Goal: Task Accomplishment & Management: Use online tool/utility

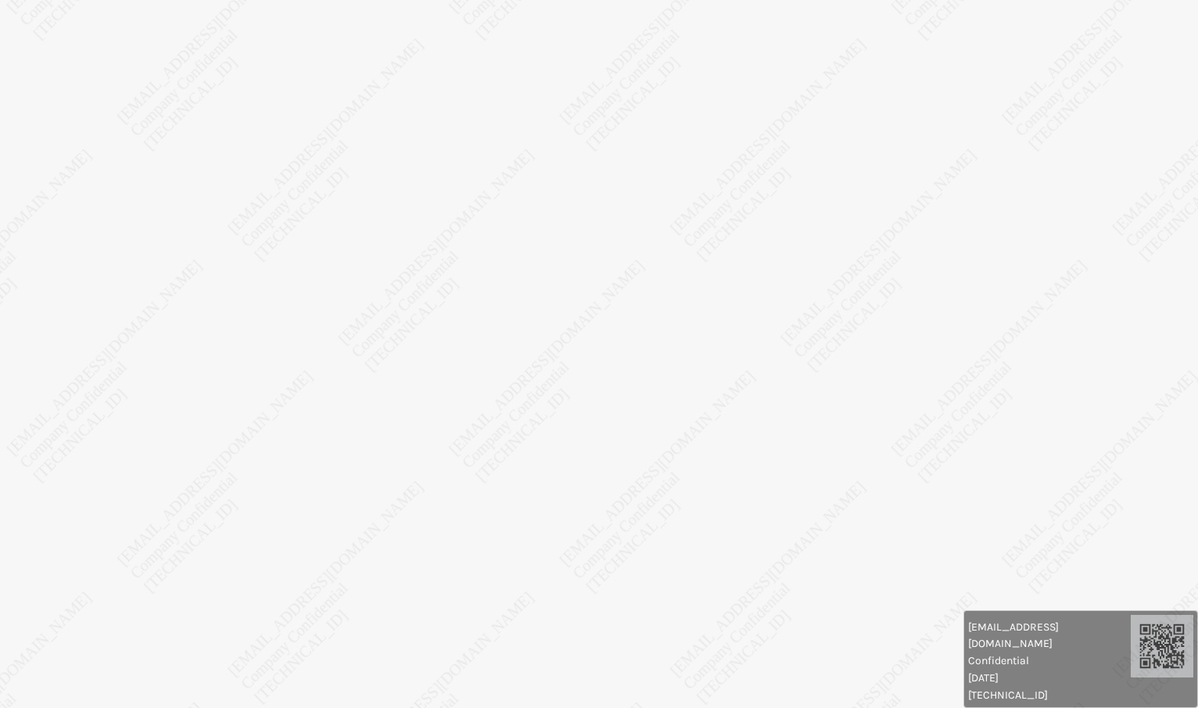
click at [348, 83] on body "[EMAIL_ADDRESS][DOMAIN_NAME] Confidential [DATE] [TECHNICAL_ID] [EMAIL_ADDRESS]…" at bounding box center [599, 354] width 1198 height 708
click at [344, 82] on body "[EMAIL_ADDRESS][DOMAIN_NAME] Confidential [DATE] [TECHNICAL_ID] [EMAIL_ADDRESS]…" at bounding box center [599, 354] width 1198 height 708
drag, startPoint x: 699, startPoint y: 375, endPoint x: 709, endPoint y: 377, distance: 10.4
click at [709, 377] on body "[EMAIL_ADDRESS][DOMAIN_NAME] Confidential [DATE] [TECHNICAL_ID] [EMAIL_ADDRESS]…" at bounding box center [599, 354] width 1198 height 708
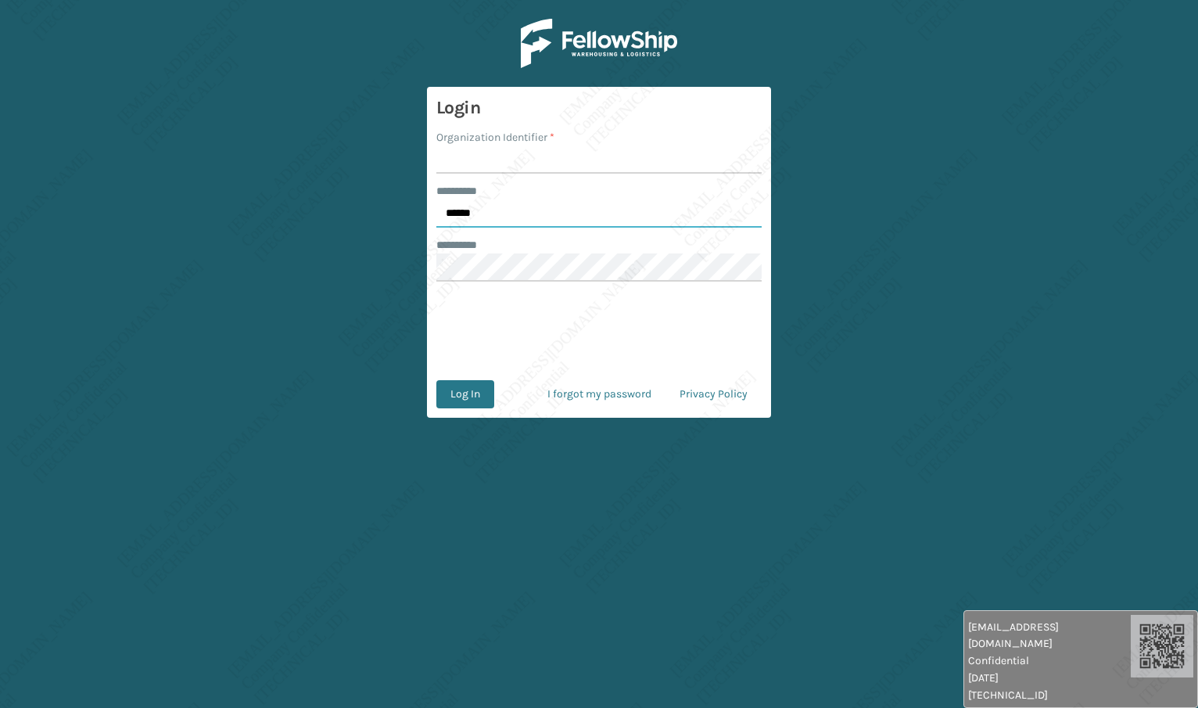
click at [587, 210] on input "******" at bounding box center [598, 213] width 325 height 28
type input "*****"
click at [502, 161] on input "Organization Identifier *" at bounding box center [598, 159] width 325 height 28
type input "[PERSON_NAME]"
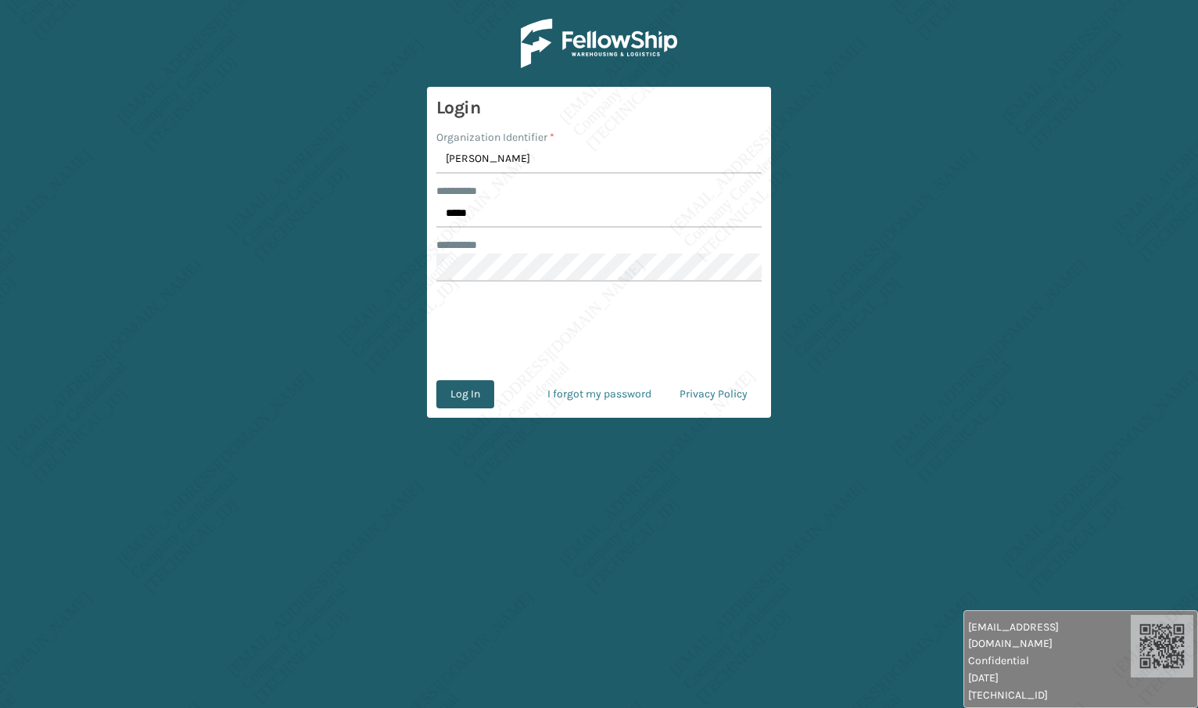
click at [479, 397] on button "Log In" at bounding box center [465, 394] width 58 height 28
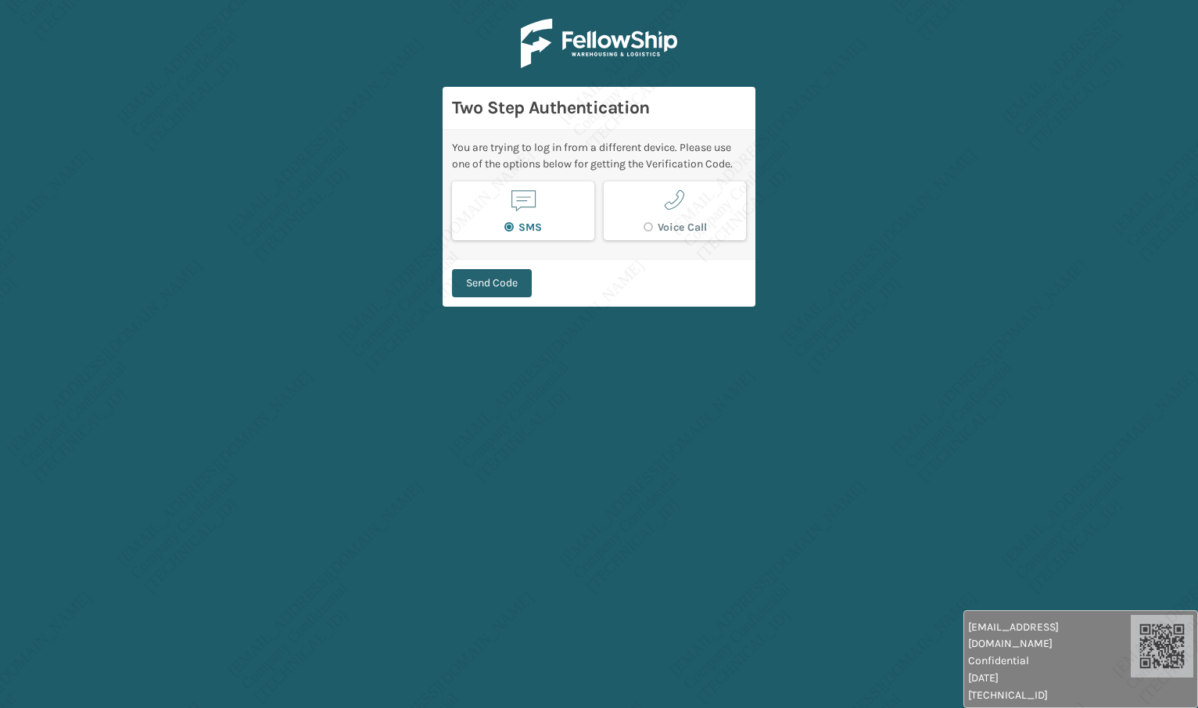
click at [512, 290] on button "Send Code" at bounding box center [492, 283] width 80 height 28
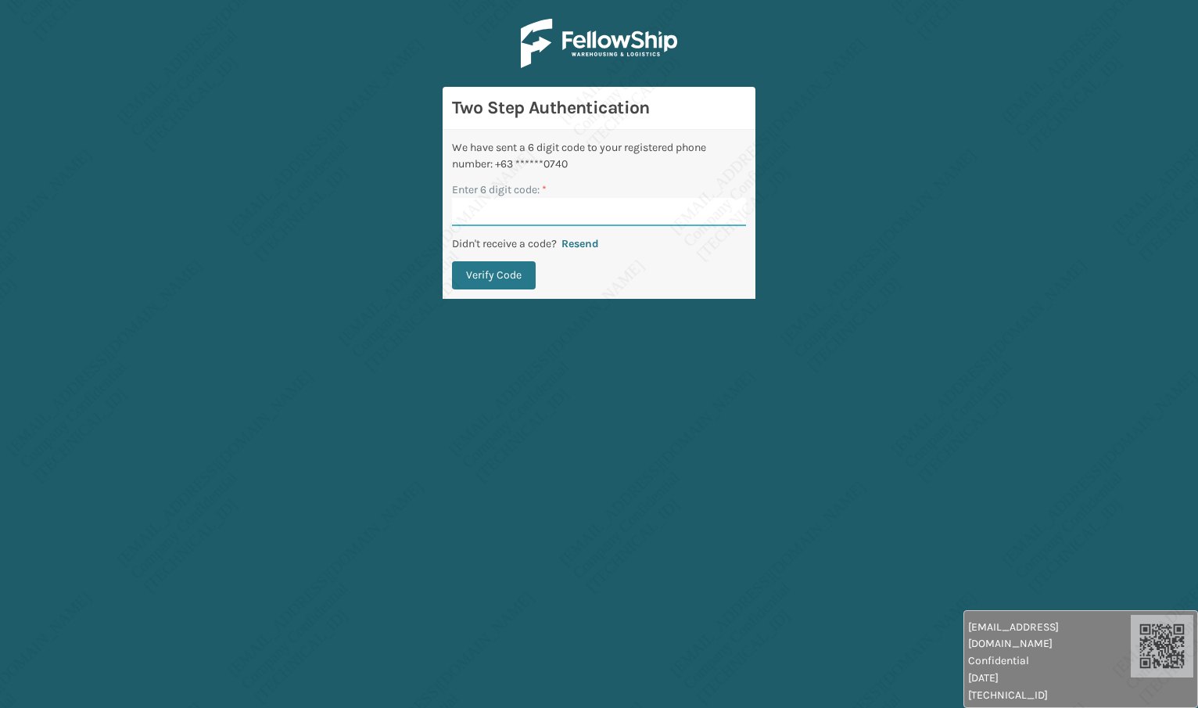
click at [548, 212] on input "Enter 6 digit code: *" at bounding box center [599, 212] width 294 height 28
type input "934985"
click at [478, 267] on button "Verify Code" at bounding box center [494, 275] width 84 height 28
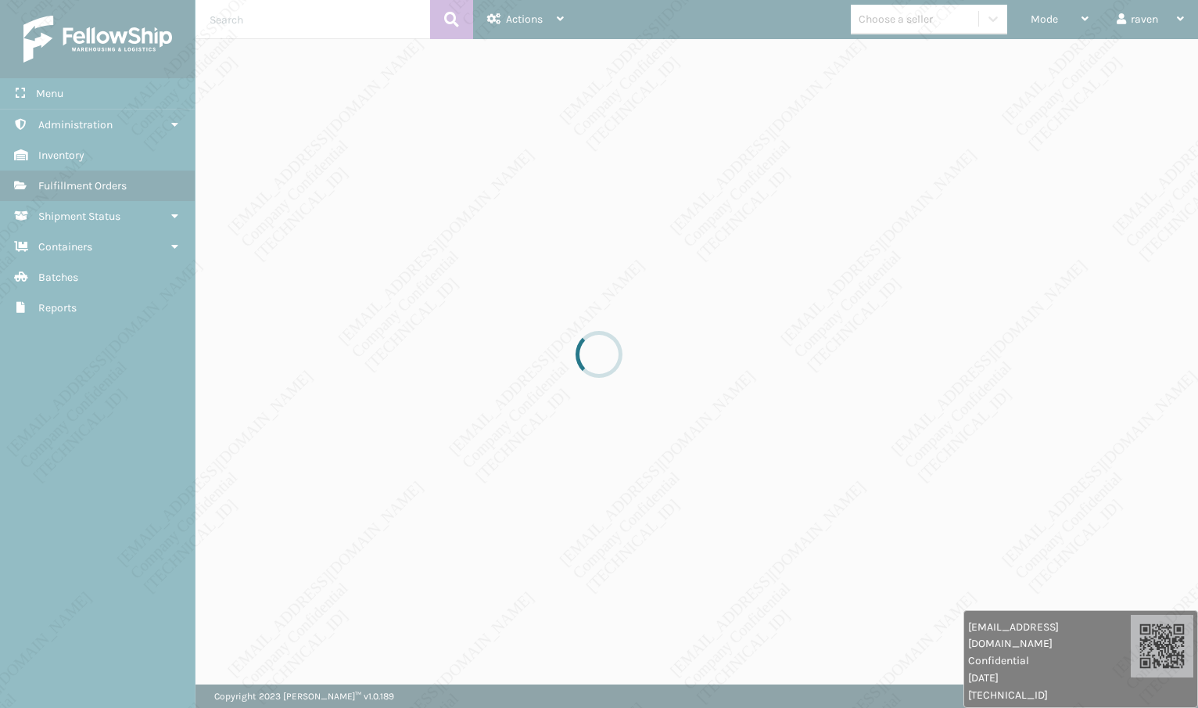
click at [701, 263] on div at bounding box center [599, 354] width 1198 height 708
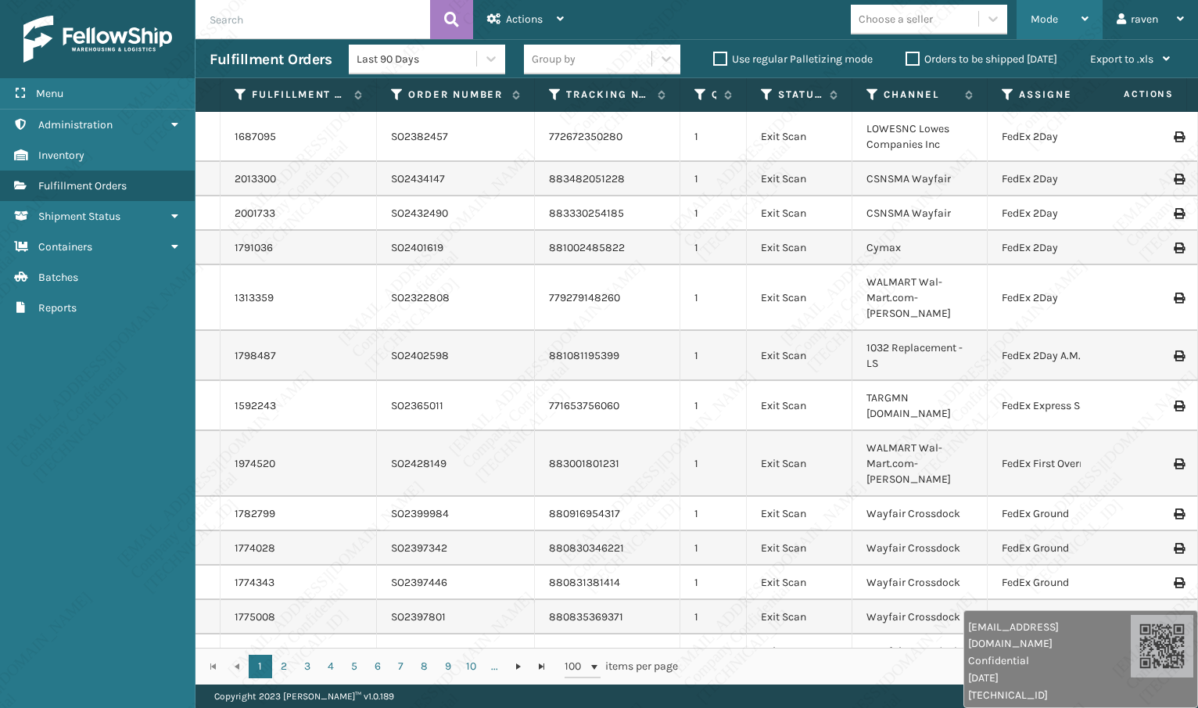
click at [1073, 16] on div "Mode" at bounding box center [1060, 19] width 58 height 39
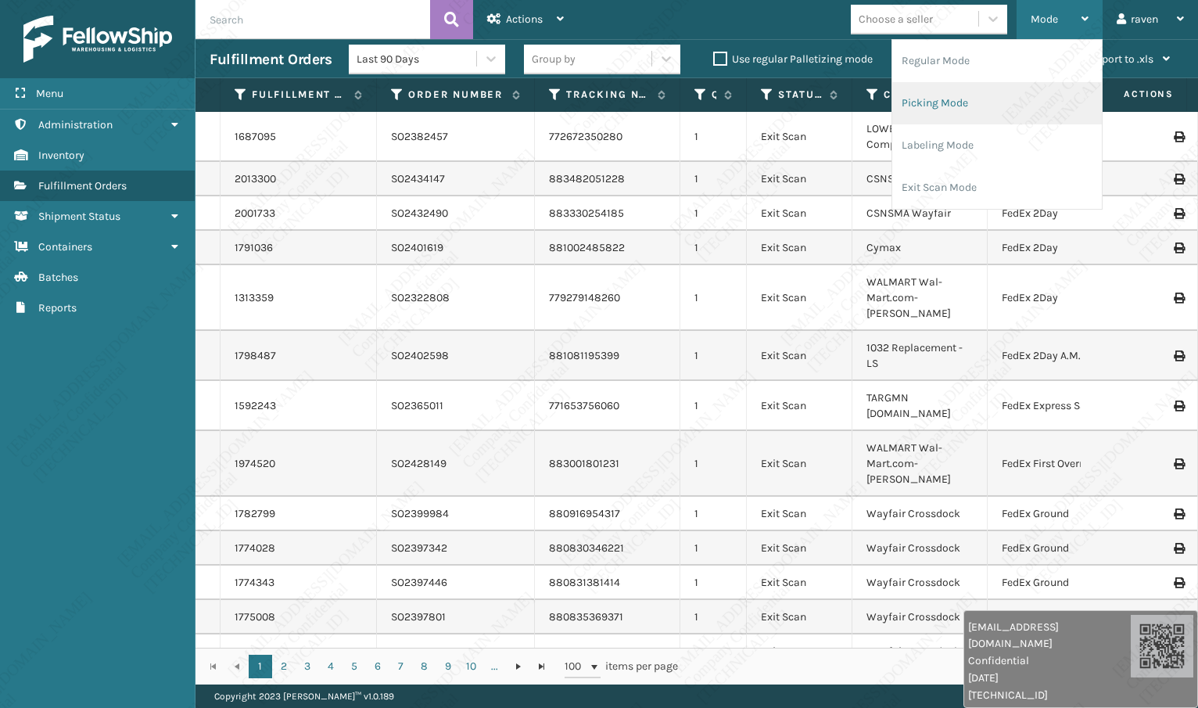
click at [1016, 88] on li "Picking Mode" at bounding box center [998, 103] width 210 height 42
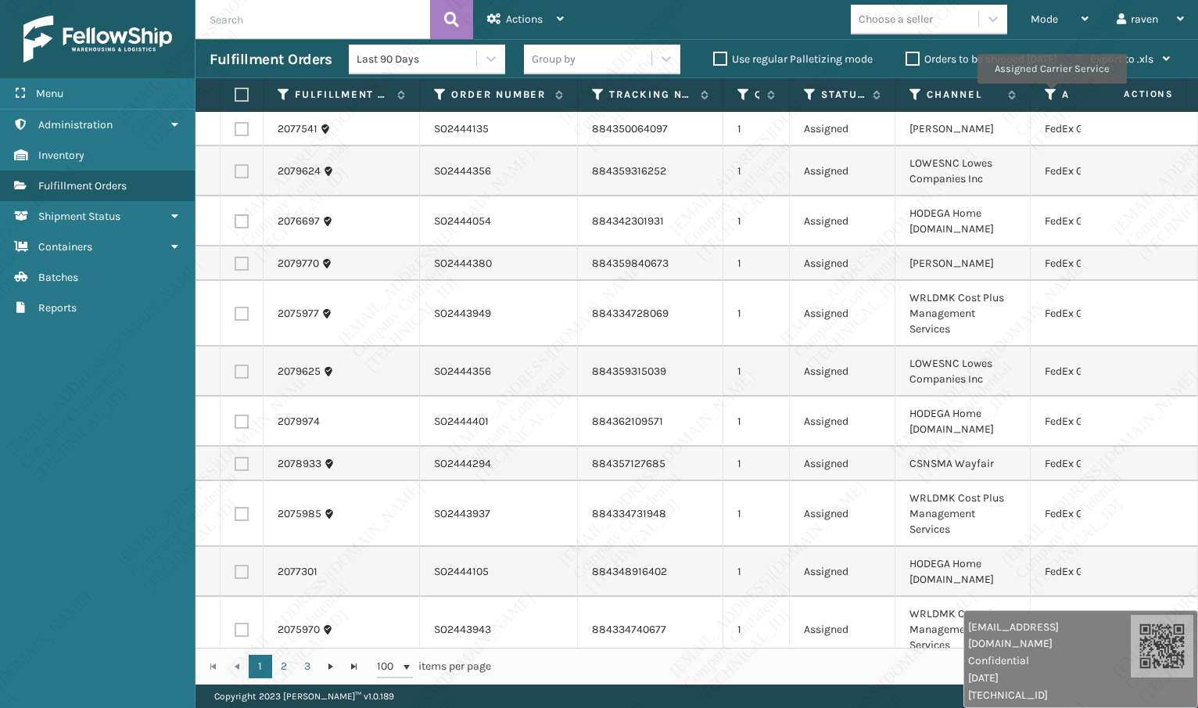
click at [1045, 89] on icon at bounding box center [1051, 95] width 13 height 14
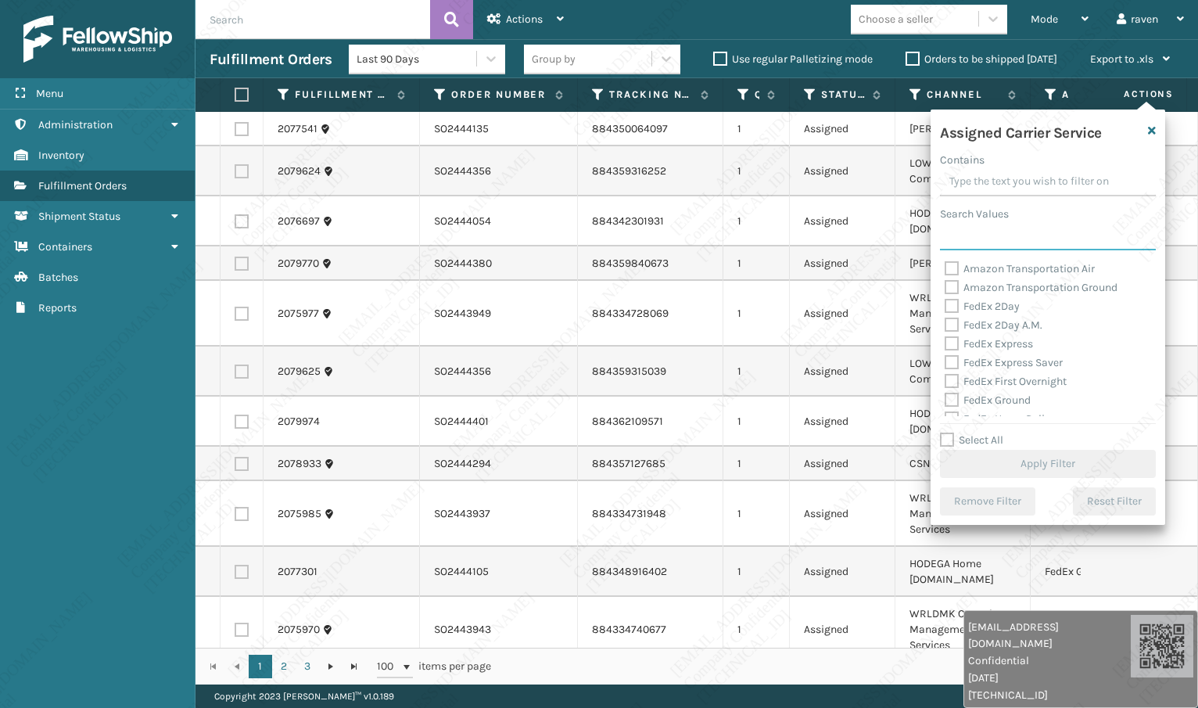
click at [988, 223] on input "Search Values" at bounding box center [1048, 236] width 216 height 28
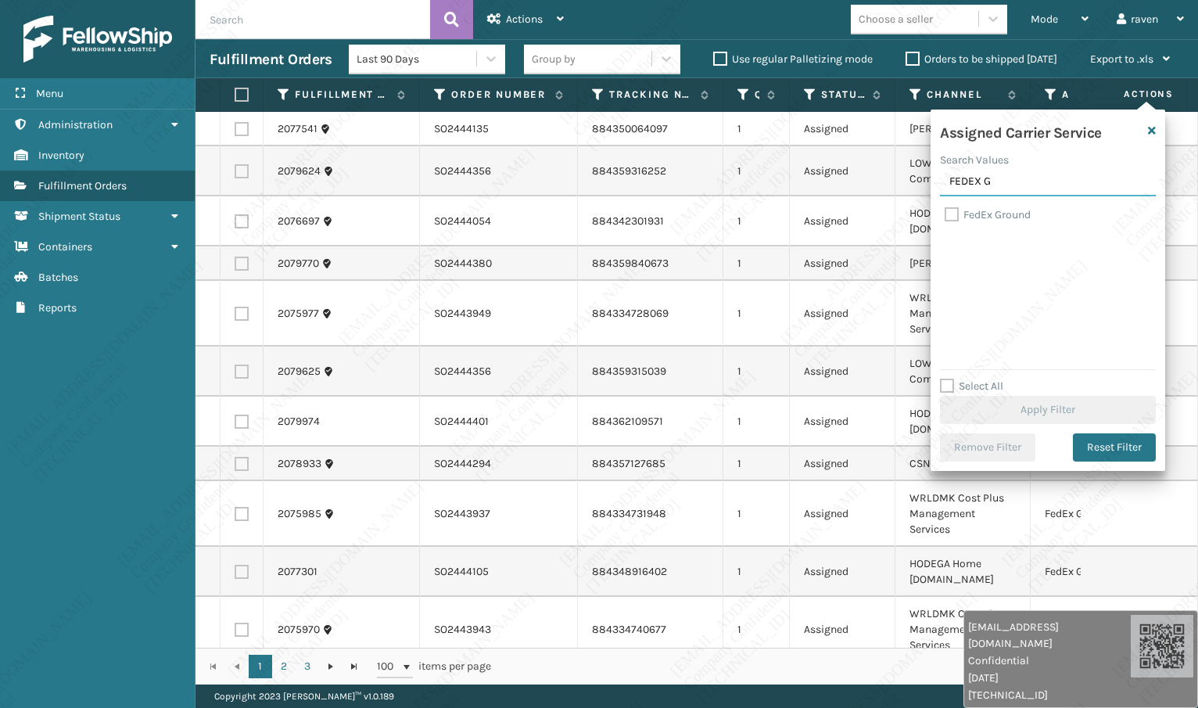
type input "FEDEX G"
click at [994, 214] on label "FedEx Ground" at bounding box center [988, 214] width 86 height 13
click at [946, 214] on input "FedEx Ground" at bounding box center [945, 211] width 1 height 10
checkbox input "true"
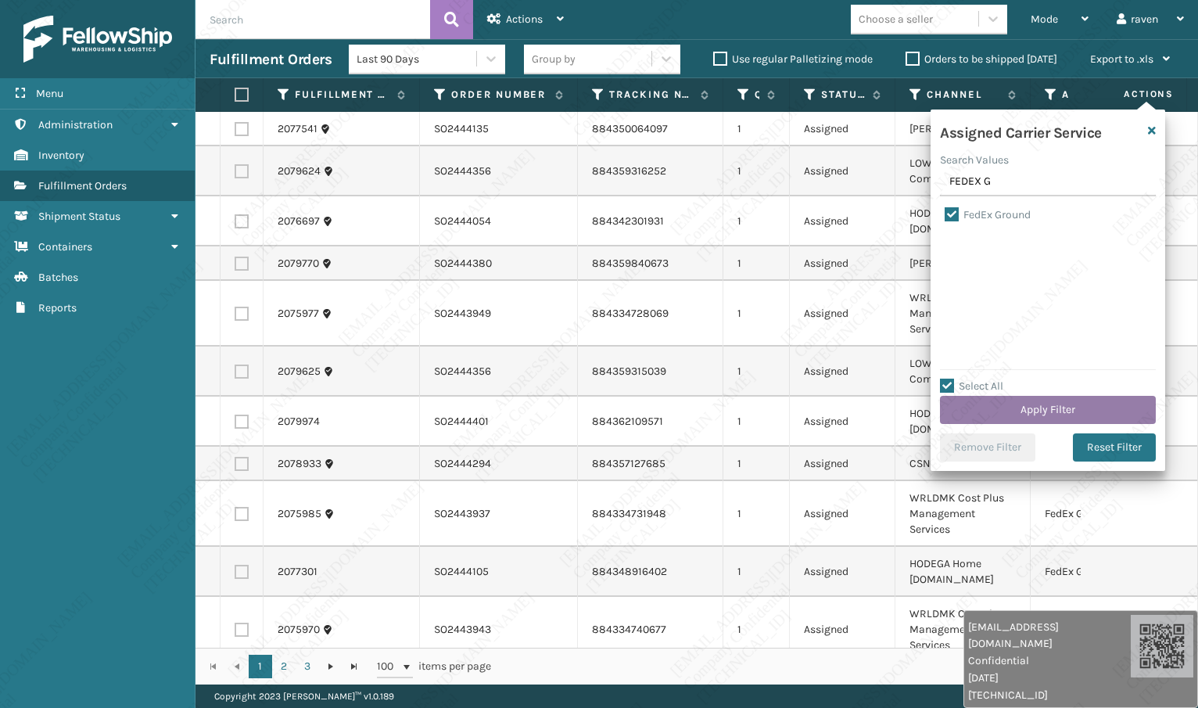
click at [1049, 400] on button "Apply Filter" at bounding box center [1048, 410] width 216 height 28
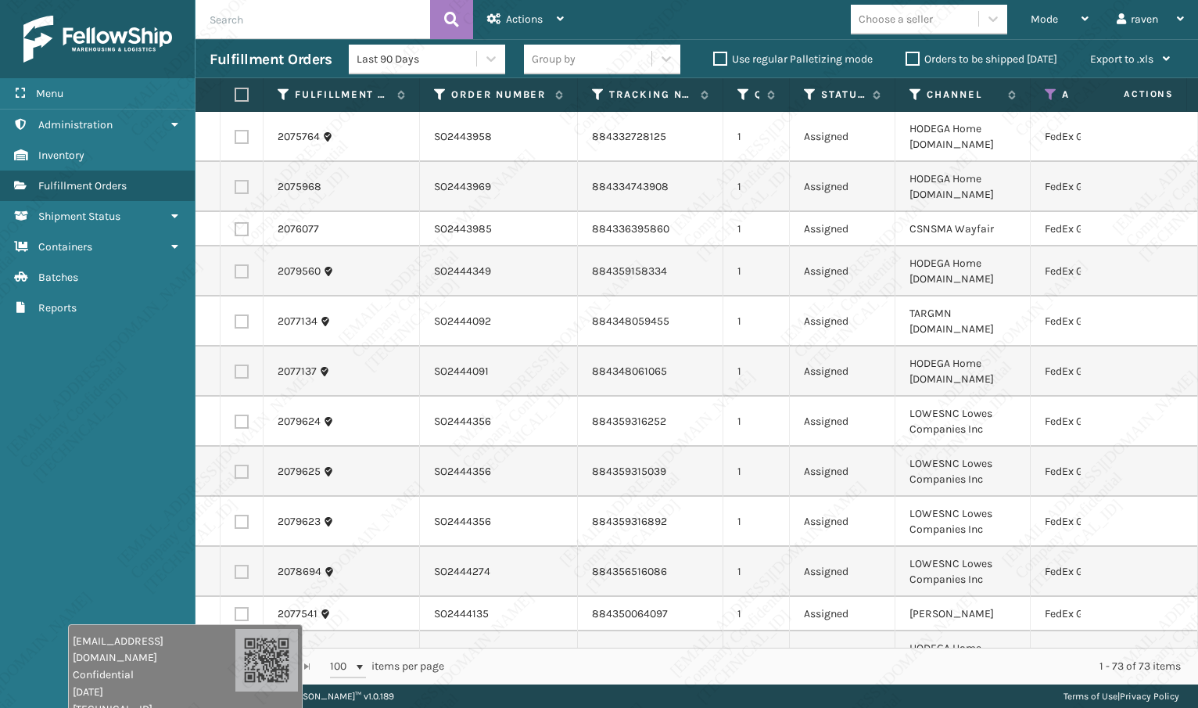
drag, startPoint x: 1063, startPoint y: 661, endPoint x: 171, endPoint y: 658, distance: 892.5
click at [171, 666] on span "Confidential" at bounding box center [154, 674] width 163 height 16
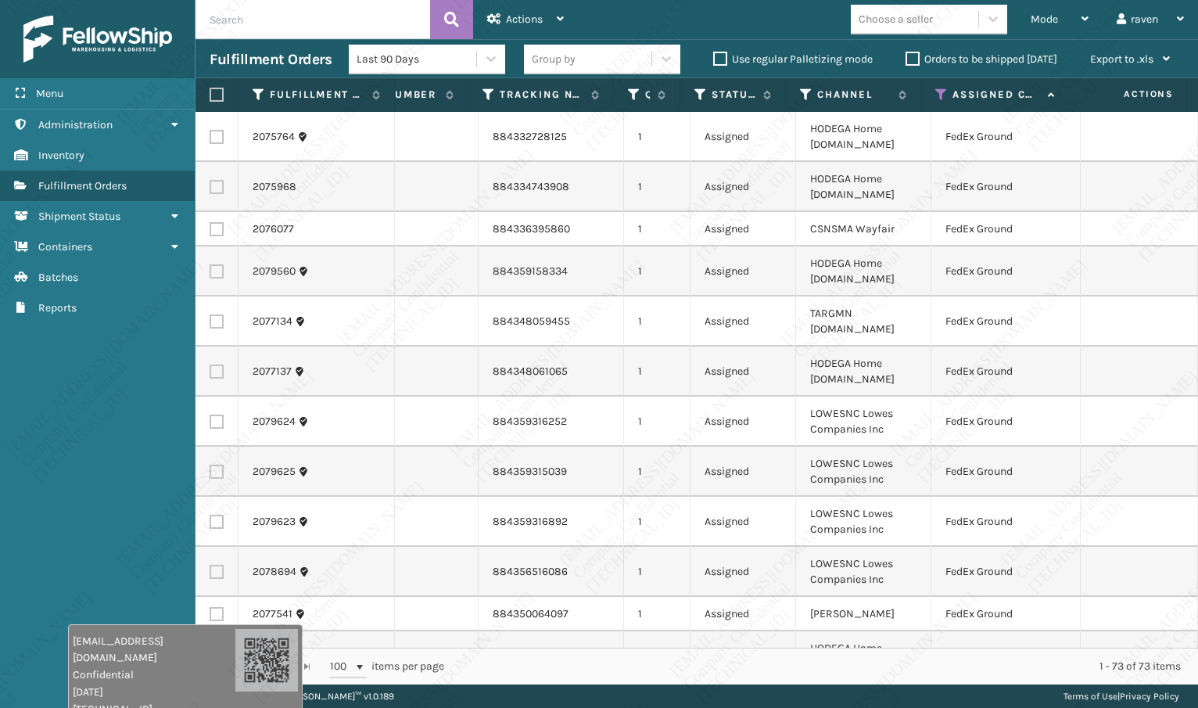
scroll to position [0, 110]
click at [216, 98] on label at bounding box center [214, 95] width 9 height 14
click at [210, 98] on input "checkbox" at bounding box center [210, 95] width 1 height 10
checkbox input "true"
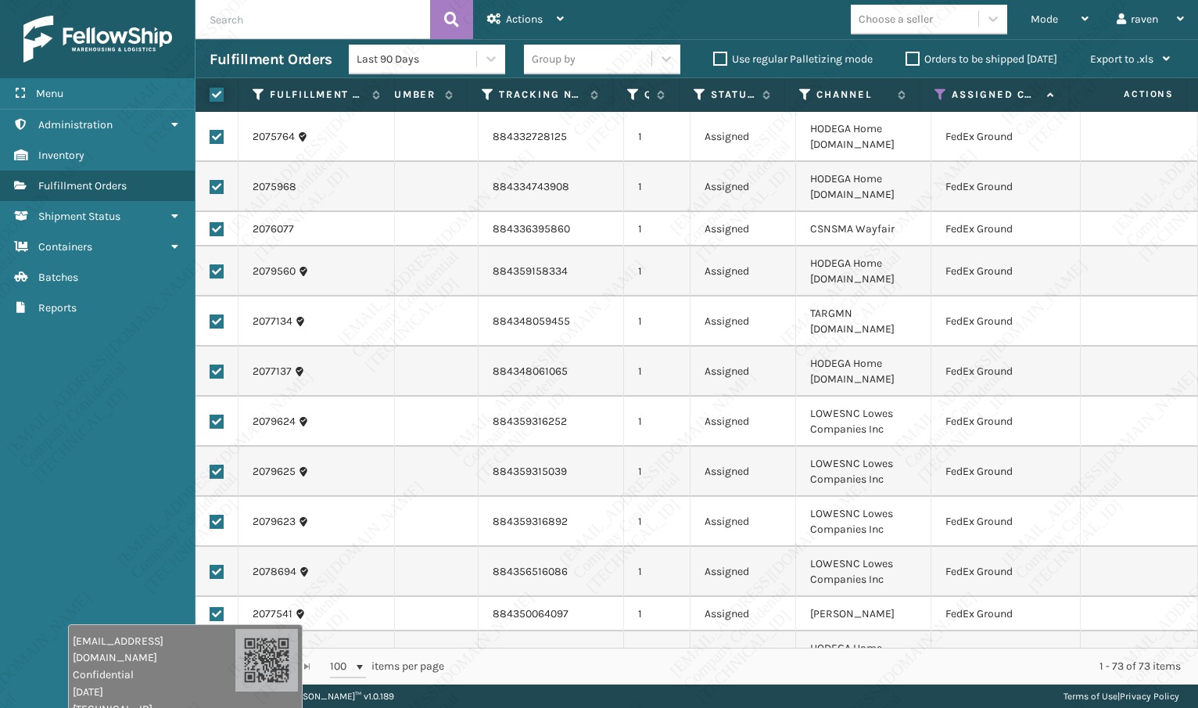
checkbox input "true"
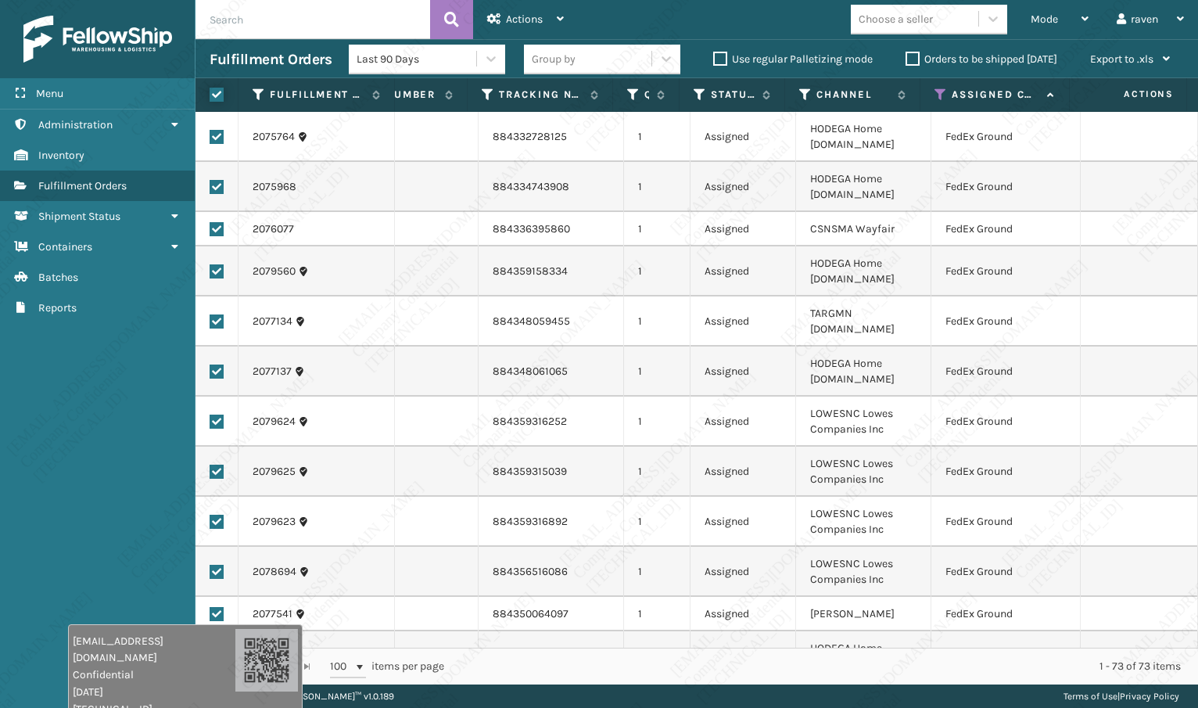
checkbox input "true"
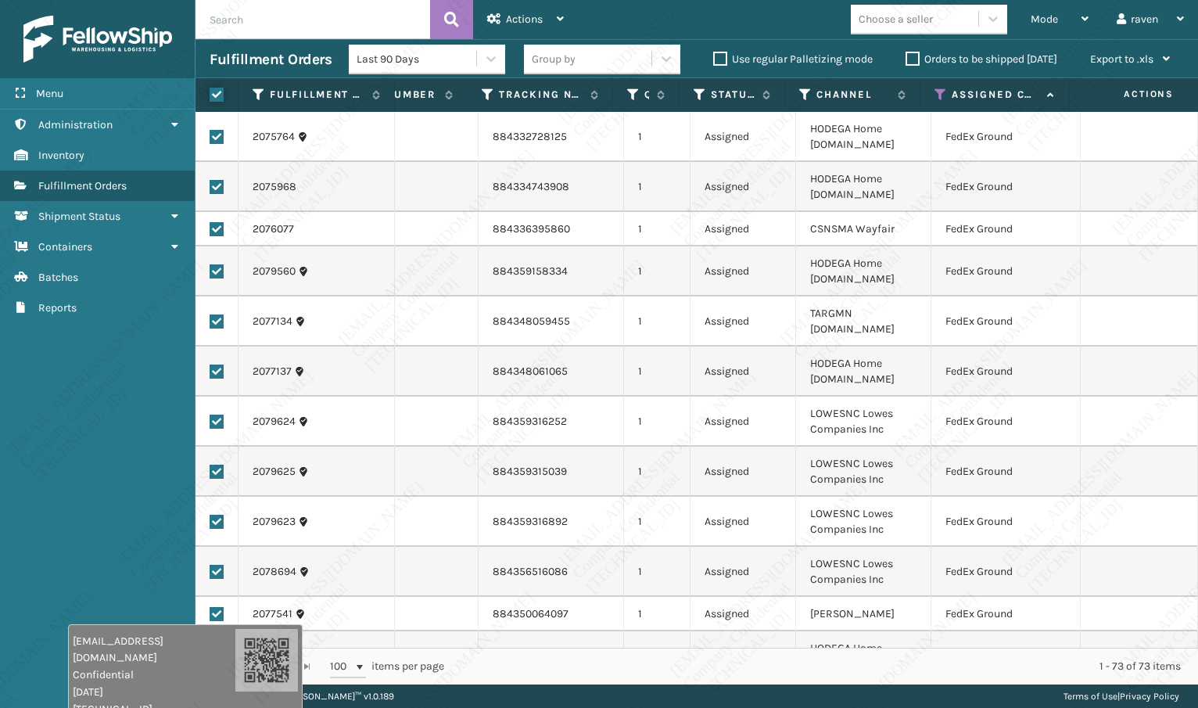
checkbox input "true"
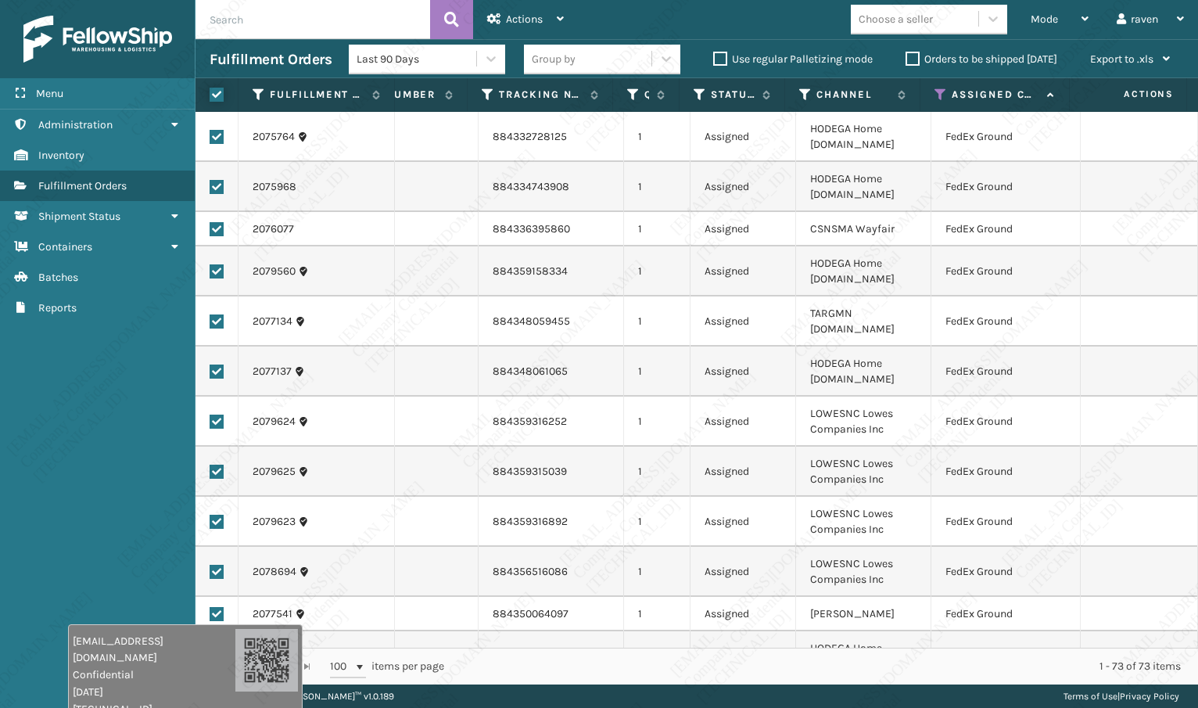
checkbox input "true"
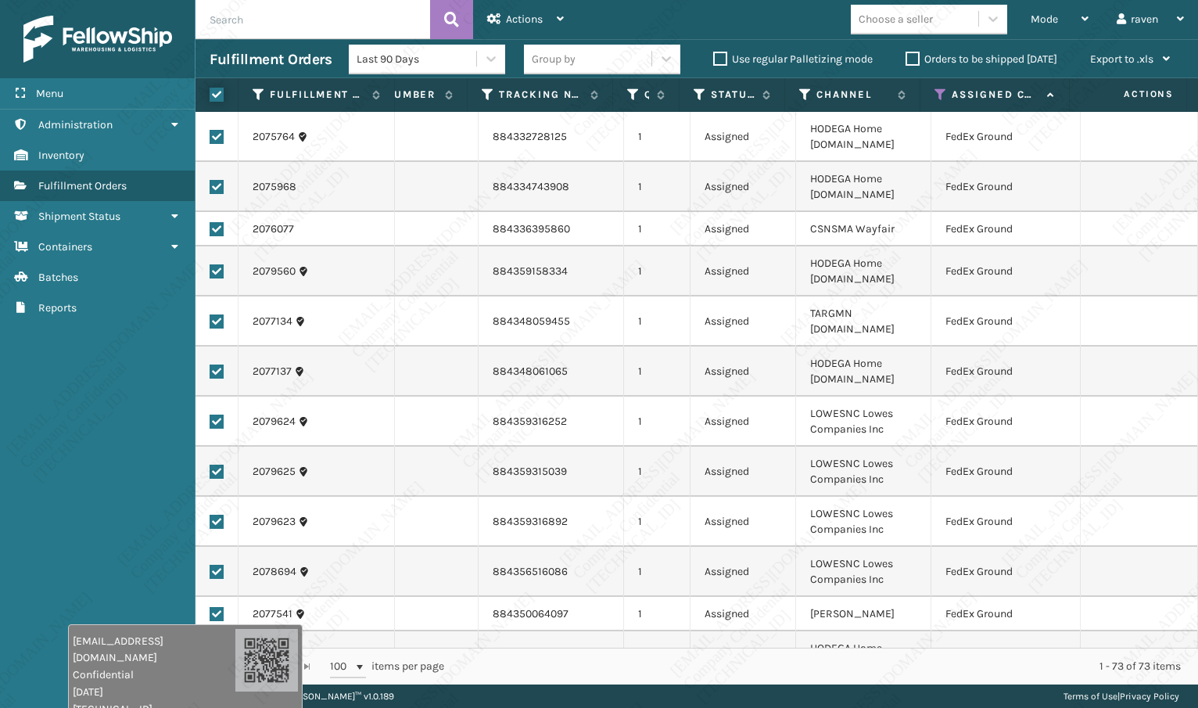
checkbox input "true"
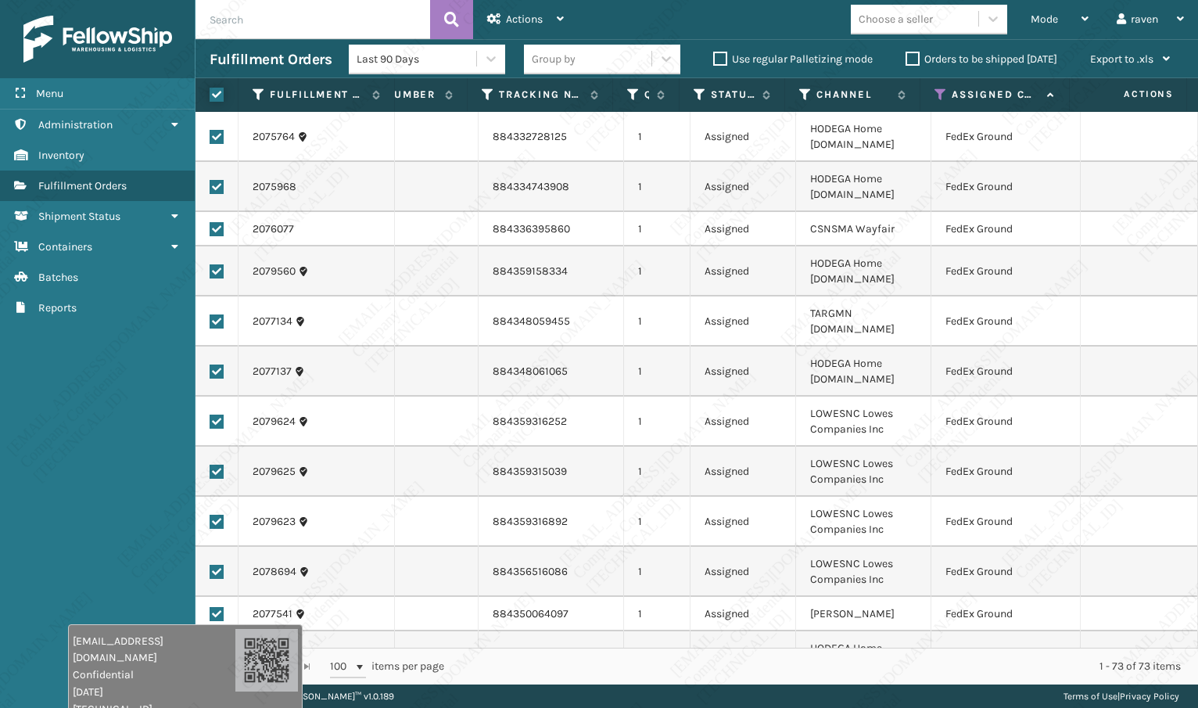
checkbox input "true"
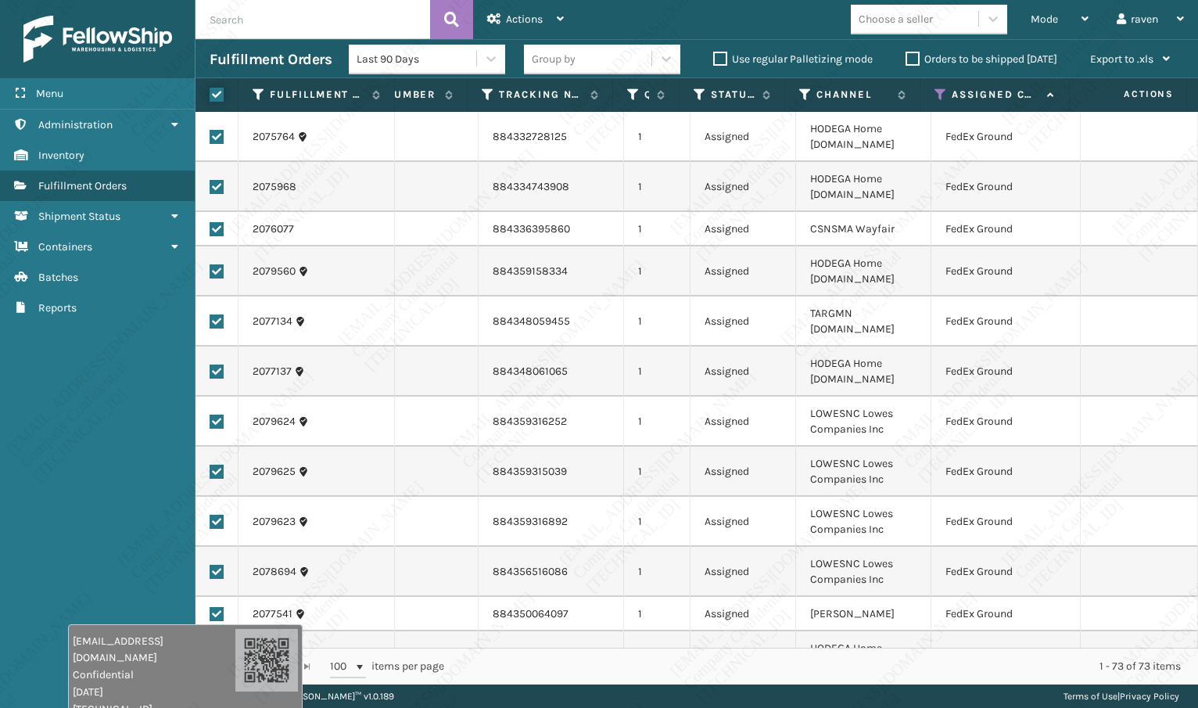
checkbox input "true"
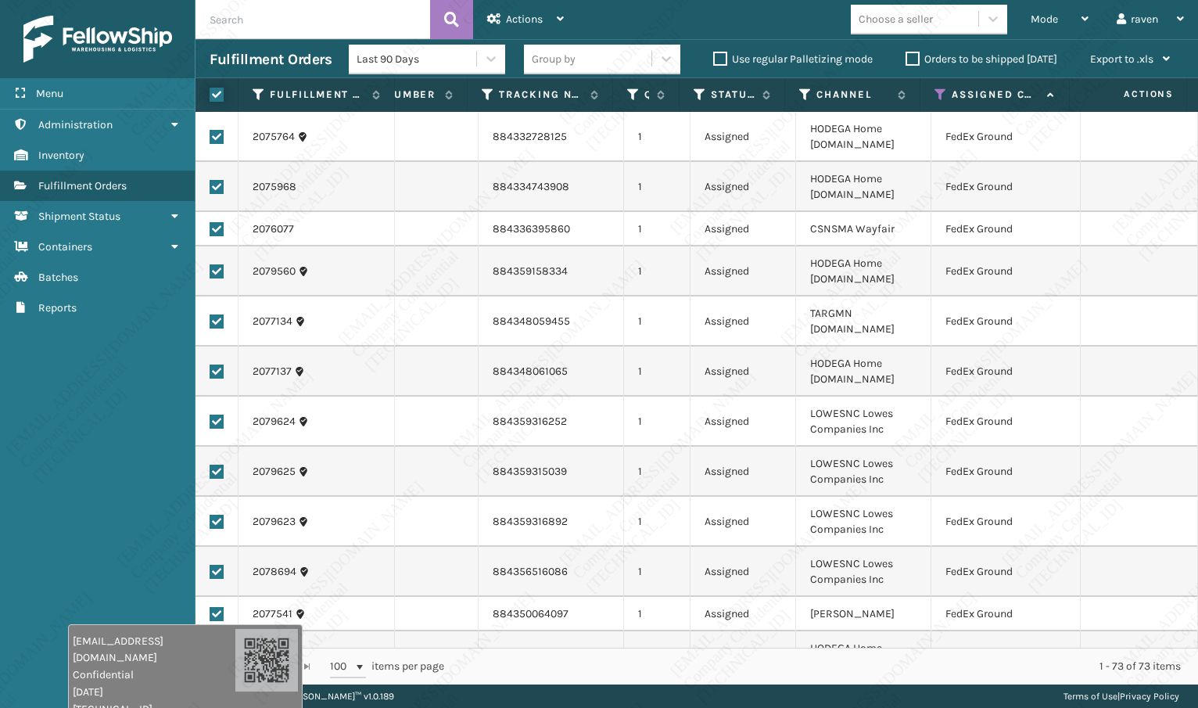
checkbox input "true"
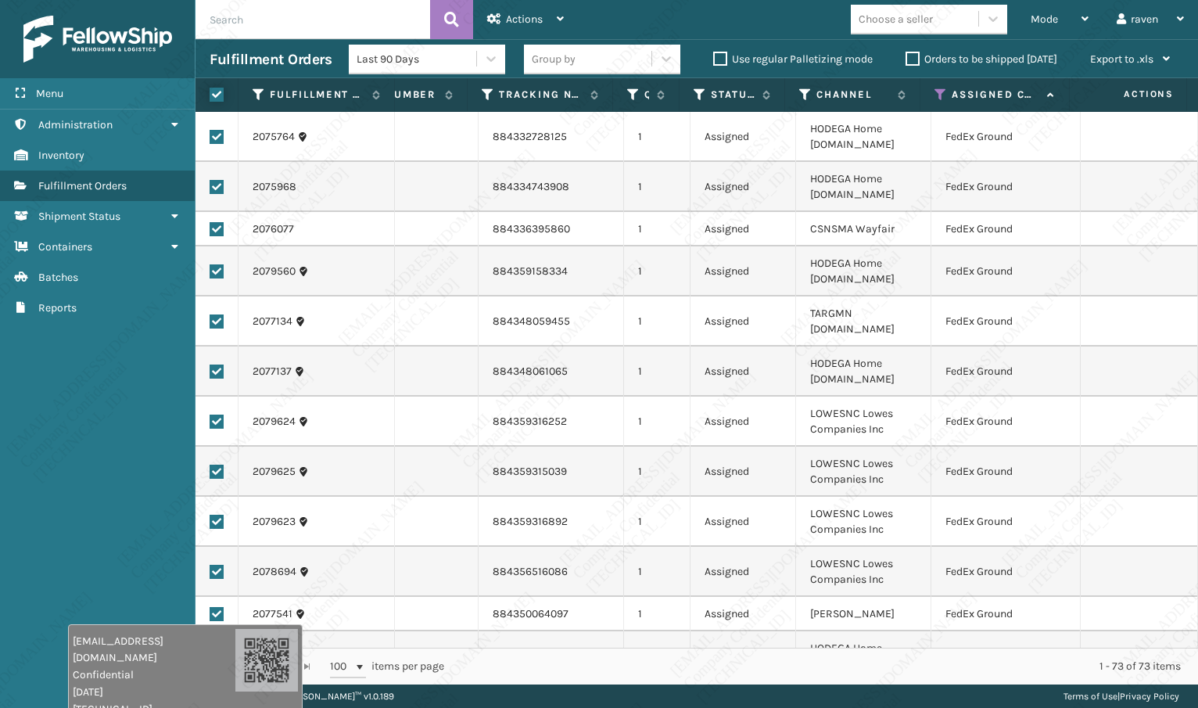
checkbox input "true"
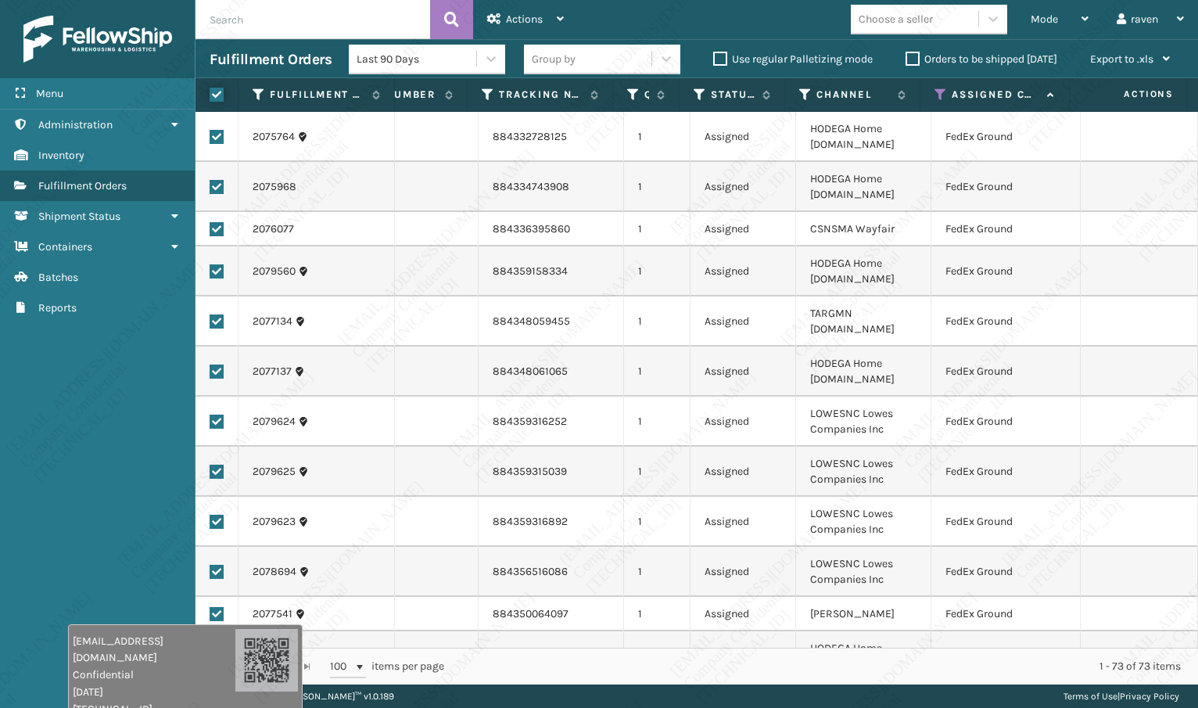
checkbox input "true"
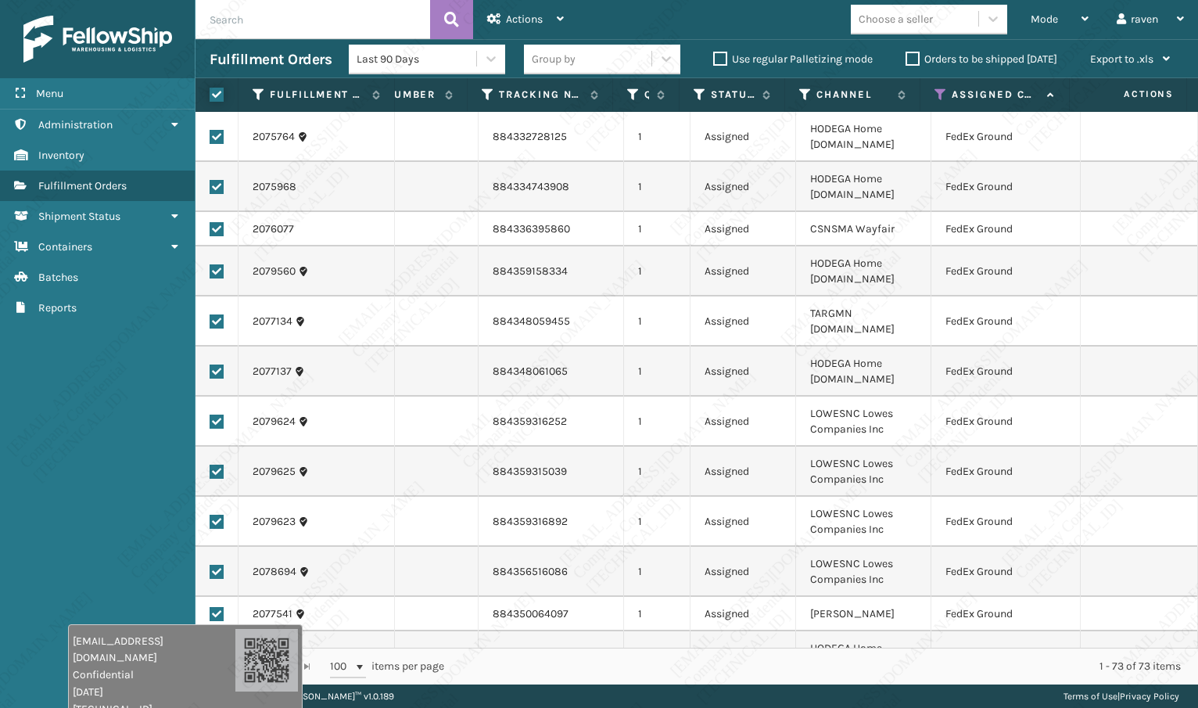
checkbox input "true"
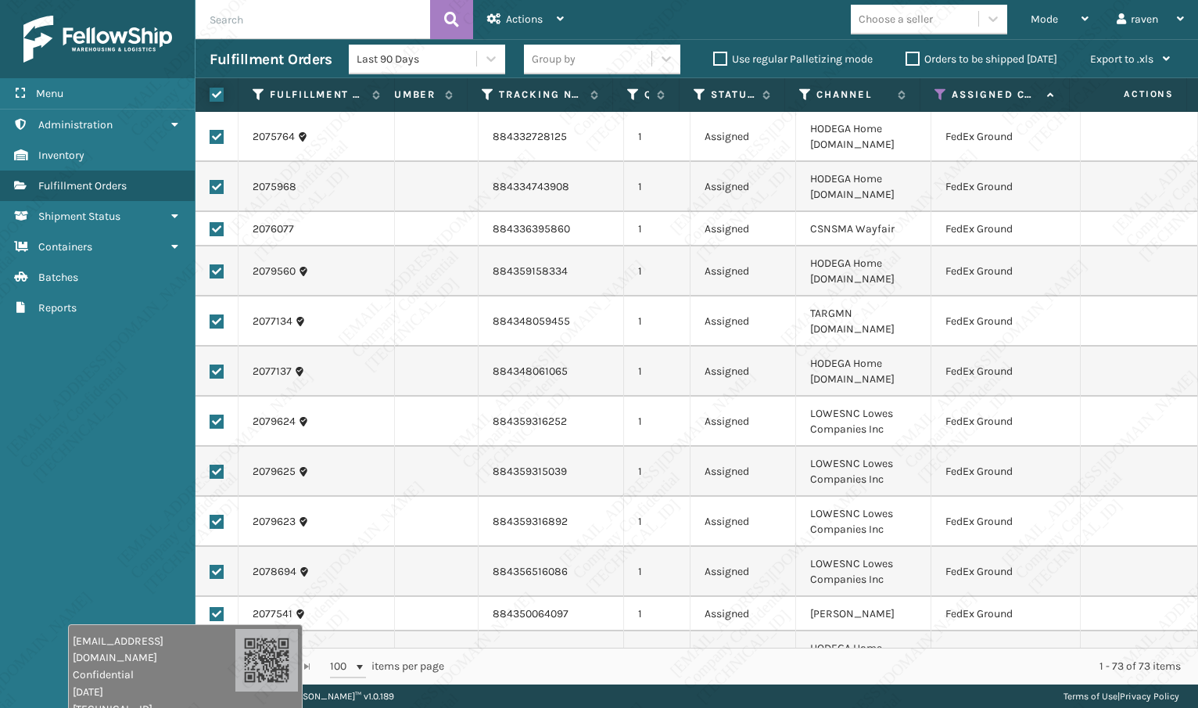
checkbox input "true"
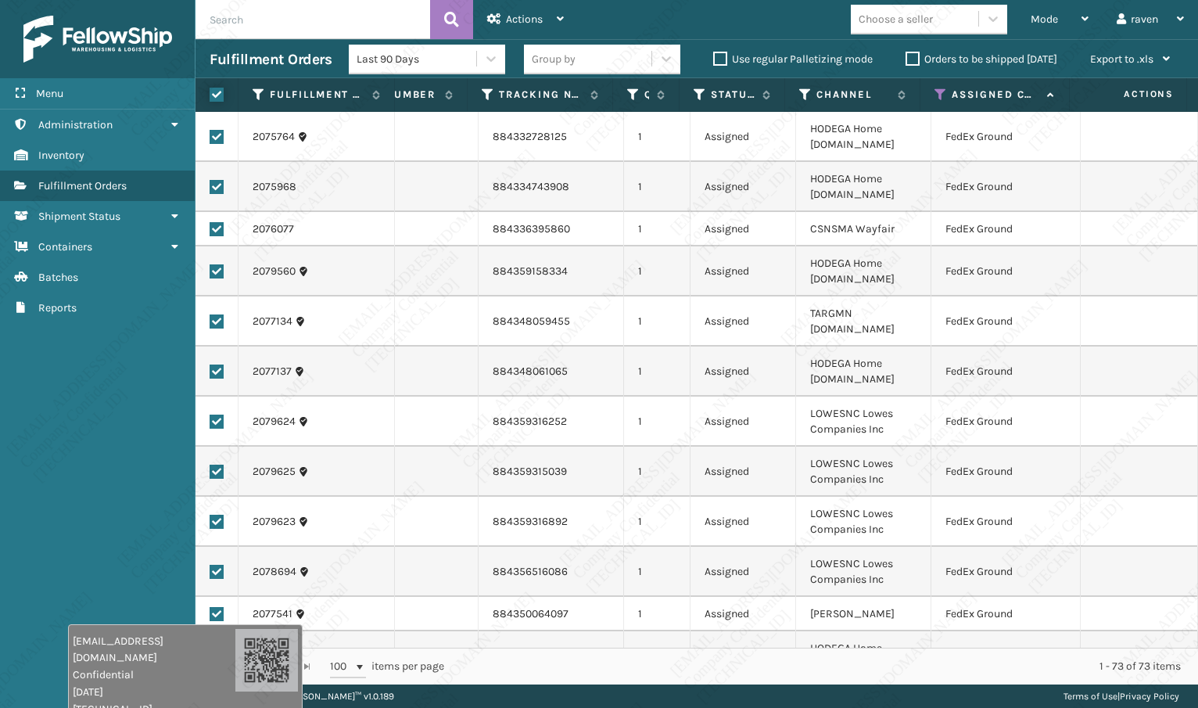
checkbox input "true"
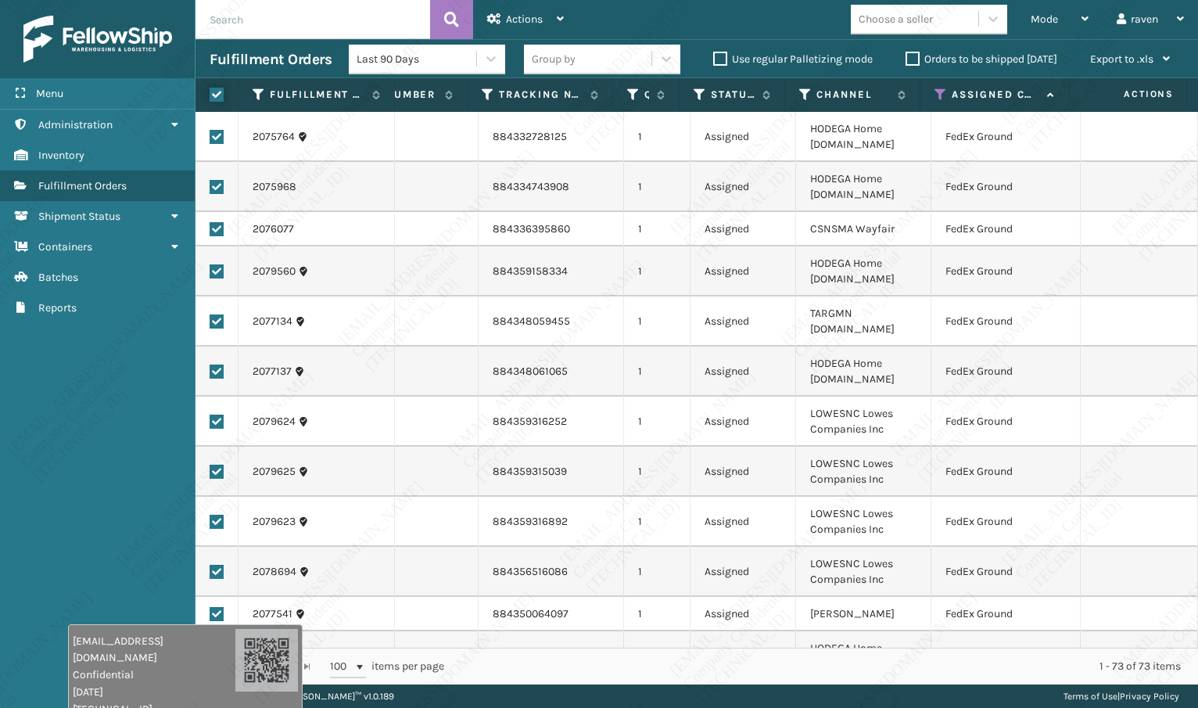
checkbox input "true"
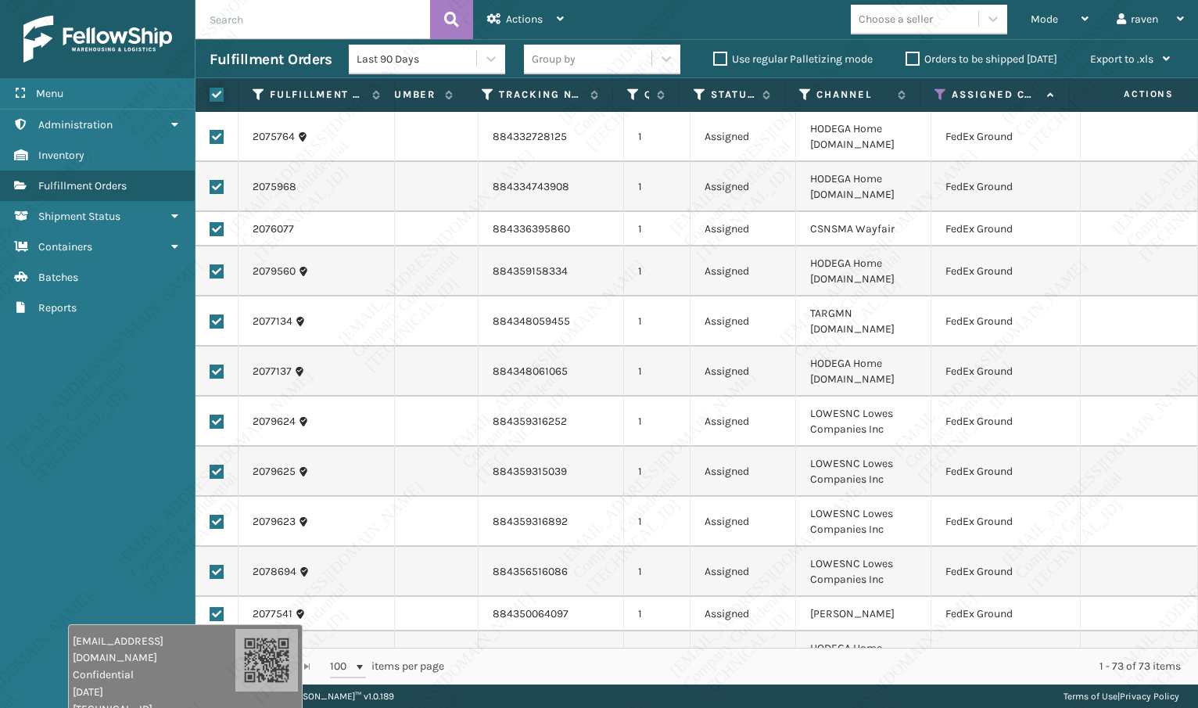
checkbox input "true"
click at [543, 14] on span "Actions" at bounding box center [524, 19] width 37 height 13
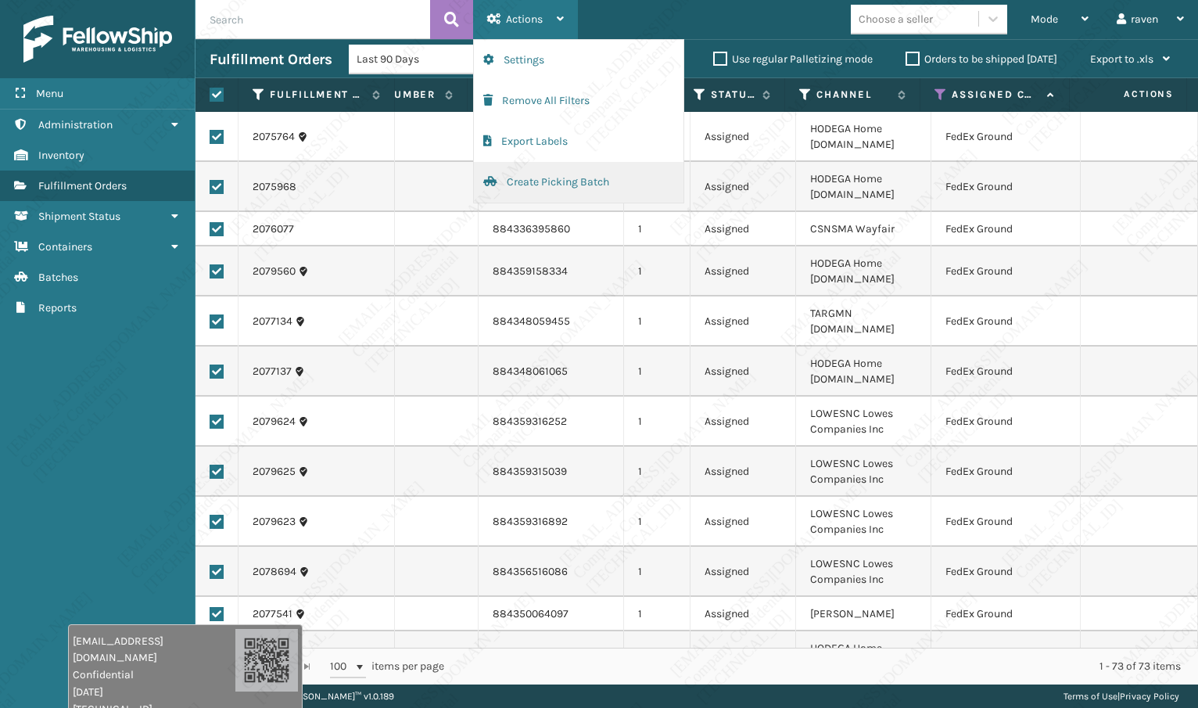
click at [525, 185] on button "Create Picking Batch" at bounding box center [579, 182] width 210 height 41
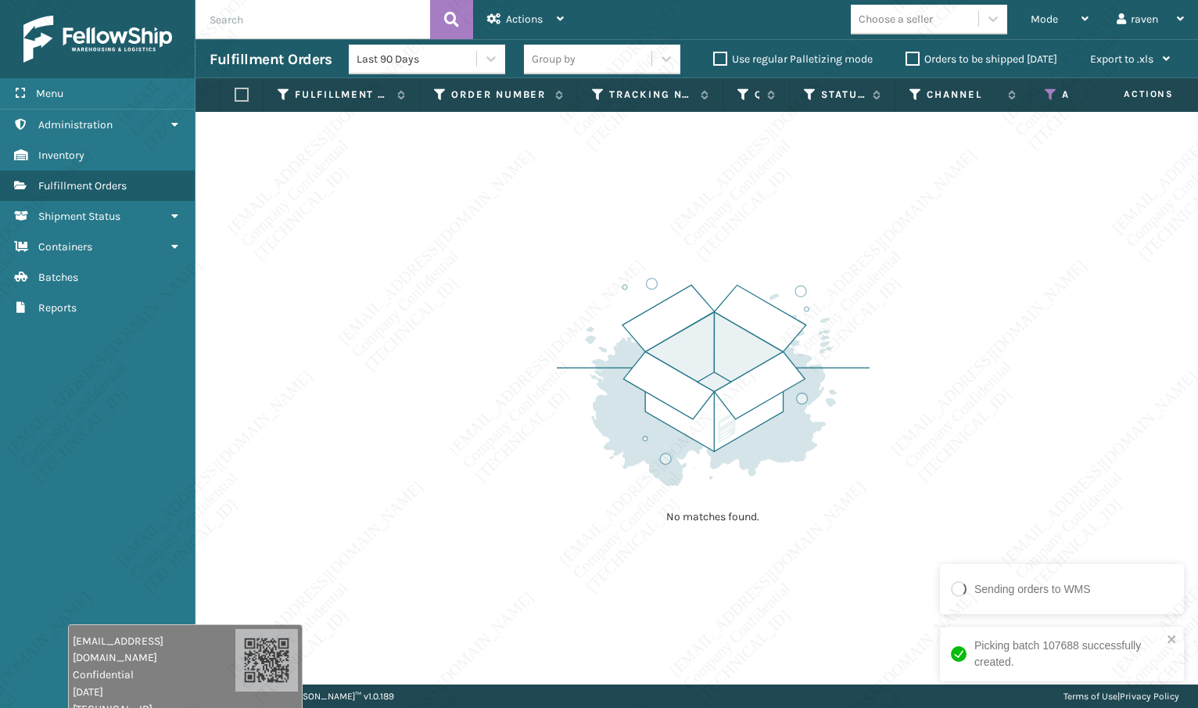
click at [815, 508] on div "No matches found." at bounding box center [713, 398] width 313 height 289
click at [1044, 90] on th "Assigned Carrier Service" at bounding box center [1105, 95] width 149 height 34
click at [1049, 95] on icon at bounding box center [1051, 95] width 13 height 14
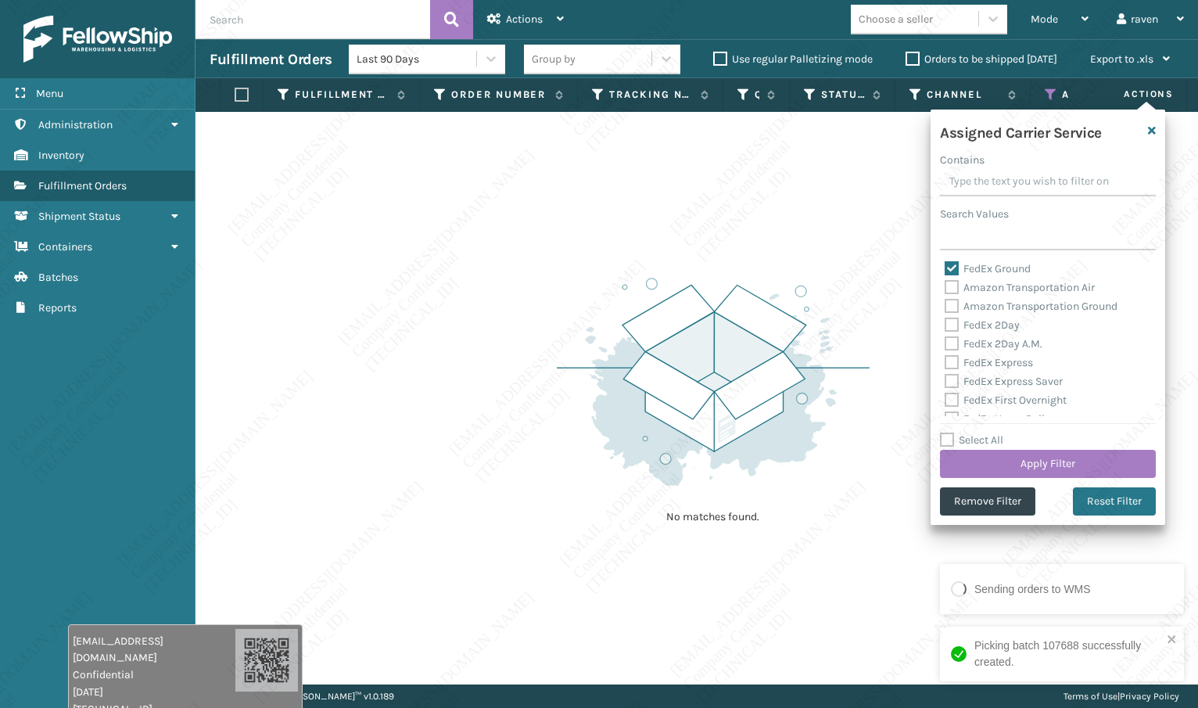
click at [978, 270] on label "FedEx Ground" at bounding box center [988, 268] width 86 height 13
click at [946, 270] on input "FedEx Ground" at bounding box center [945, 265] width 1 height 10
checkbox input "false"
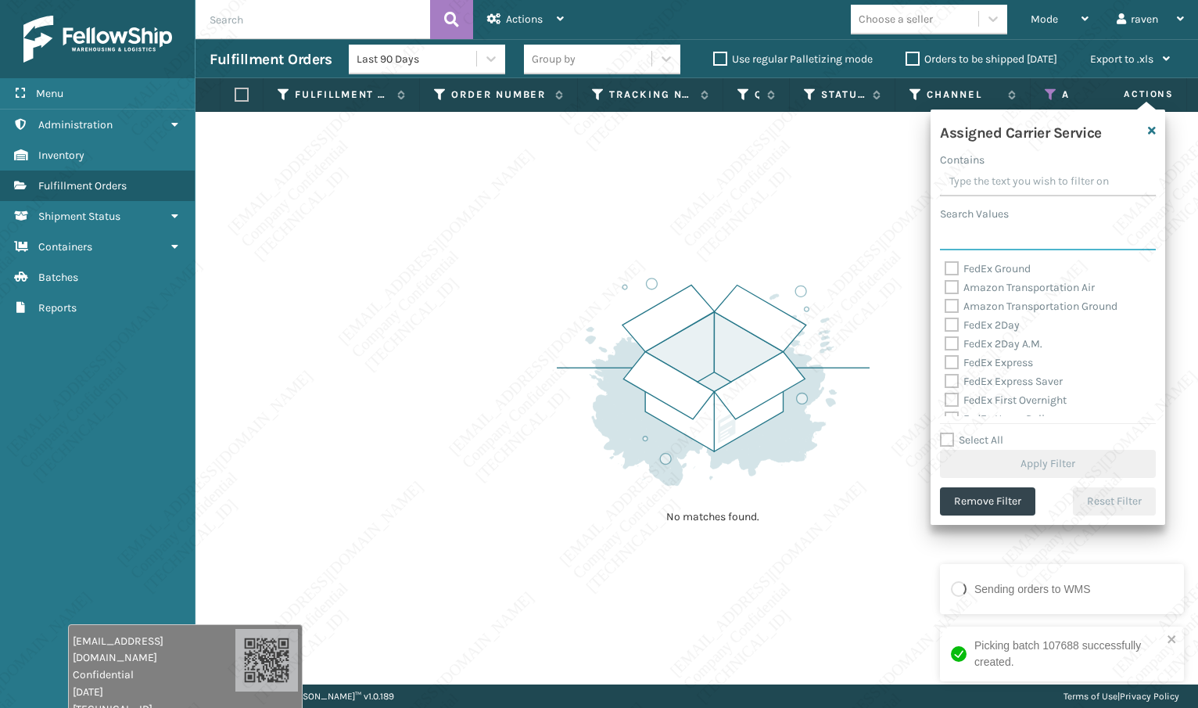
click at [983, 237] on input "Search Values" at bounding box center [1048, 236] width 216 height 28
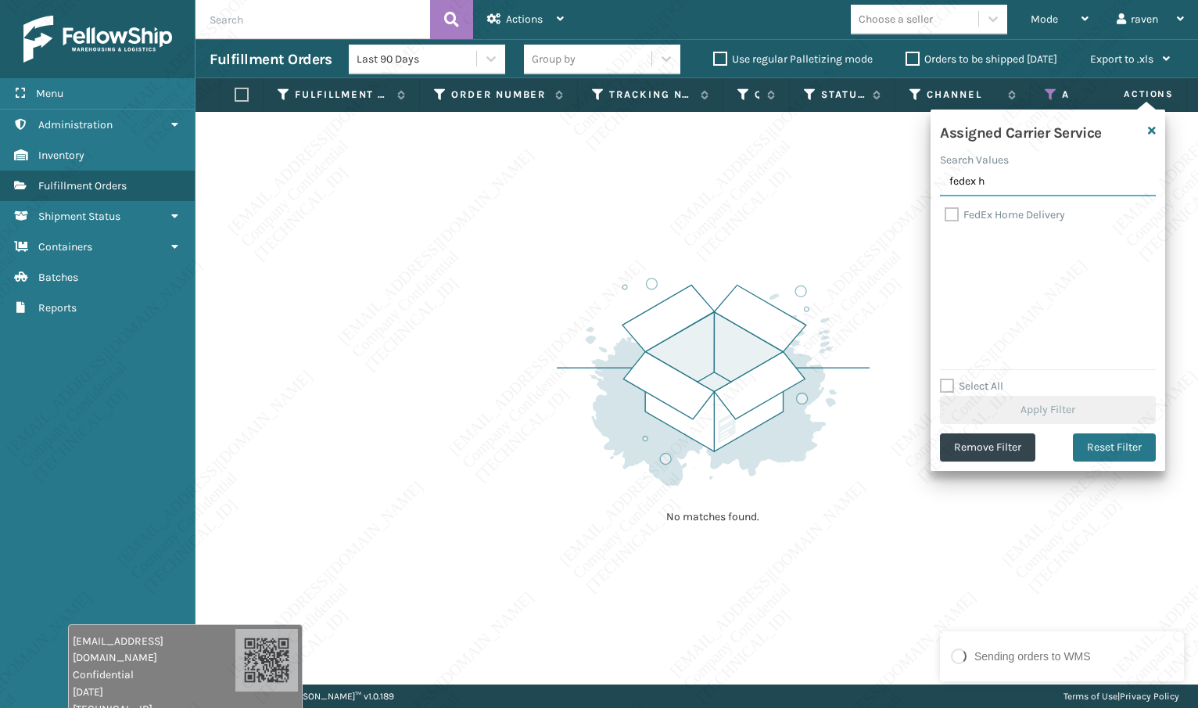
type input "fedex h"
click at [990, 217] on label "FedEx Home Delivery" at bounding box center [1005, 214] width 120 height 13
click at [946, 216] on input "FedEx Home Delivery" at bounding box center [945, 211] width 1 height 10
checkbox input "true"
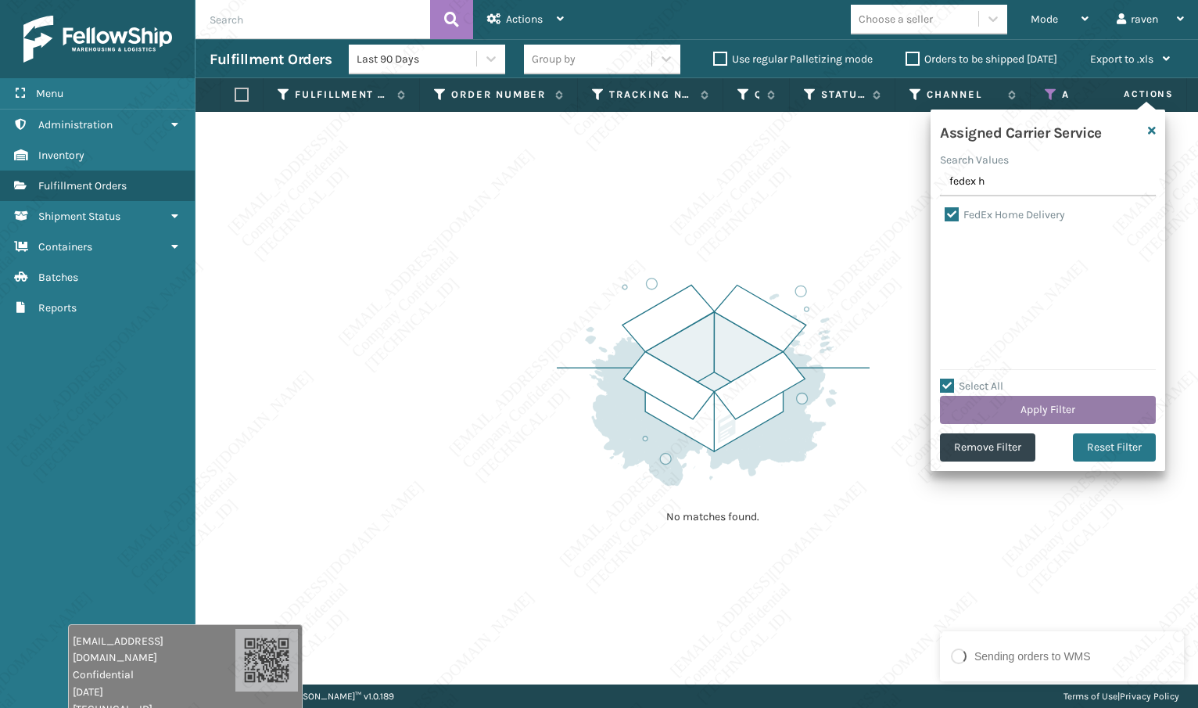
click at [1050, 416] on button "Apply Filter" at bounding box center [1048, 410] width 216 height 28
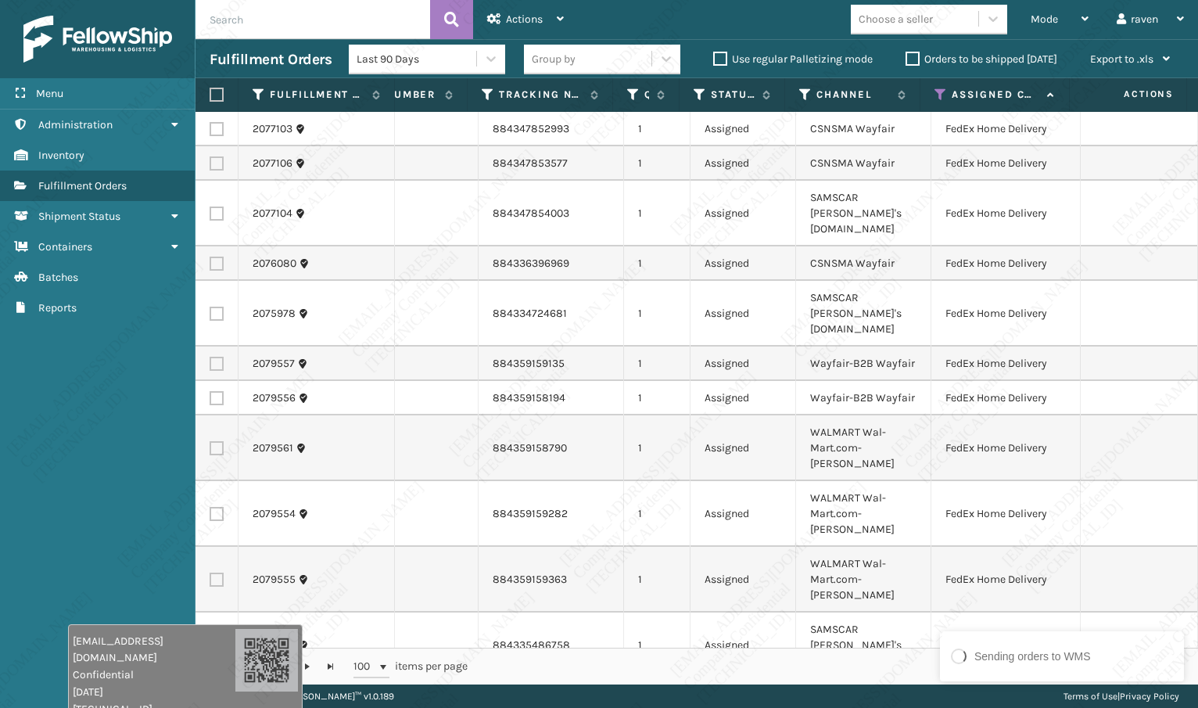
click at [1123, 664] on div "Sending orders to WMS" at bounding box center [1063, 657] width 232 height 26
click at [217, 94] on label at bounding box center [214, 95] width 9 height 14
click at [210, 94] on input "checkbox" at bounding box center [210, 95] width 1 height 10
checkbox input "true"
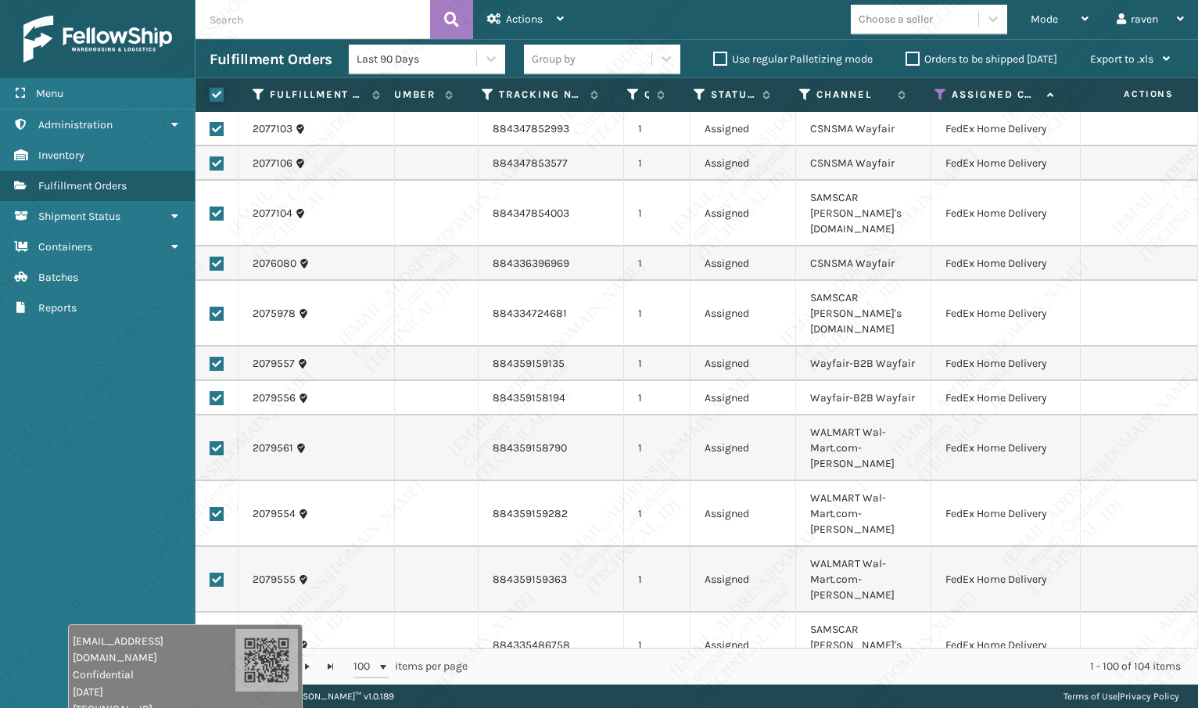
checkbox input "true"
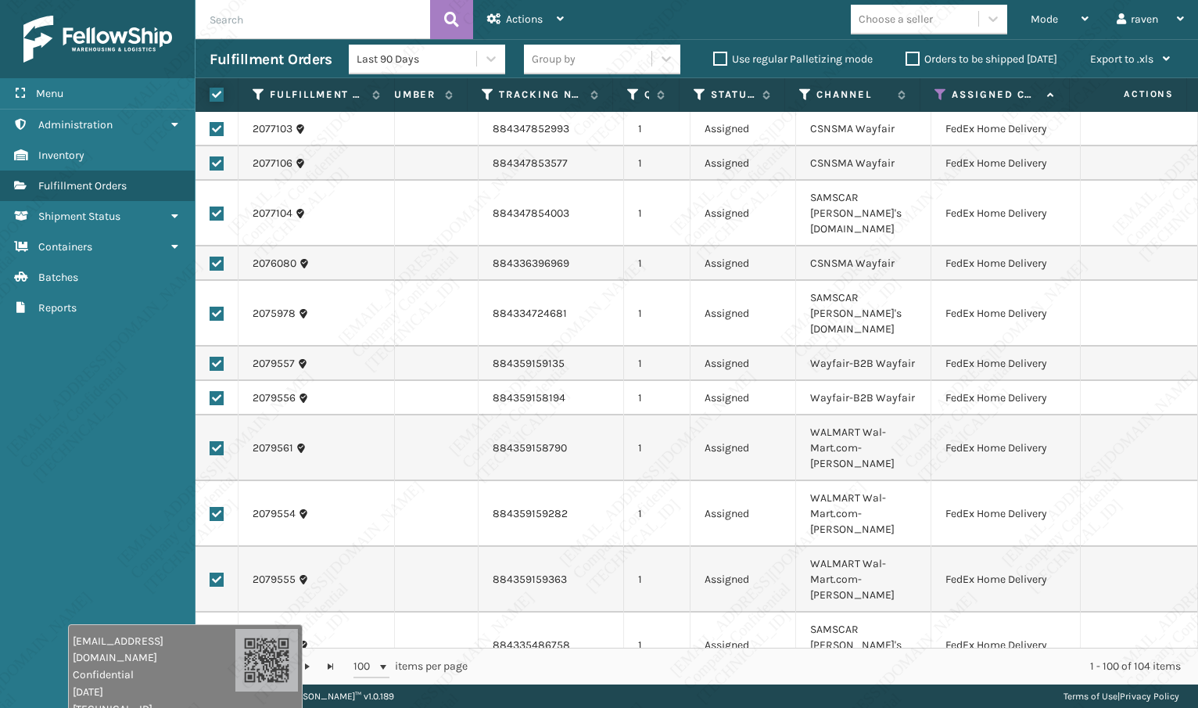
checkbox input "true"
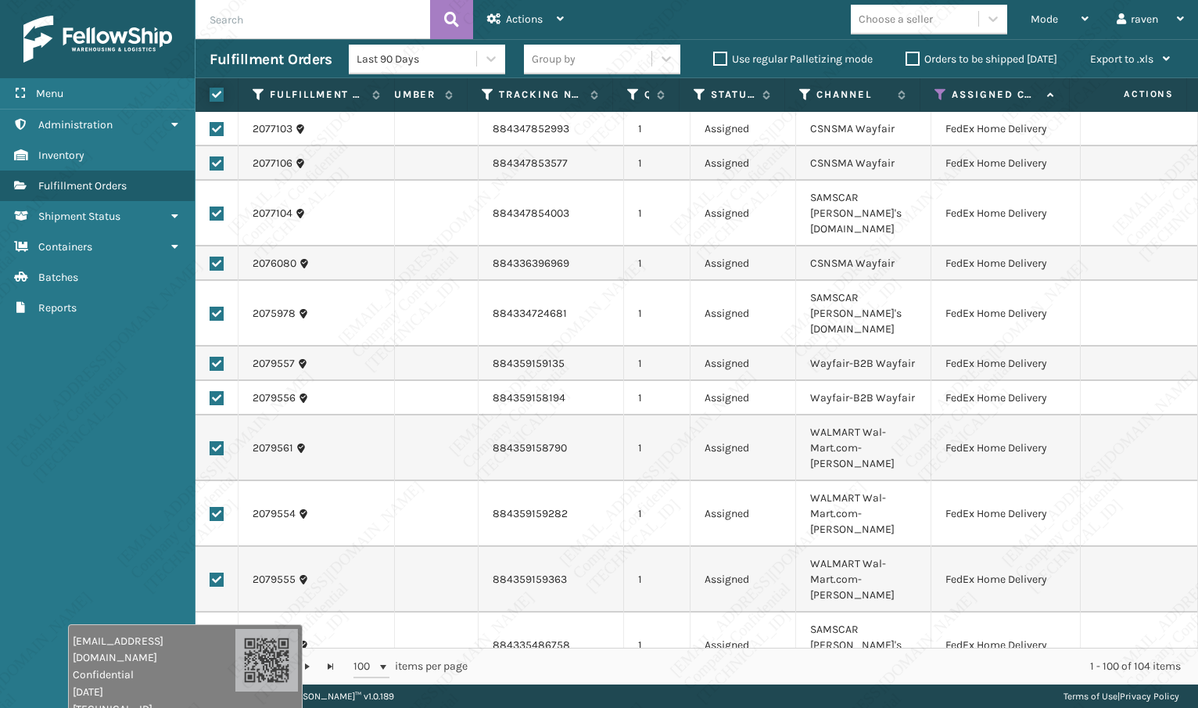
checkbox input "true"
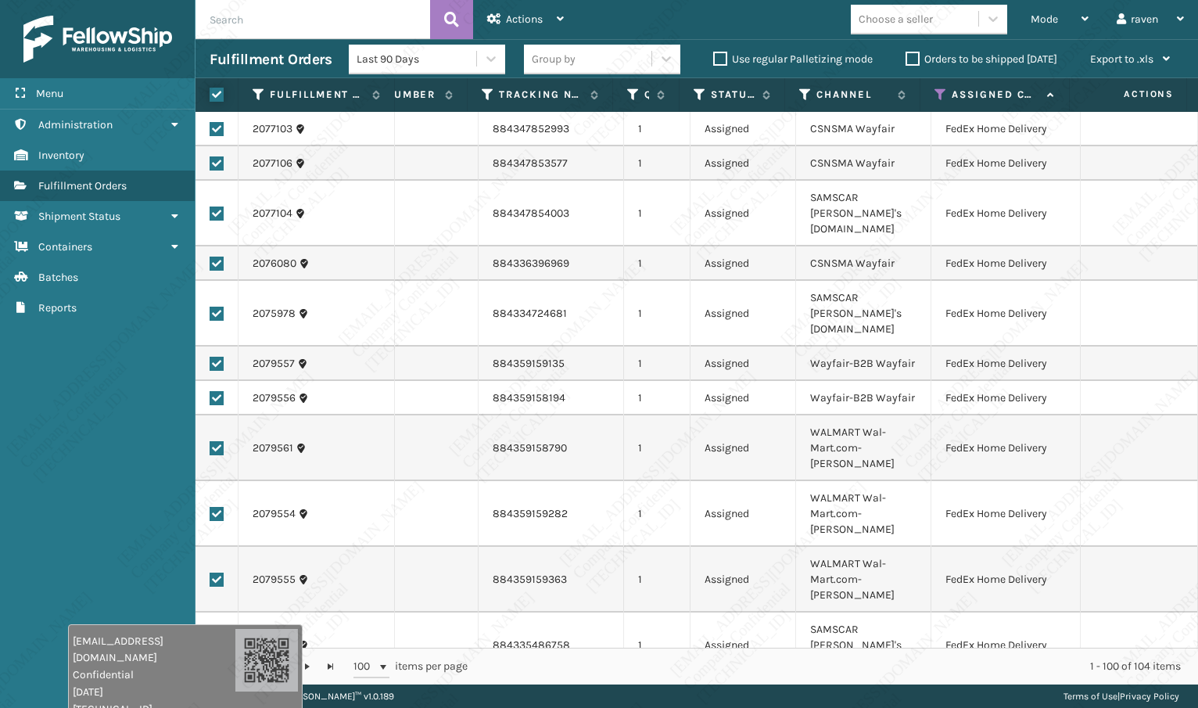
checkbox input "true"
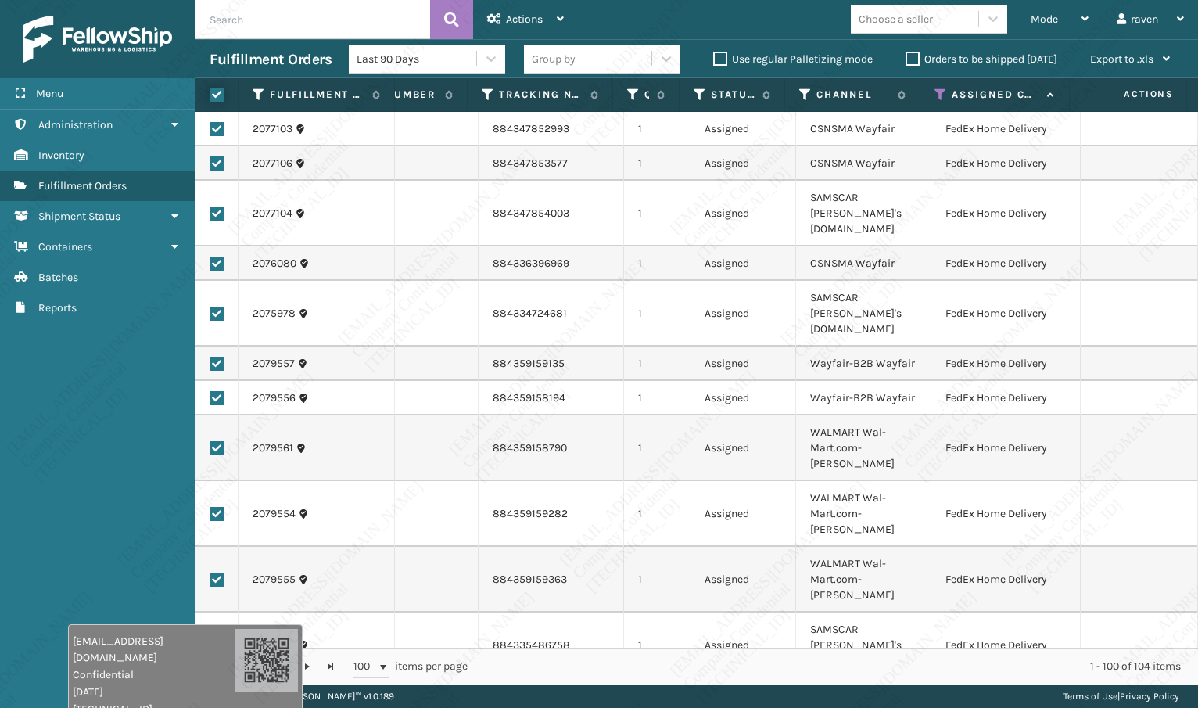
checkbox input "true"
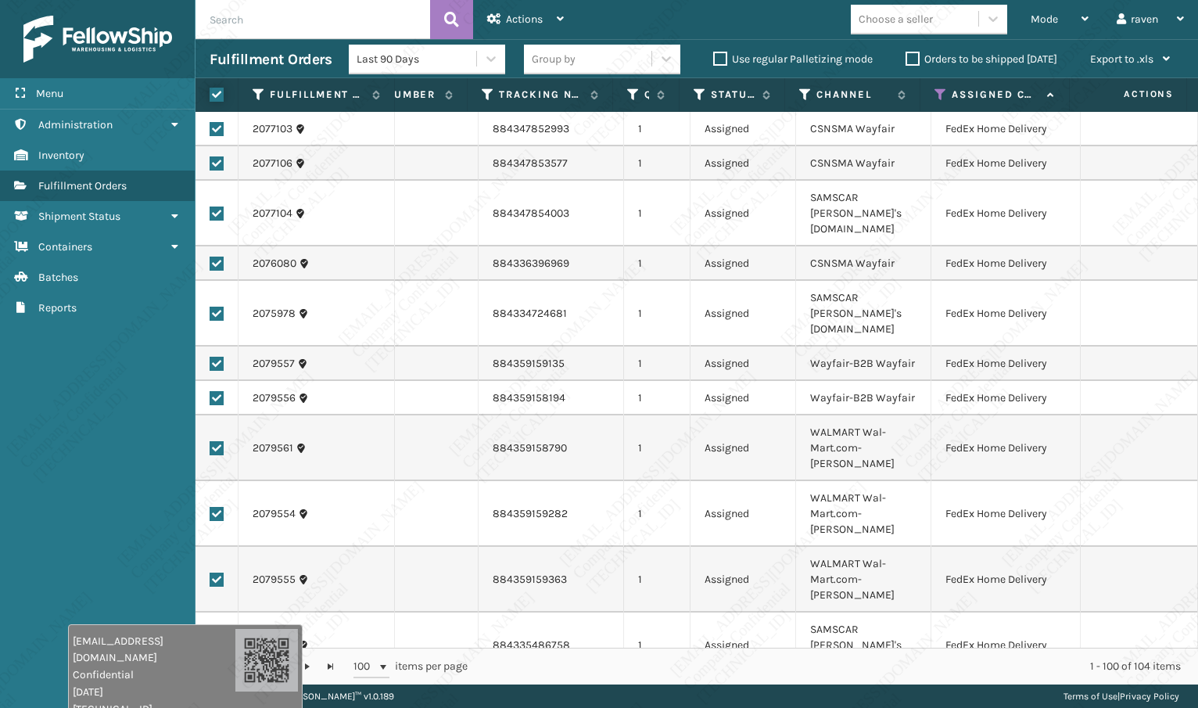
checkbox input "true"
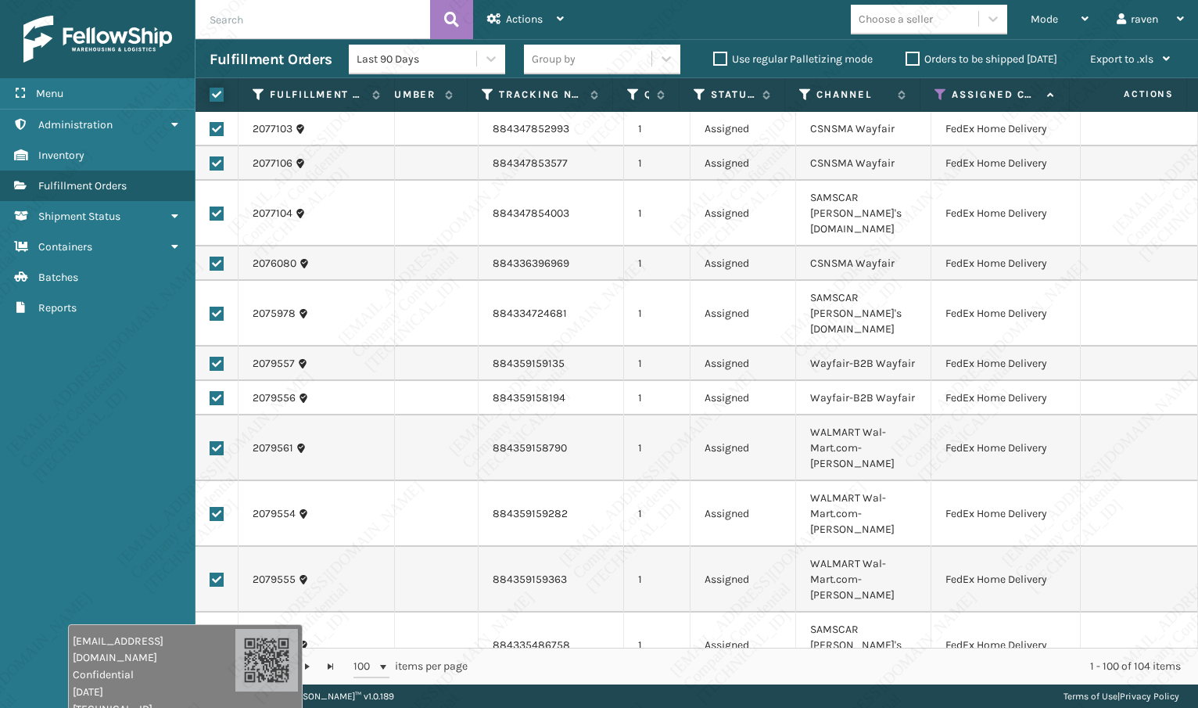
checkbox input "true"
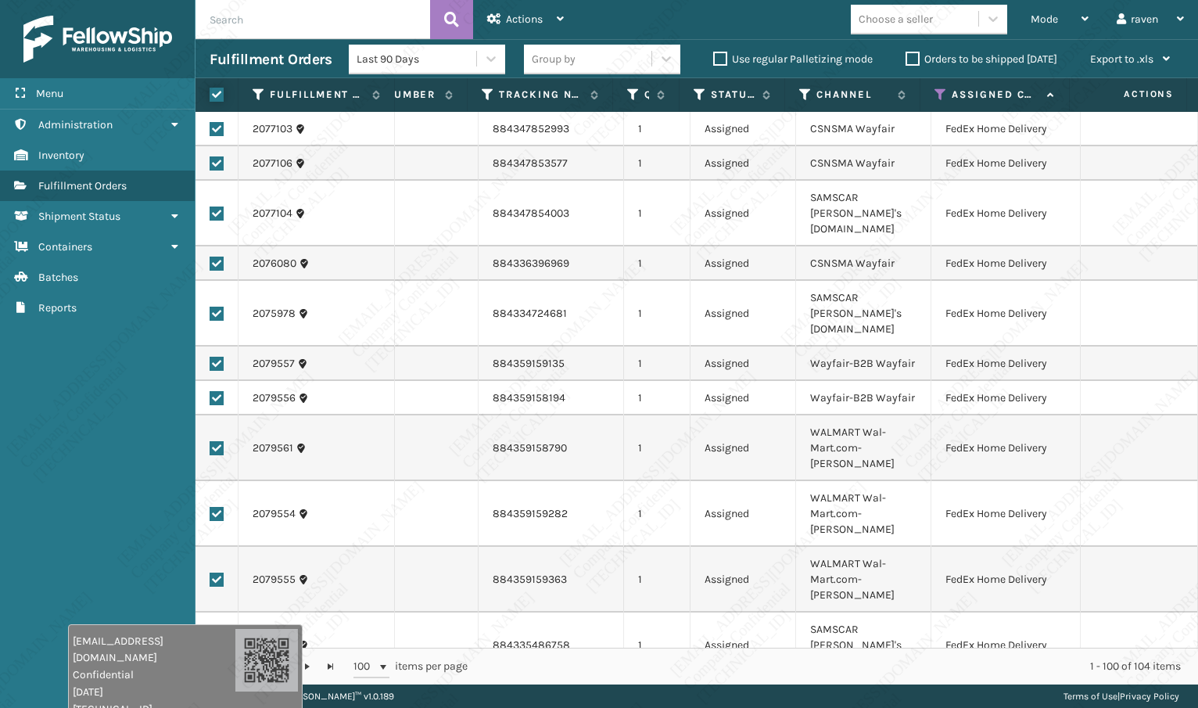
checkbox input "true"
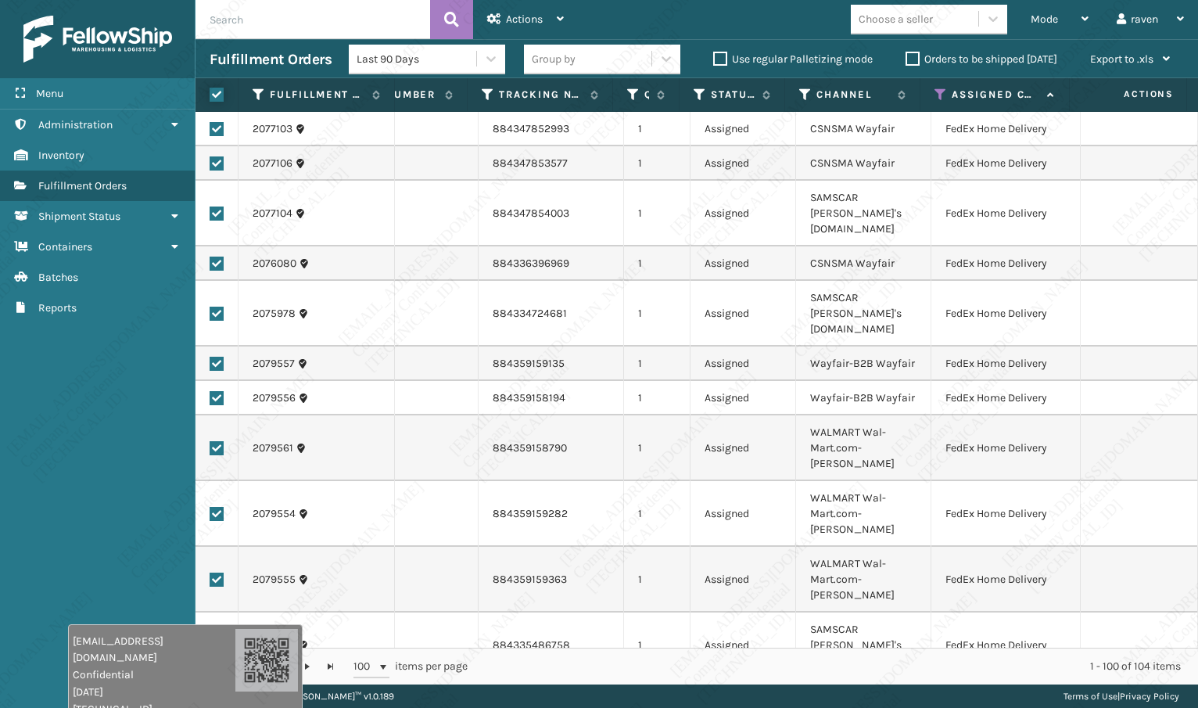
checkbox input "true"
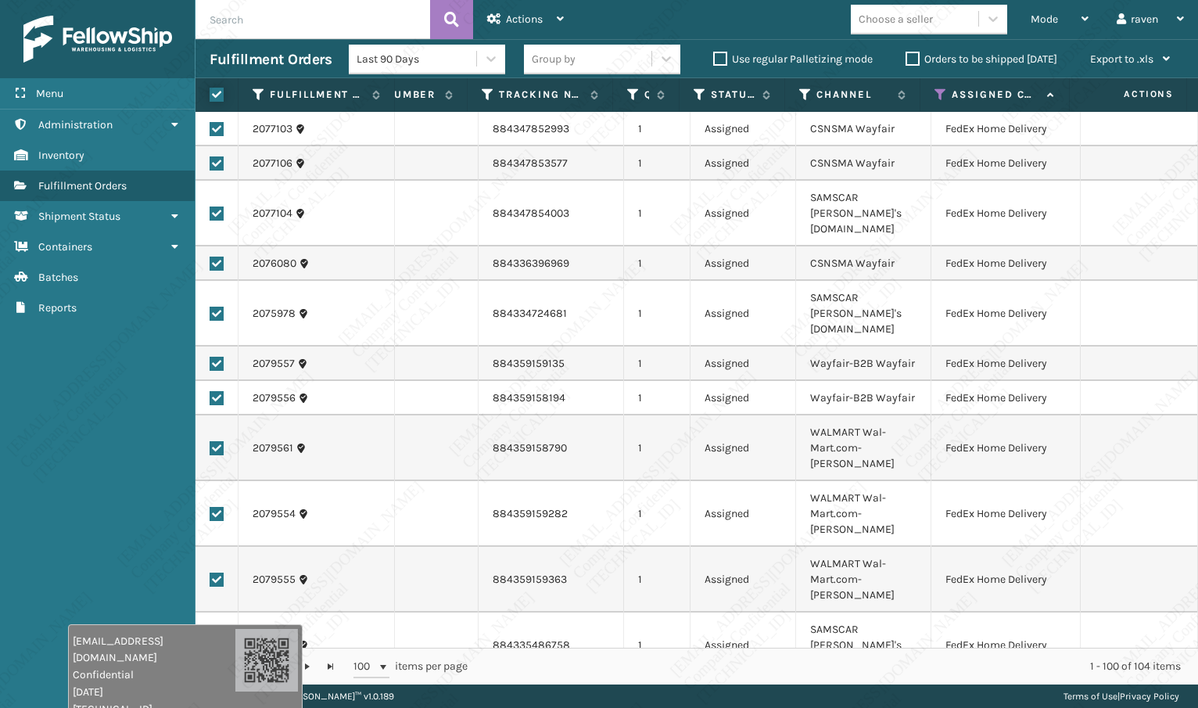
checkbox input "true"
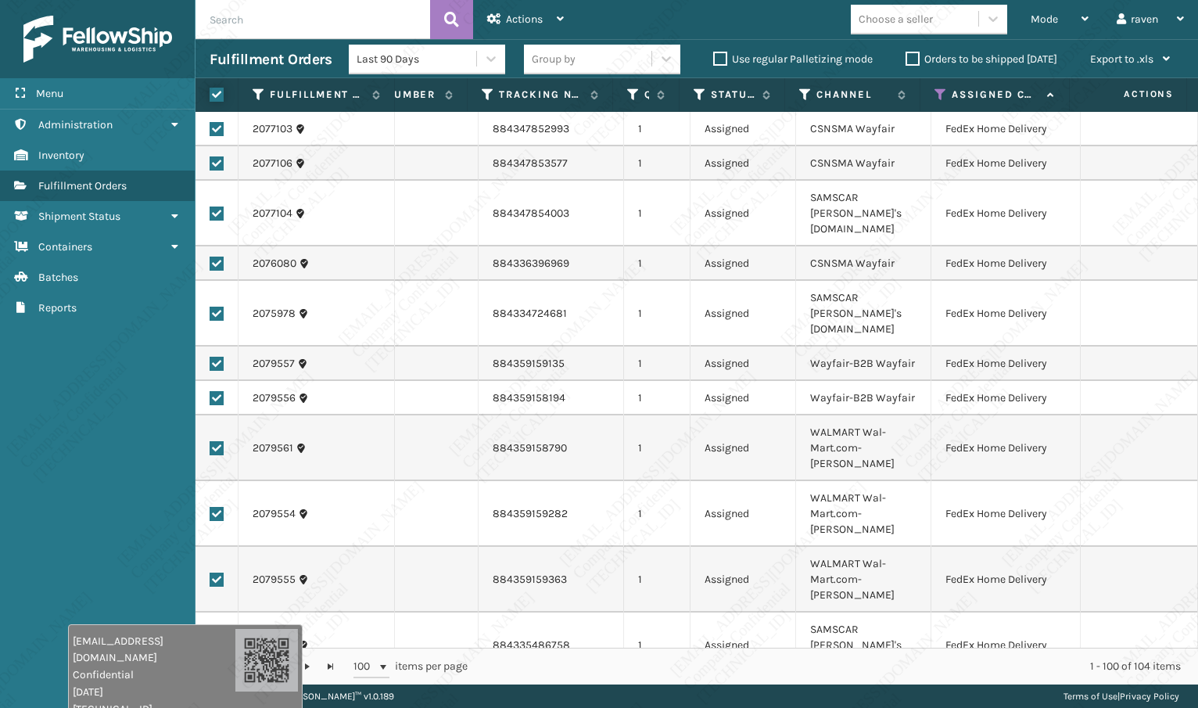
checkbox input "true"
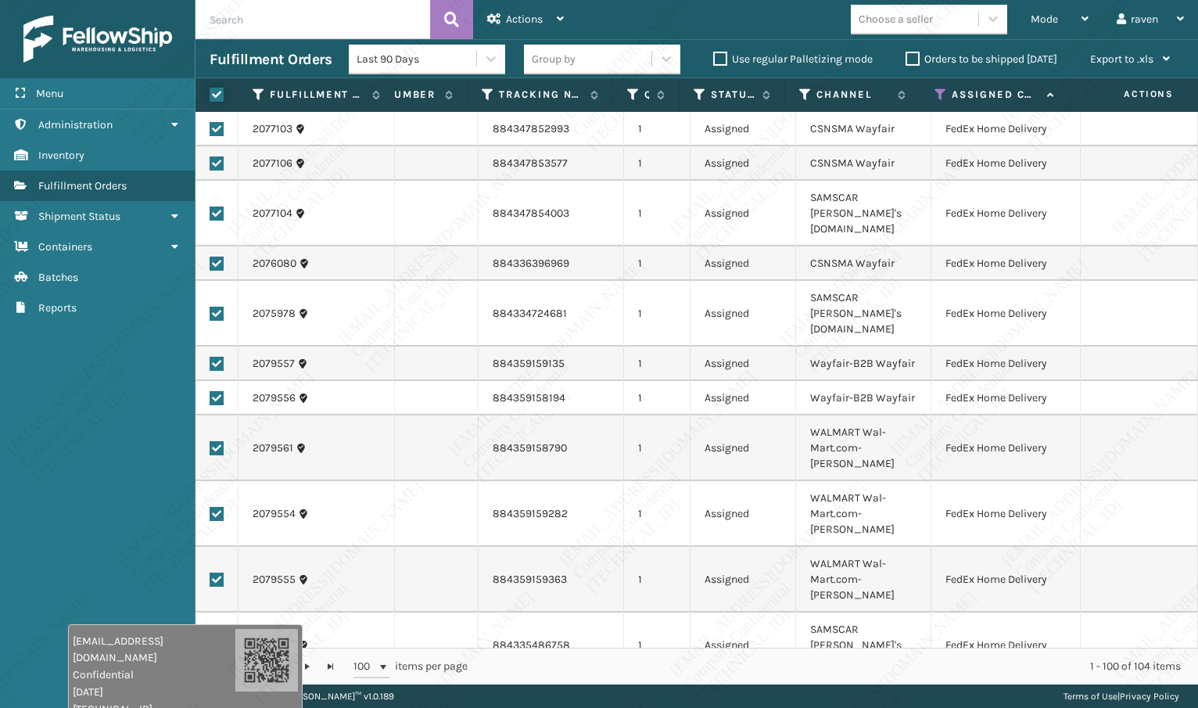
checkbox input "true"
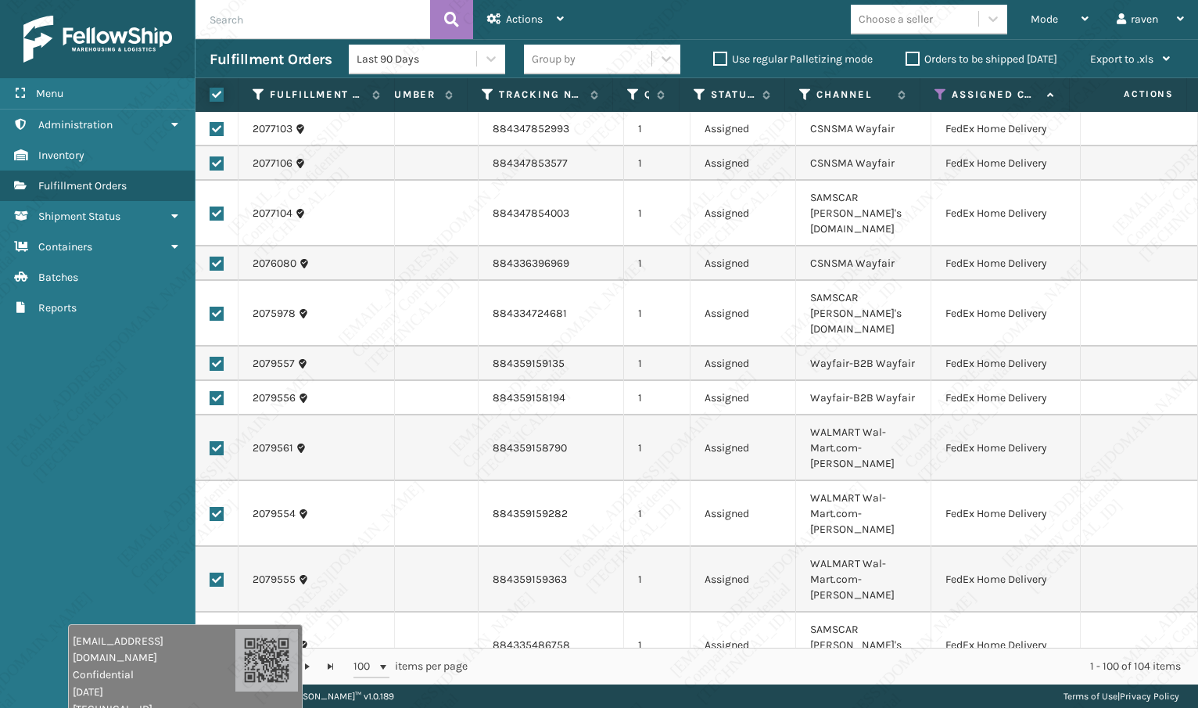
checkbox input "true"
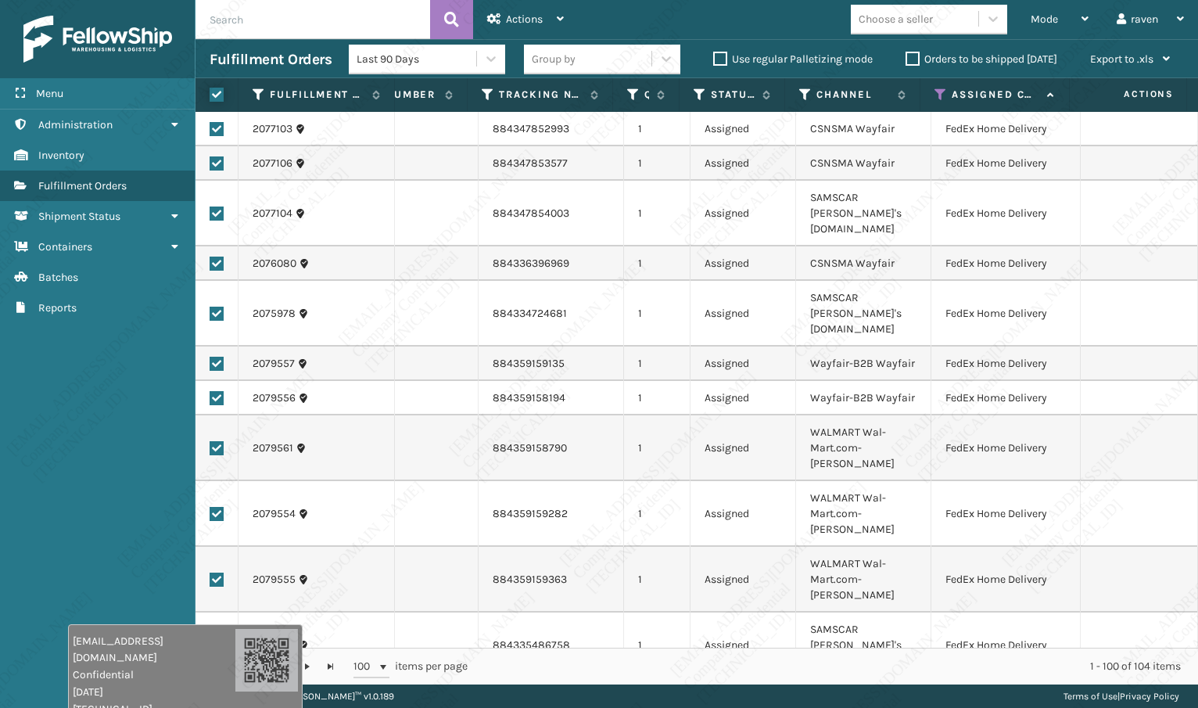
checkbox input "true"
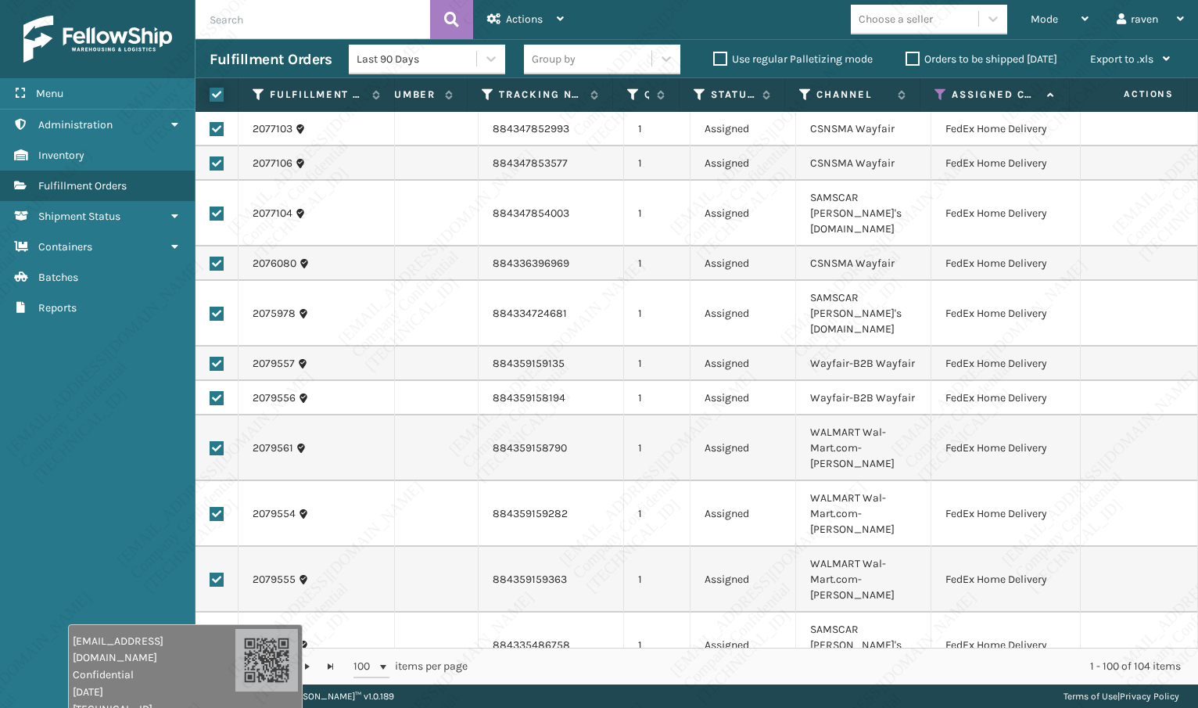
checkbox input "true"
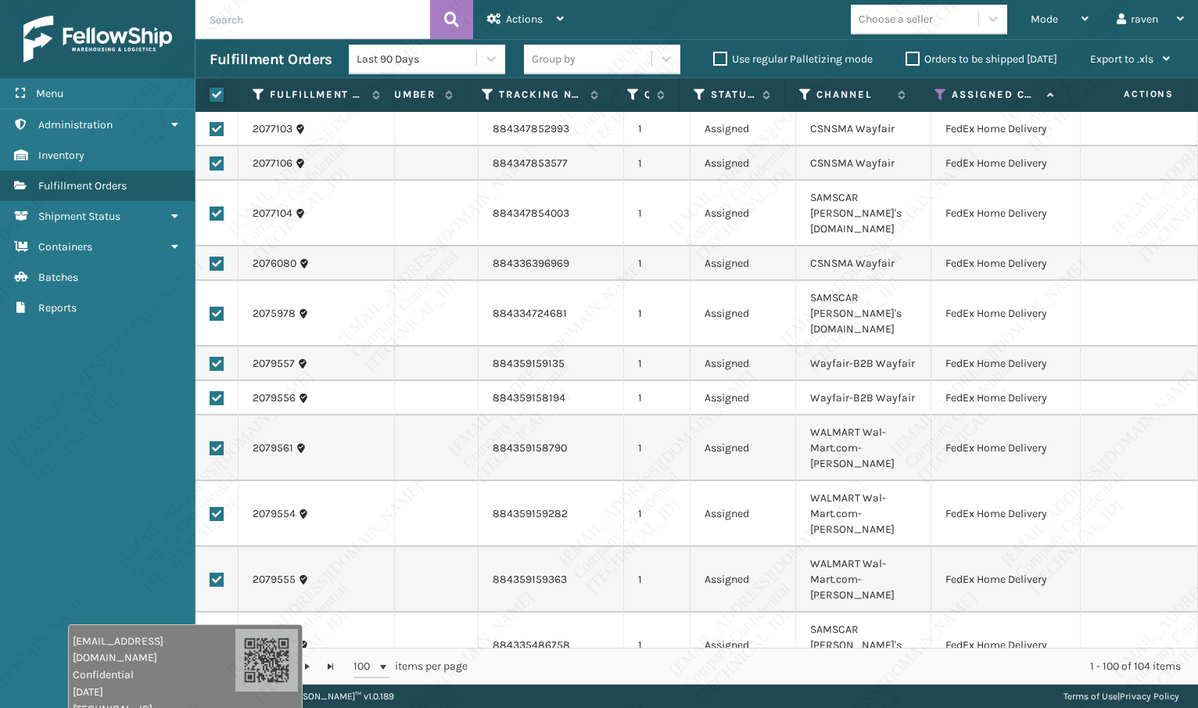
checkbox input "true"
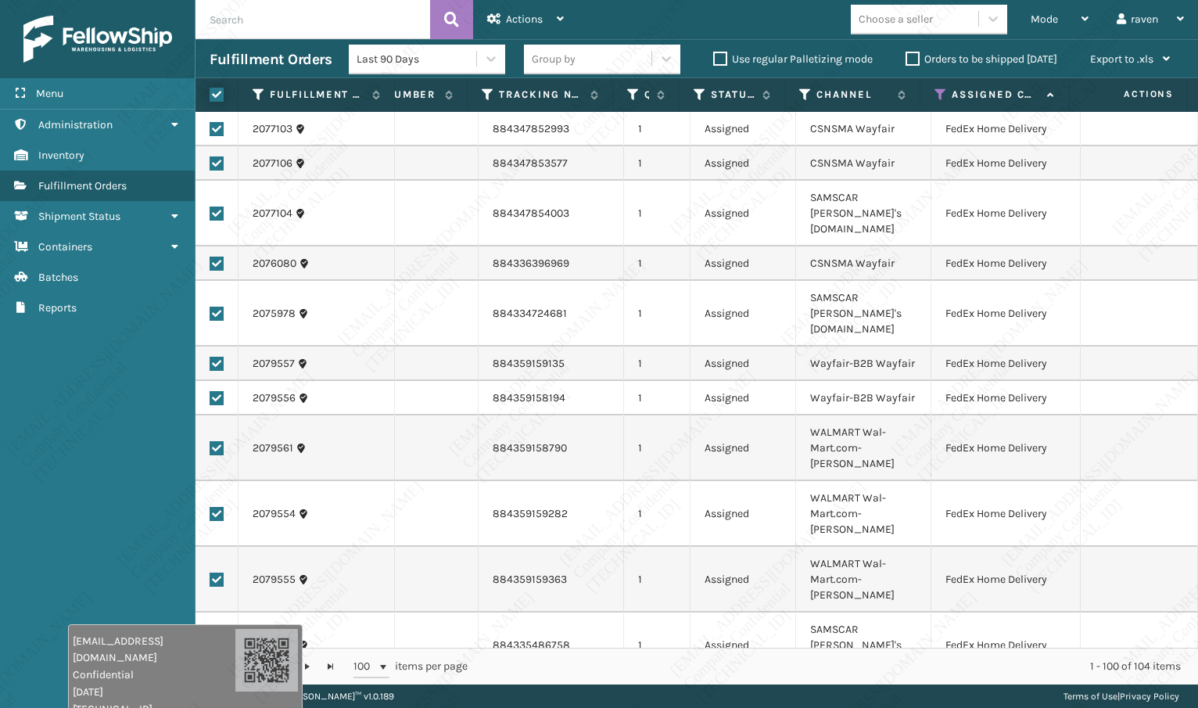
checkbox input "true"
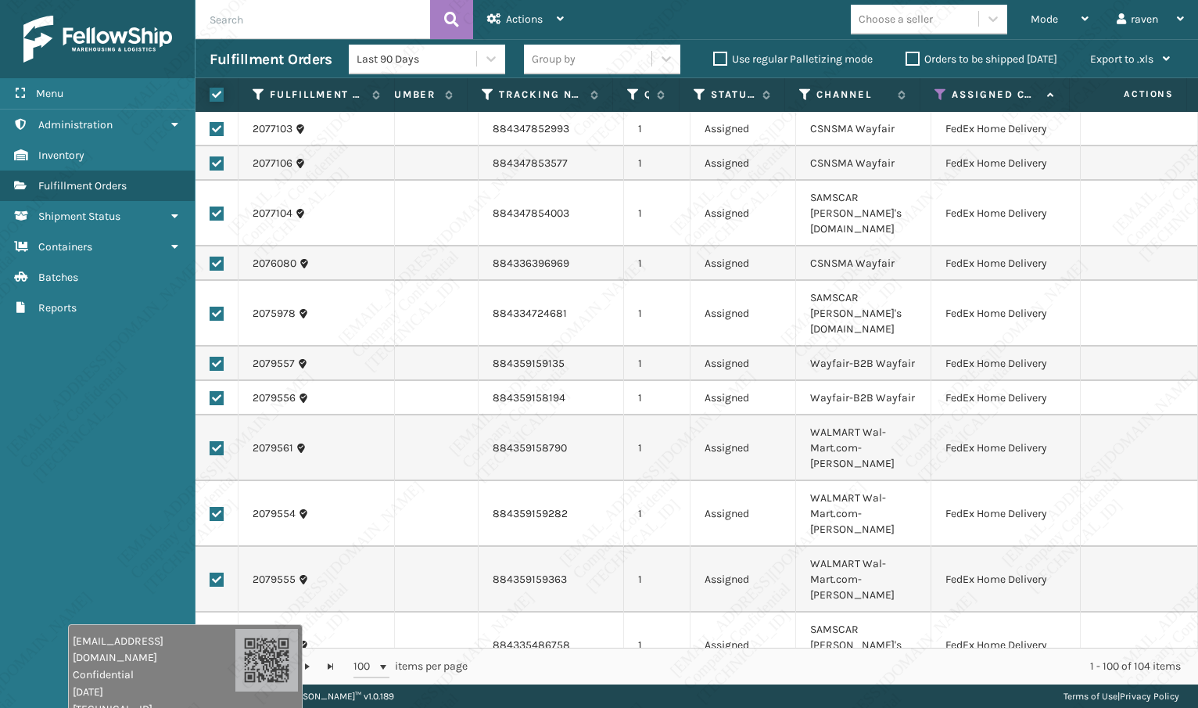
checkbox input "true"
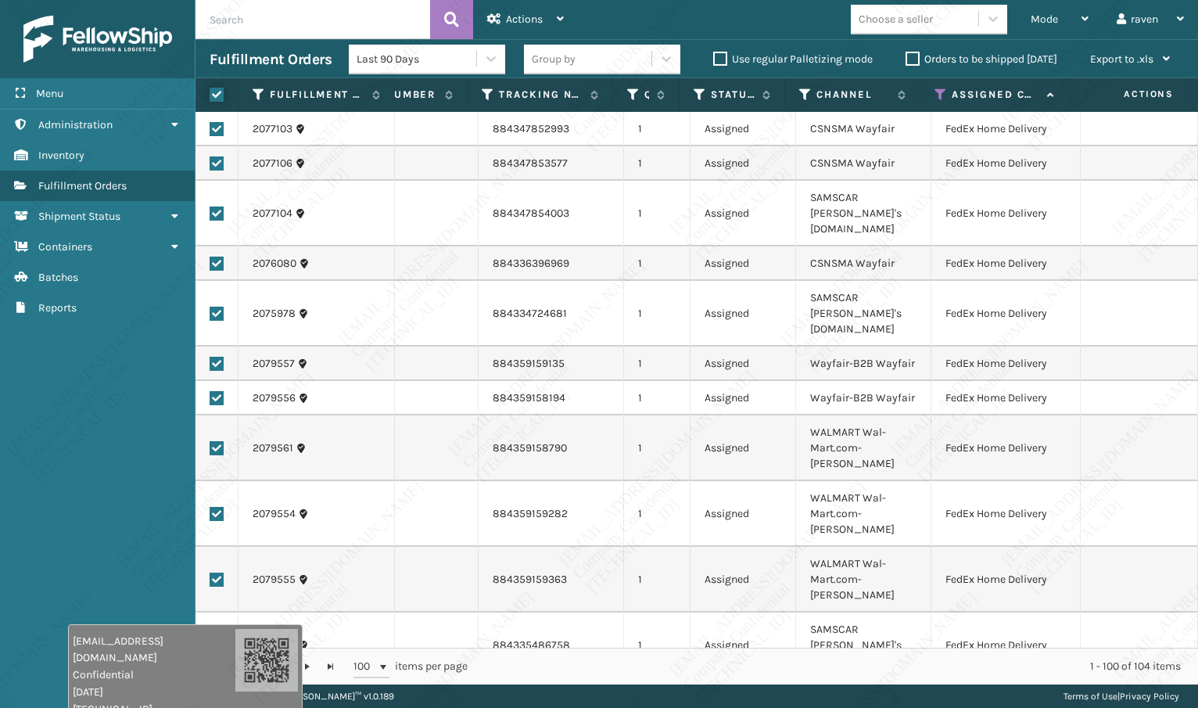
checkbox input "true"
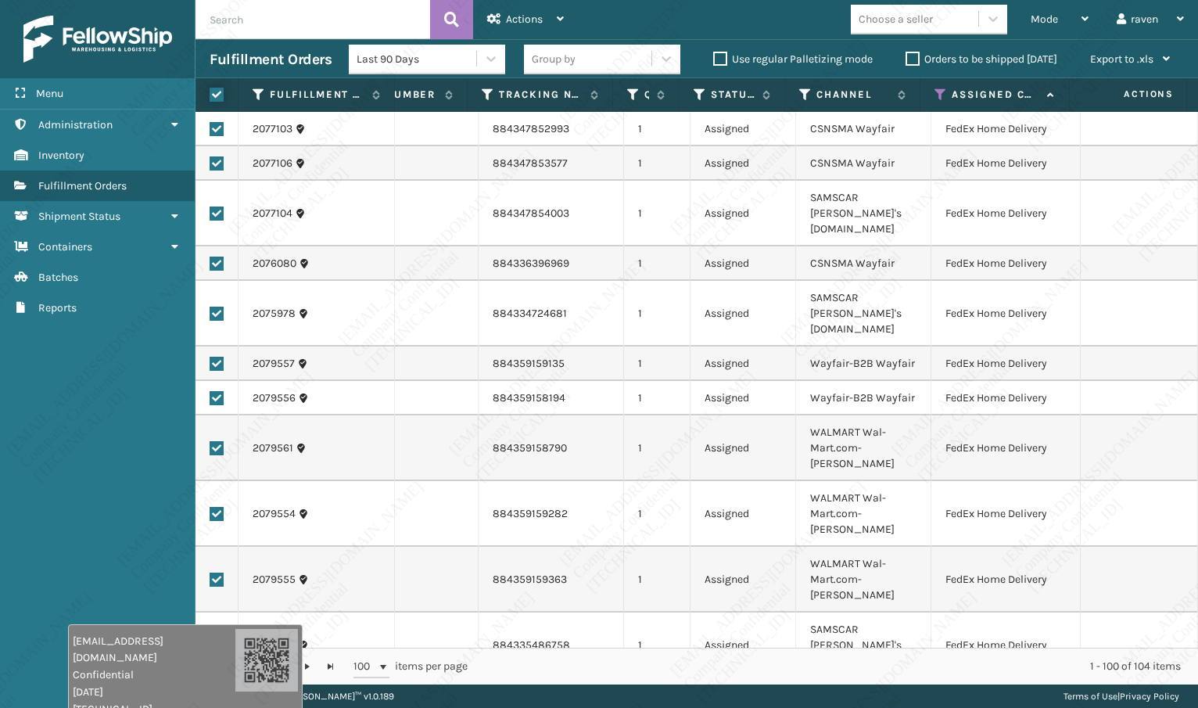
checkbox input "true"
click at [521, 17] on span "Actions" at bounding box center [524, 19] width 37 height 13
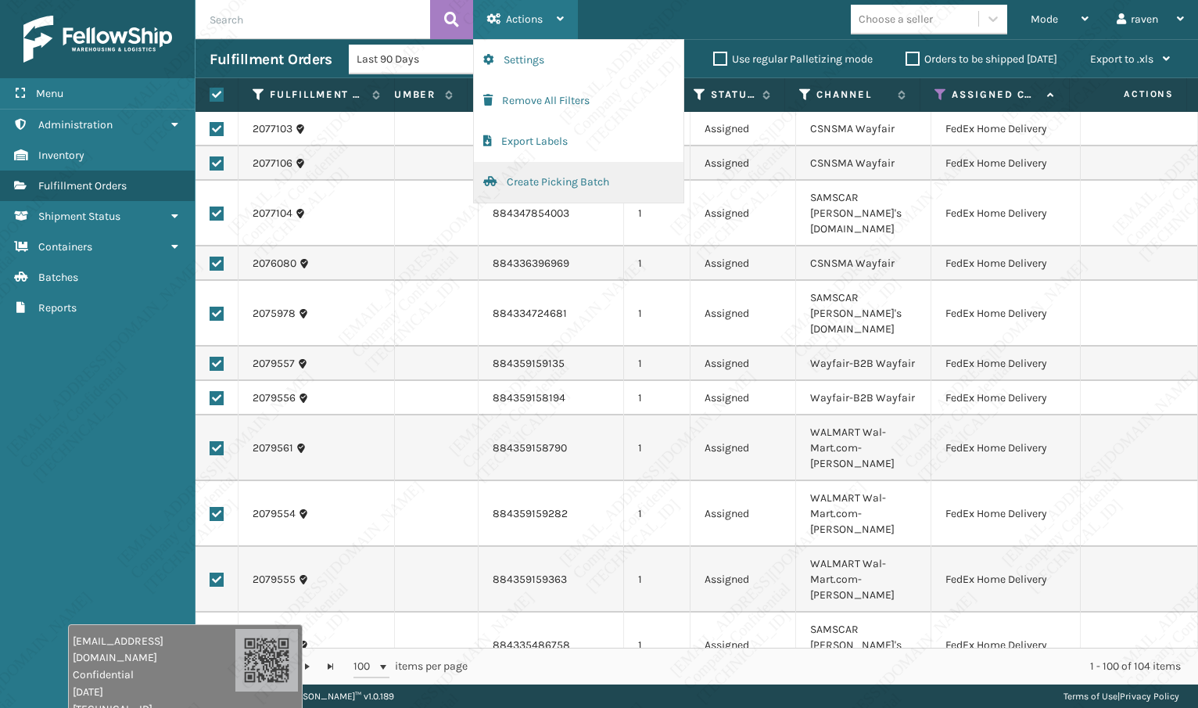
click at [544, 182] on button "Create Picking Batch" at bounding box center [579, 182] width 210 height 41
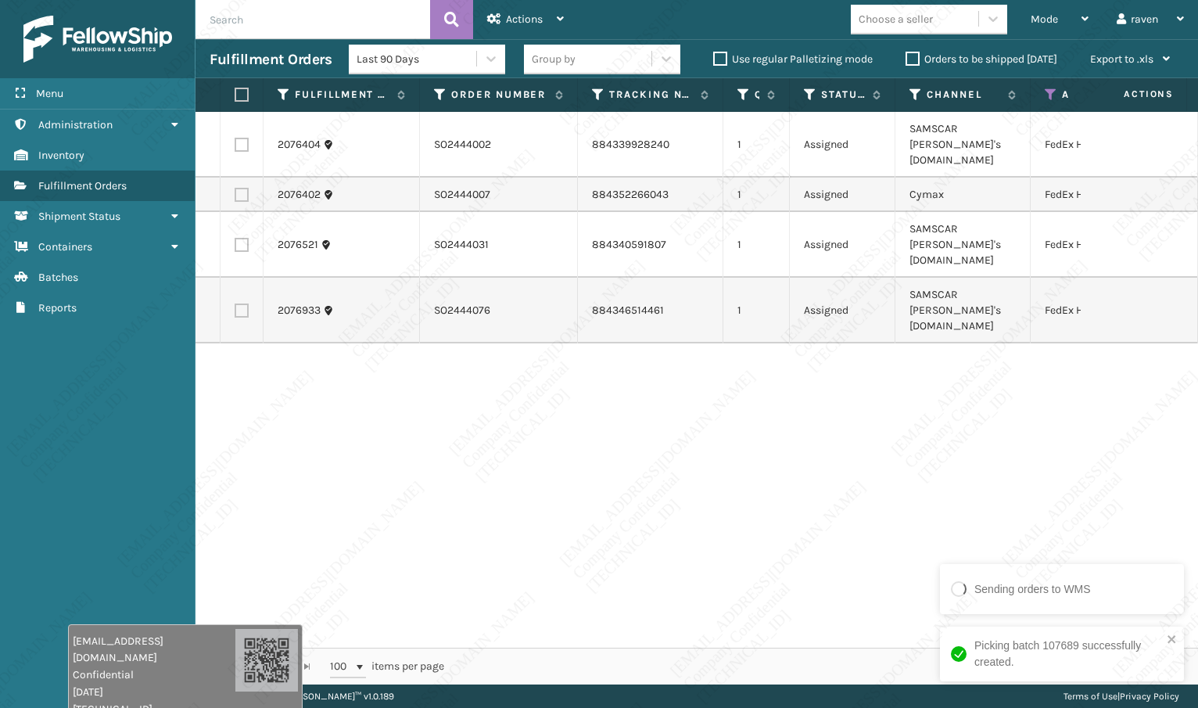
click at [246, 86] on th at bounding box center [242, 95] width 43 height 34
click at [235, 95] on label at bounding box center [239, 95] width 9 height 14
click at [235, 95] on input "checkbox" at bounding box center [235, 95] width 1 height 10
checkbox input "true"
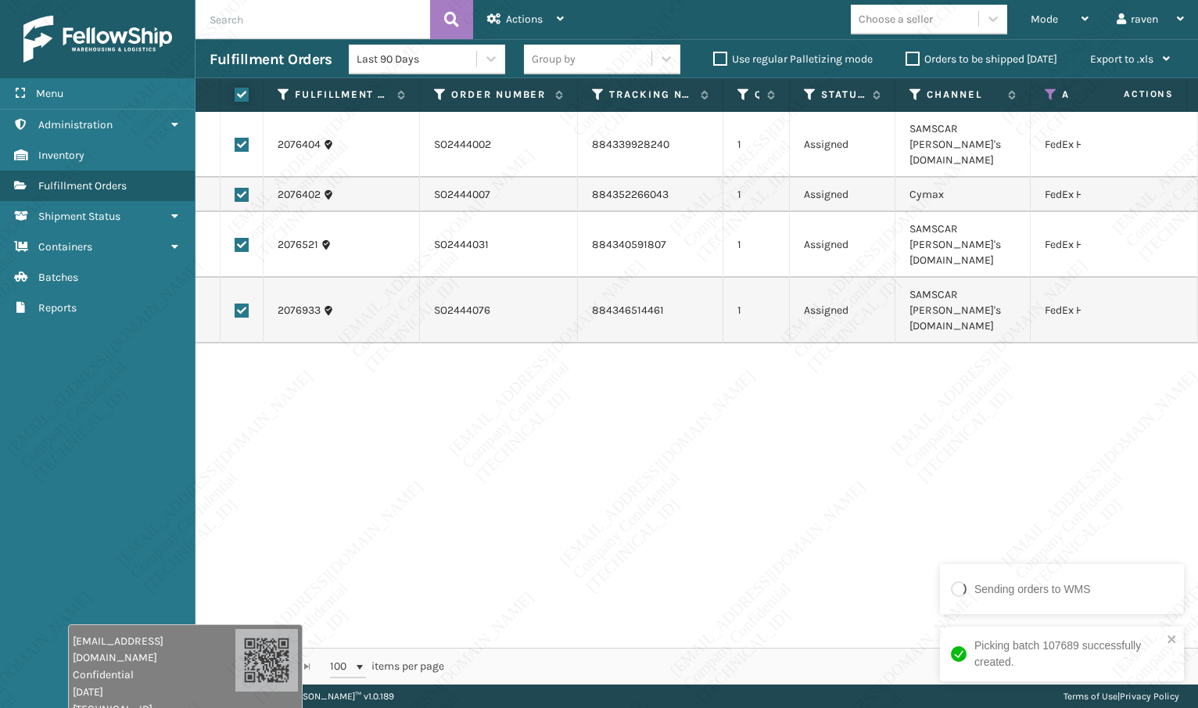
checkbox input "true"
click at [531, 16] on span "Actions" at bounding box center [524, 19] width 37 height 13
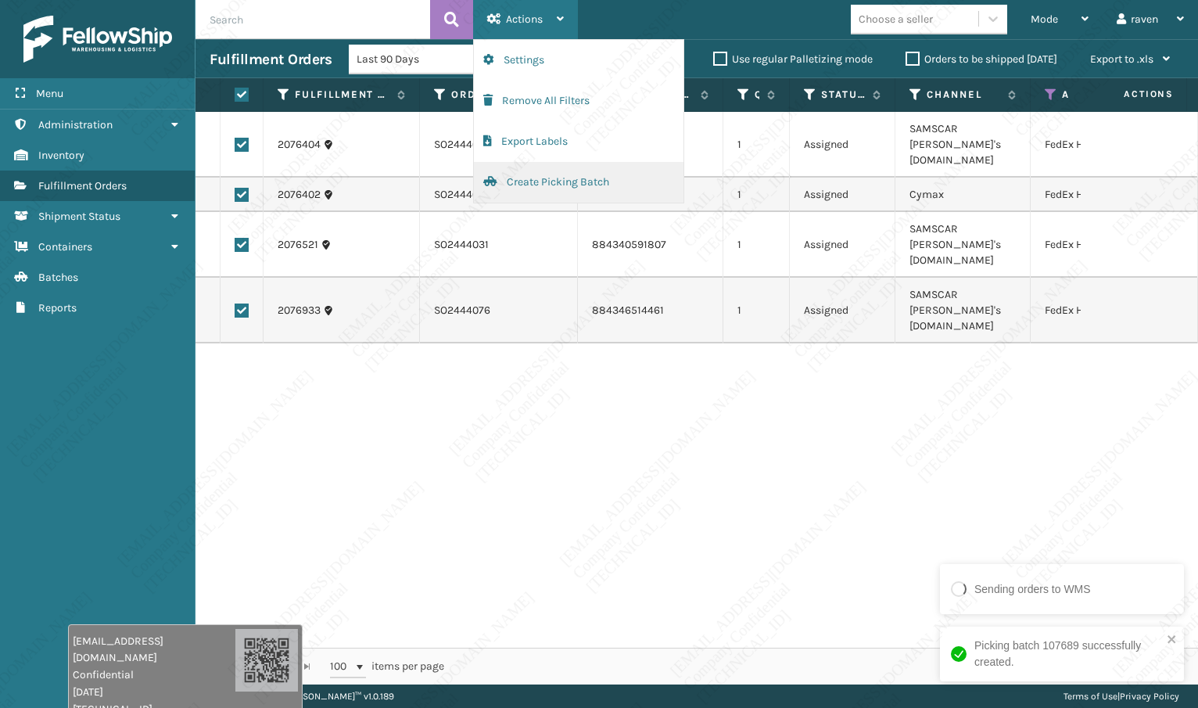
click at [551, 176] on button "Create Picking Batch" at bounding box center [579, 182] width 210 height 41
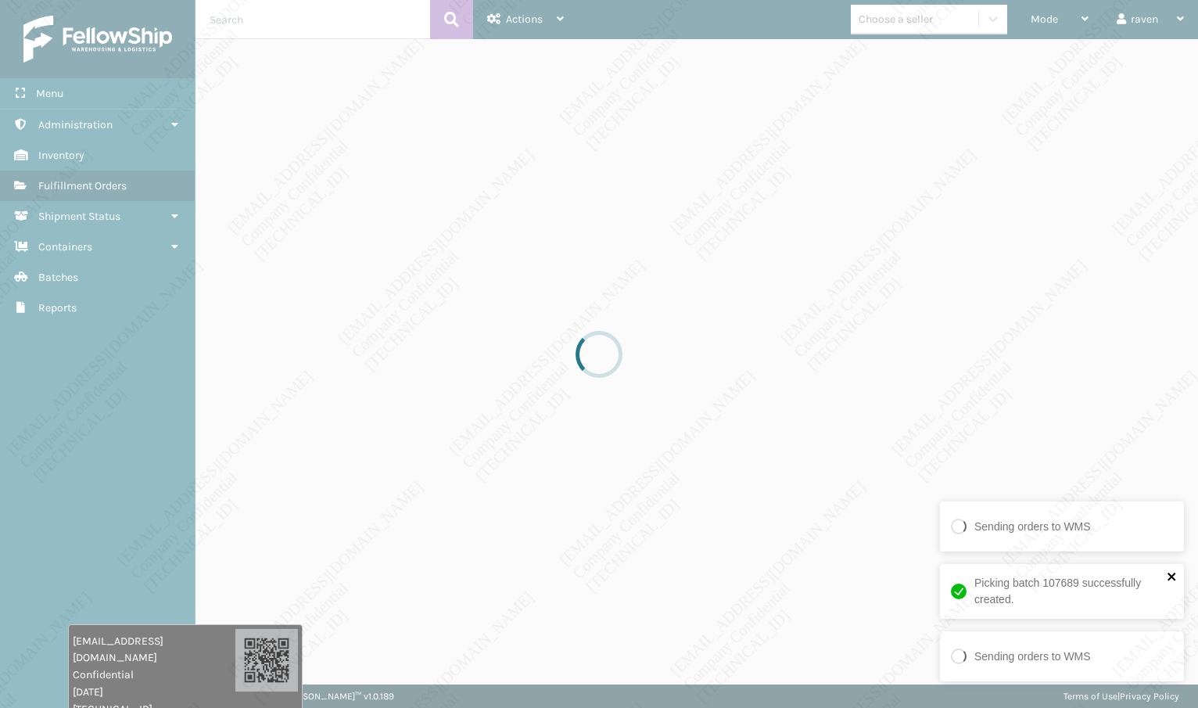
click at [1170, 580] on icon "close" at bounding box center [1172, 576] width 11 height 13
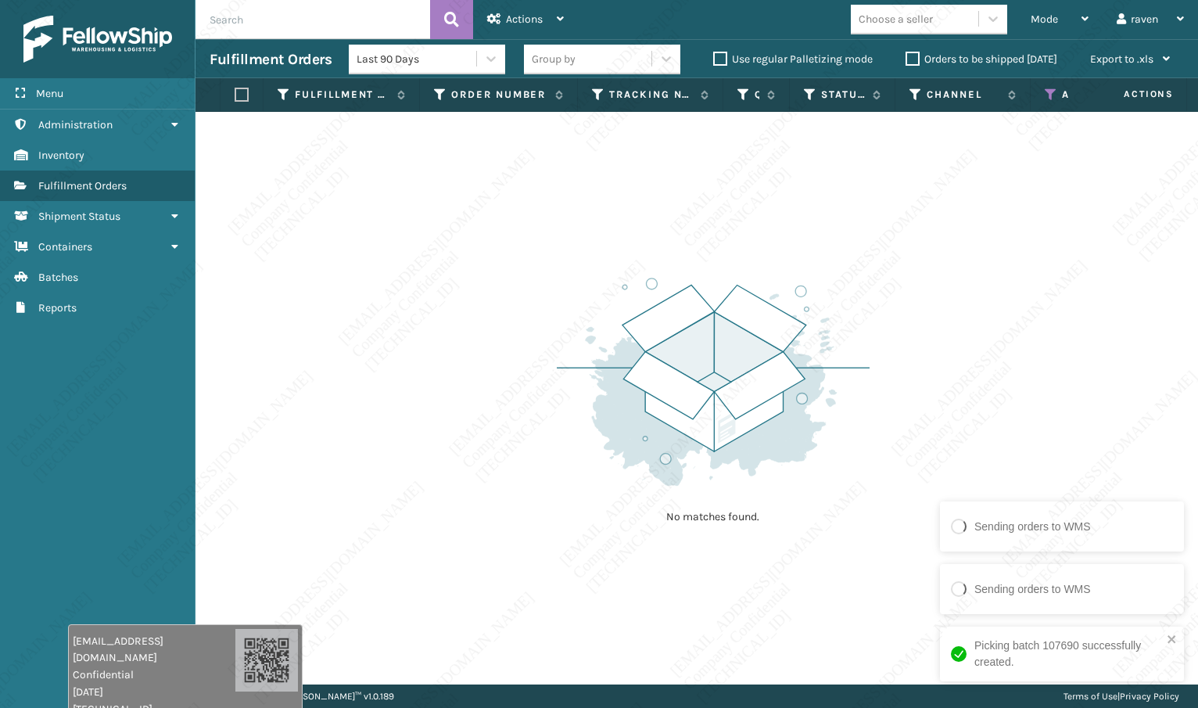
click at [1051, 102] on th "Assigned Carrier Service" at bounding box center [1105, 95] width 149 height 34
click at [1051, 91] on icon at bounding box center [1051, 95] width 13 height 14
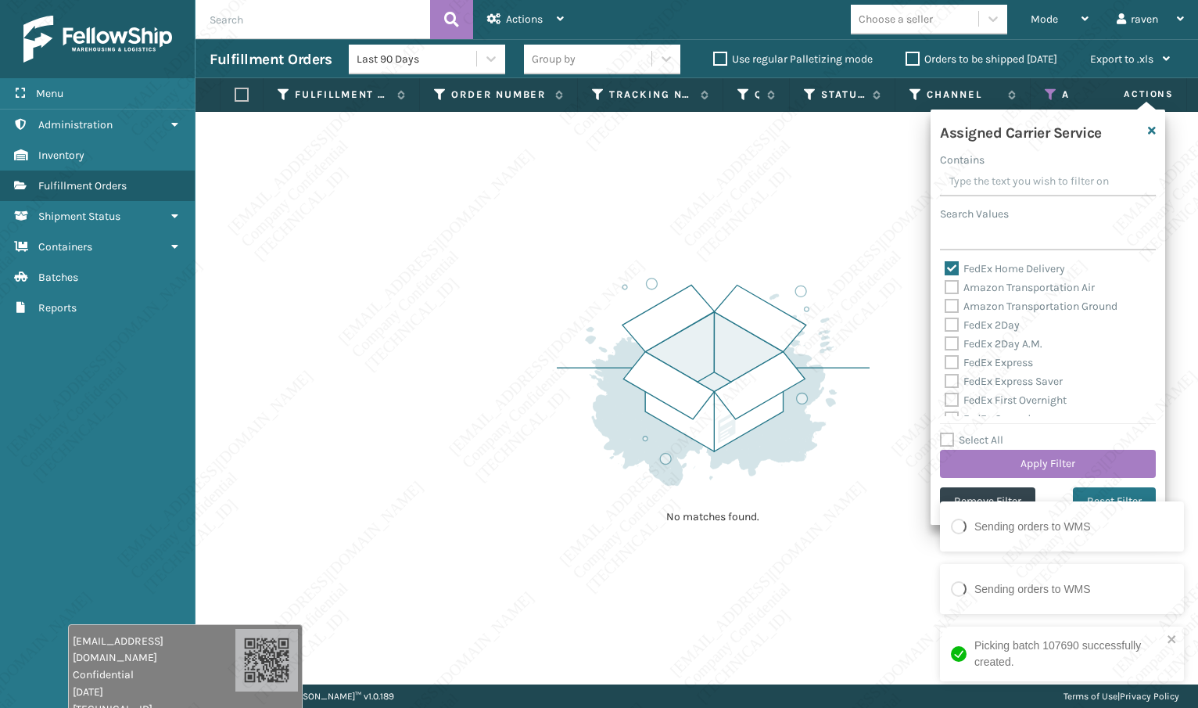
click at [979, 267] on label "FedEx Home Delivery" at bounding box center [1005, 268] width 120 height 13
click at [946, 267] on input "FedEx Home Delivery" at bounding box center [945, 265] width 1 height 10
checkbox input "false"
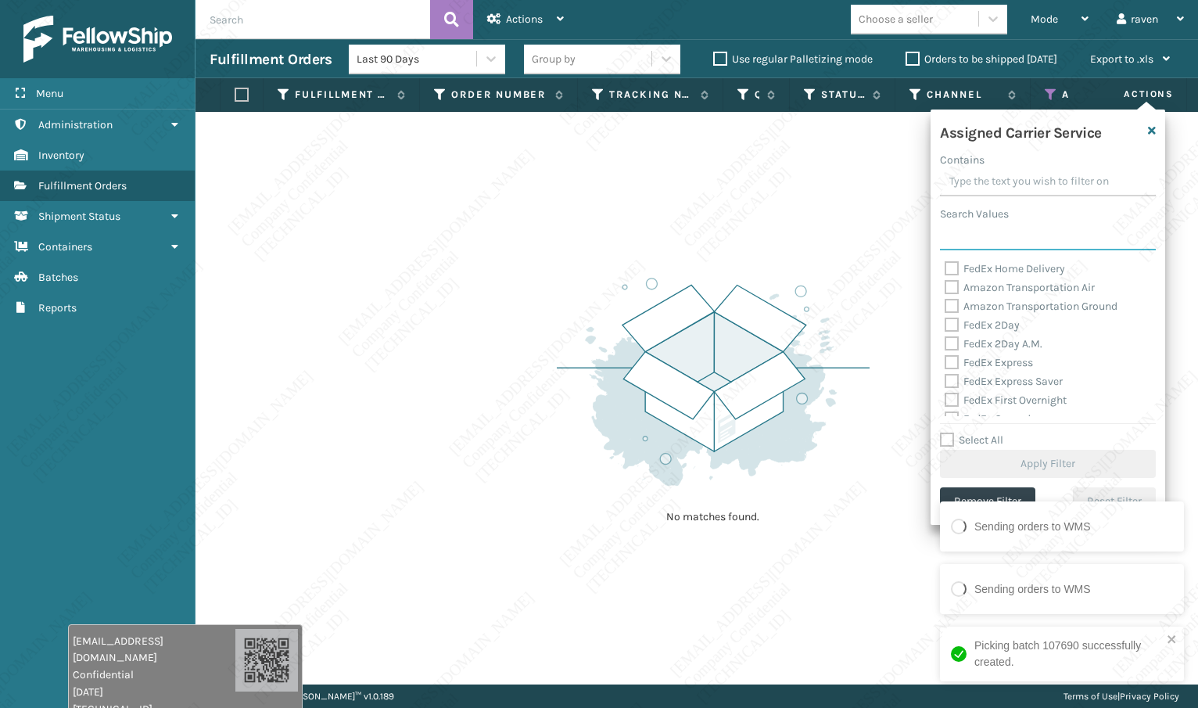
click at [984, 232] on input "Search Values" at bounding box center [1048, 236] width 216 height 28
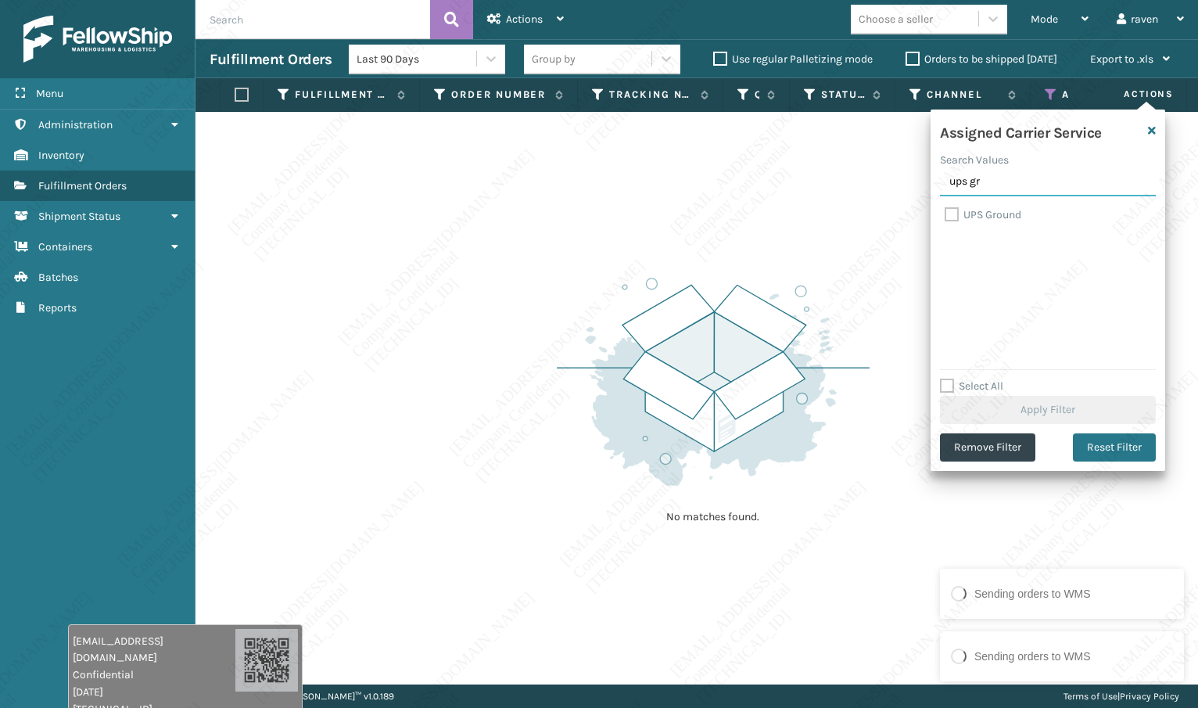
type input "ups gr"
click at [970, 213] on label "UPS Ground" at bounding box center [983, 214] width 77 height 13
click at [946, 213] on input "UPS Ground" at bounding box center [945, 211] width 1 height 10
checkbox input "true"
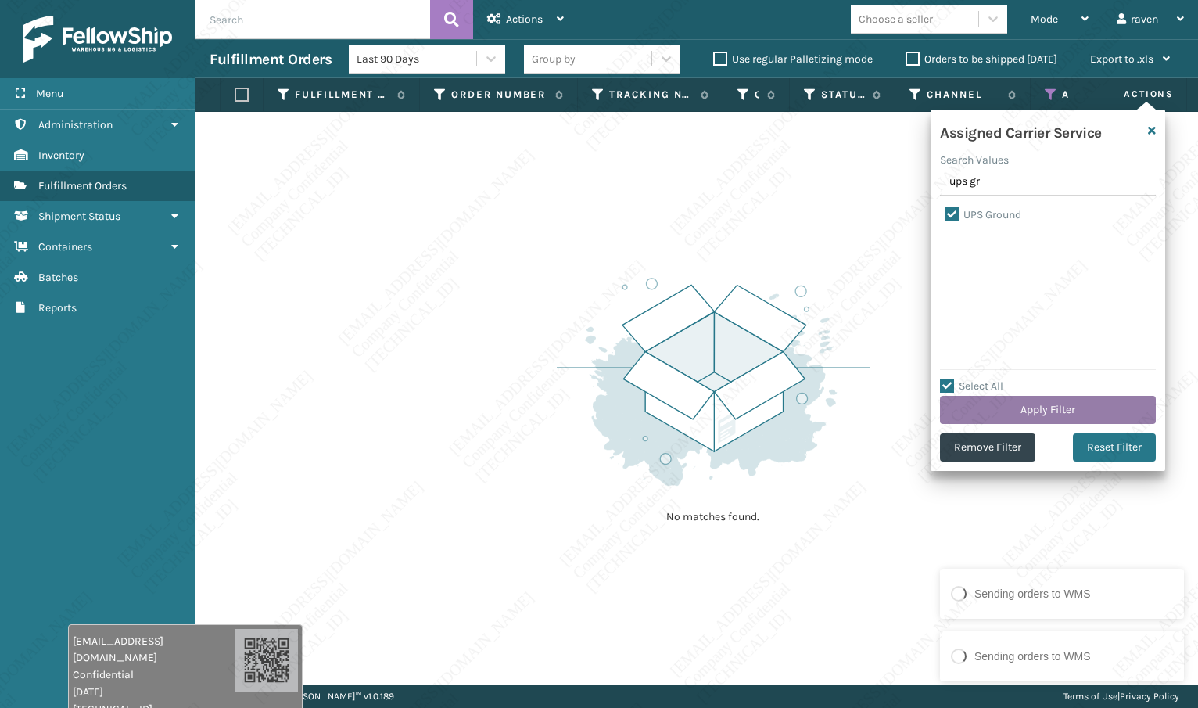
click at [1038, 402] on button "Apply Filter" at bounding box center [1048, 410] width 216 height 28
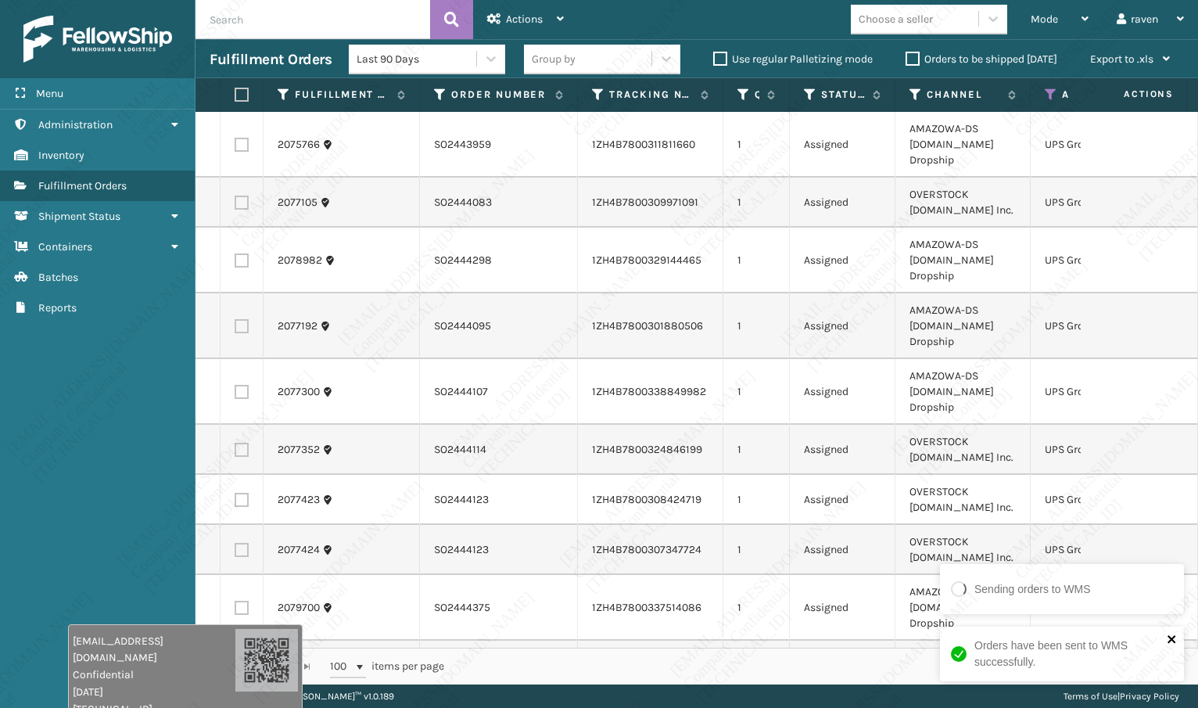
click at [1176, 645] on icon "close" at bounding box center [1172, 639] width 11 height 13
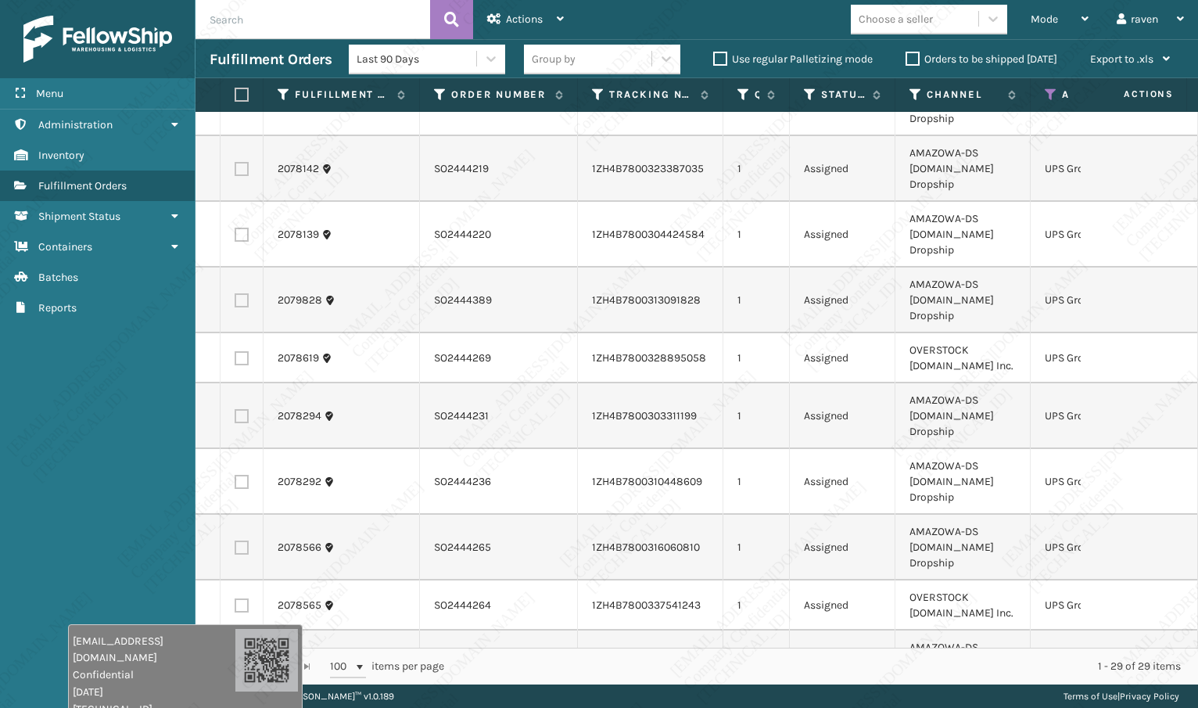
scroll to position [1095, 0]
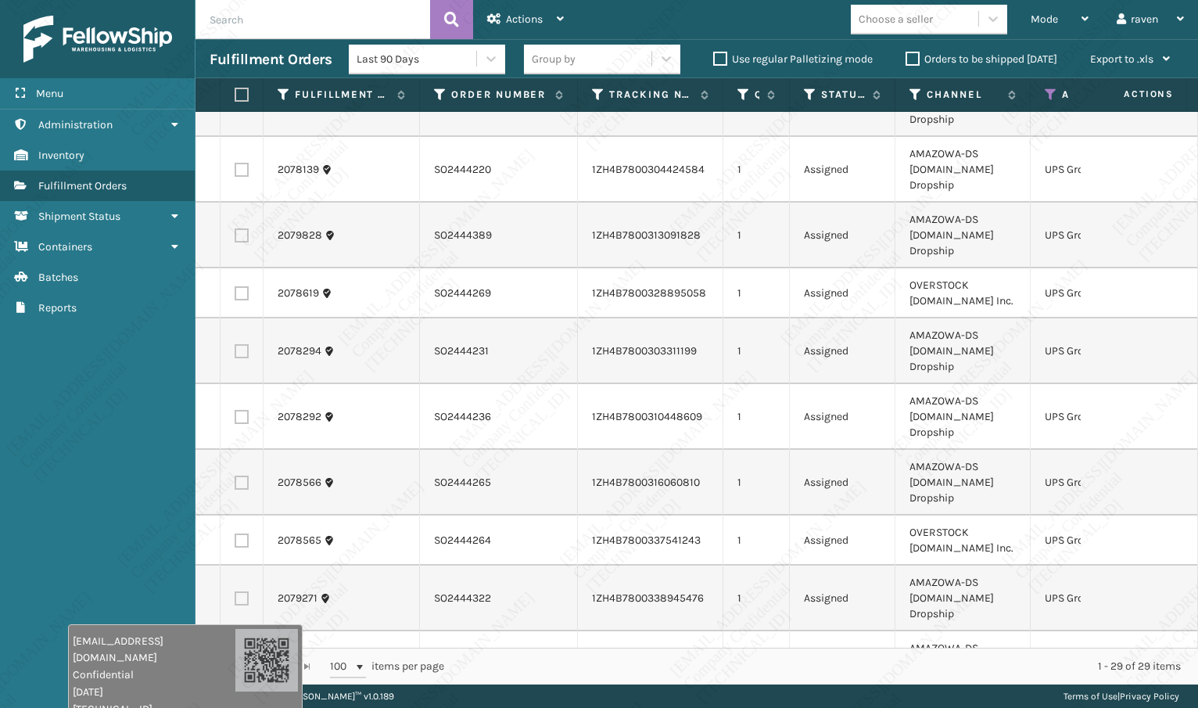
click at [242, 101] on label at bounding box center [239, 95] width 9 height 14
click at [235, 100] on input "checkbox" at bounding box center [235, 95] width 1 height 10
checkbox input "true"
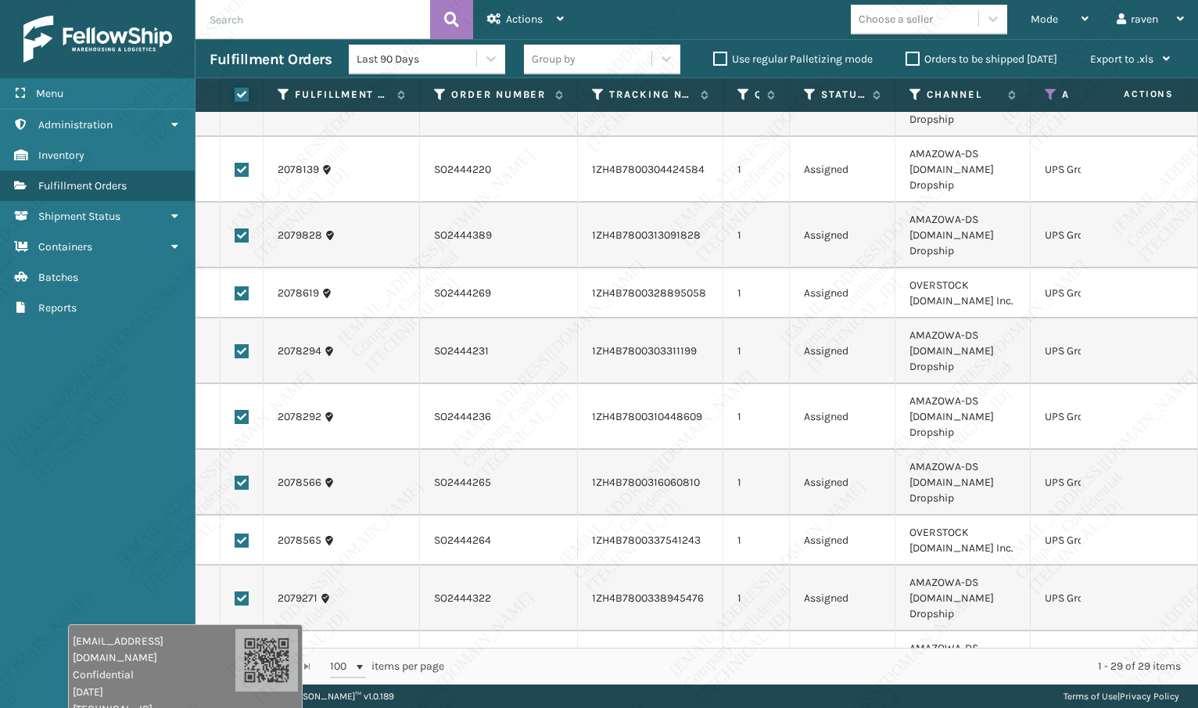
checkbox input "true"
click at [545, 26] on div "Actions" at bounding box center [525, 19] width 77 height 39
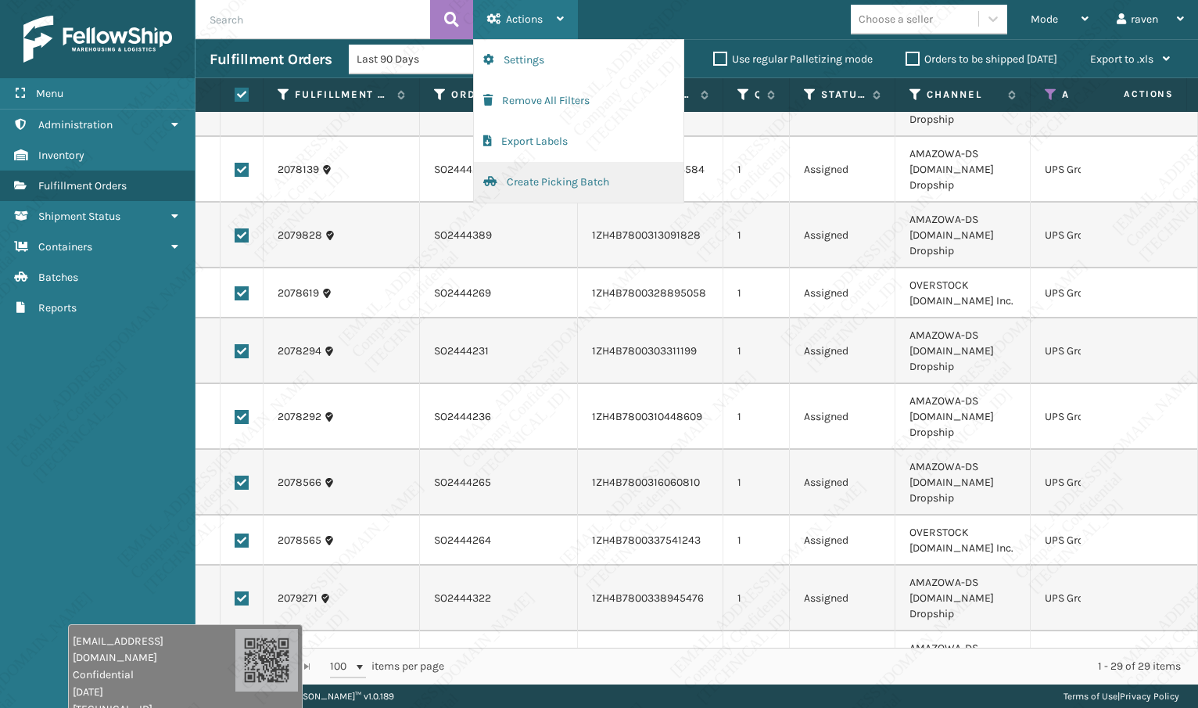
click at [544, 180] on button "Create Picking Batch" at bounding box center [579, 182] width 210 height 41
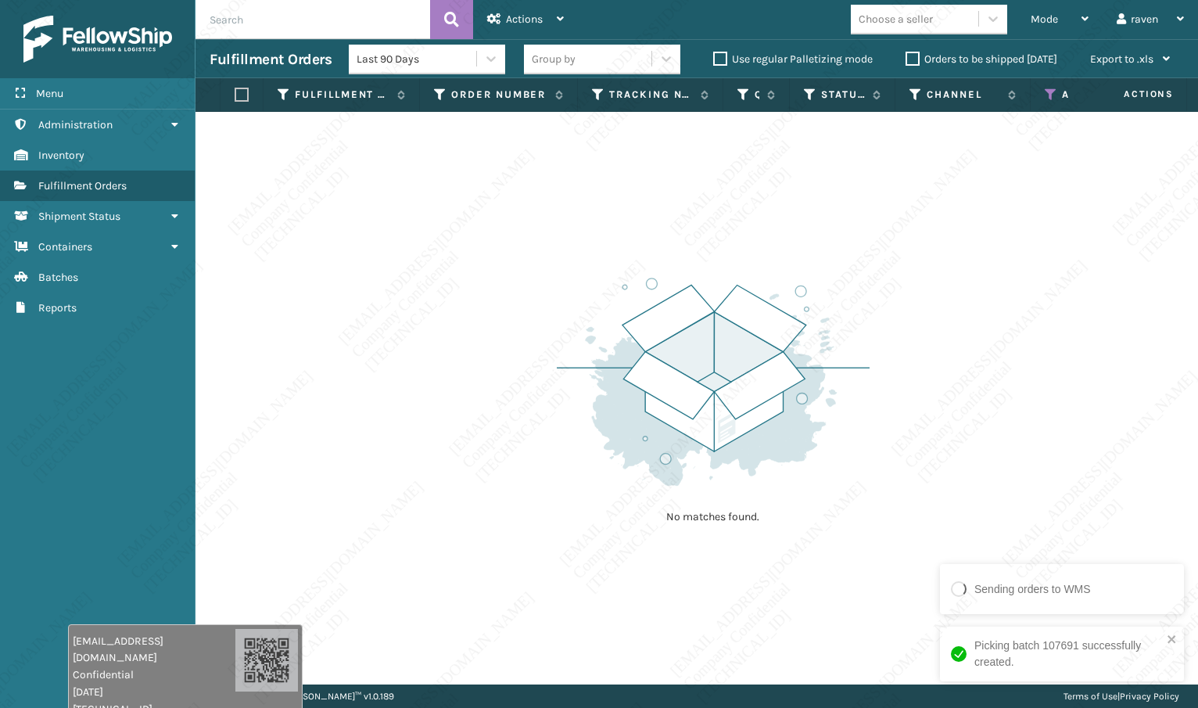
click at [1054, 91] on icon at bounding box center [1051, 95] width 13 height 14
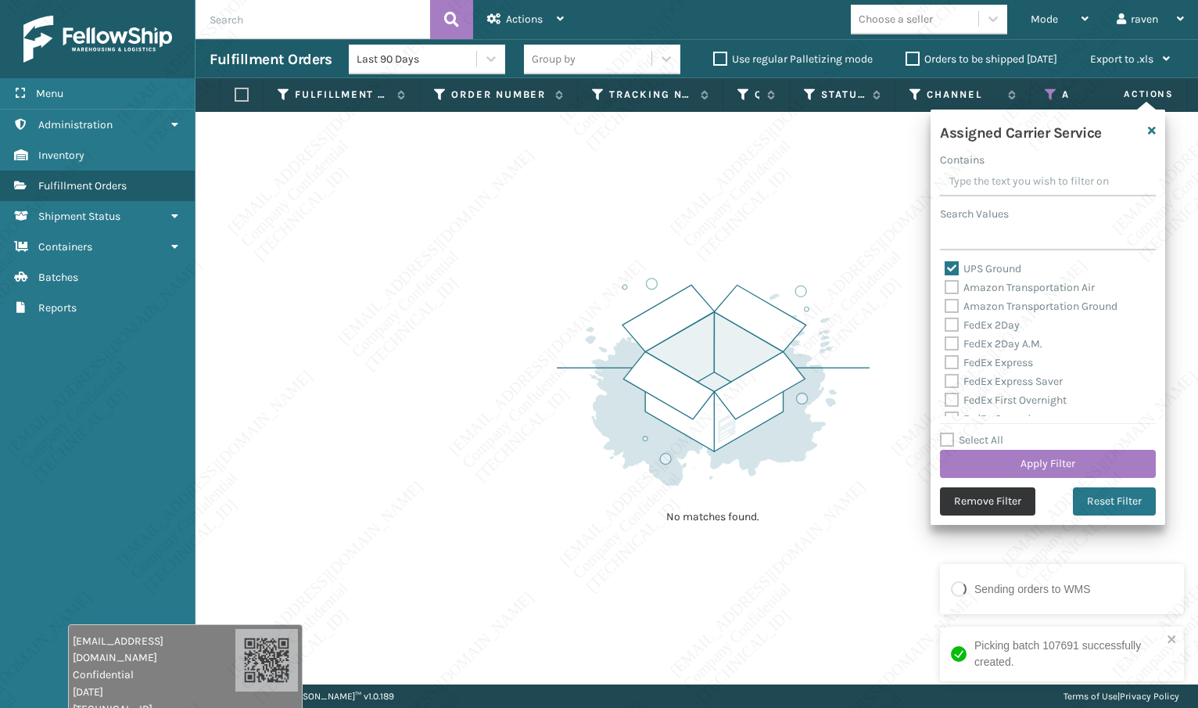
click at [984, 499] on button "Remove Filter" at bounding box center [987, 501] width 95 height 28
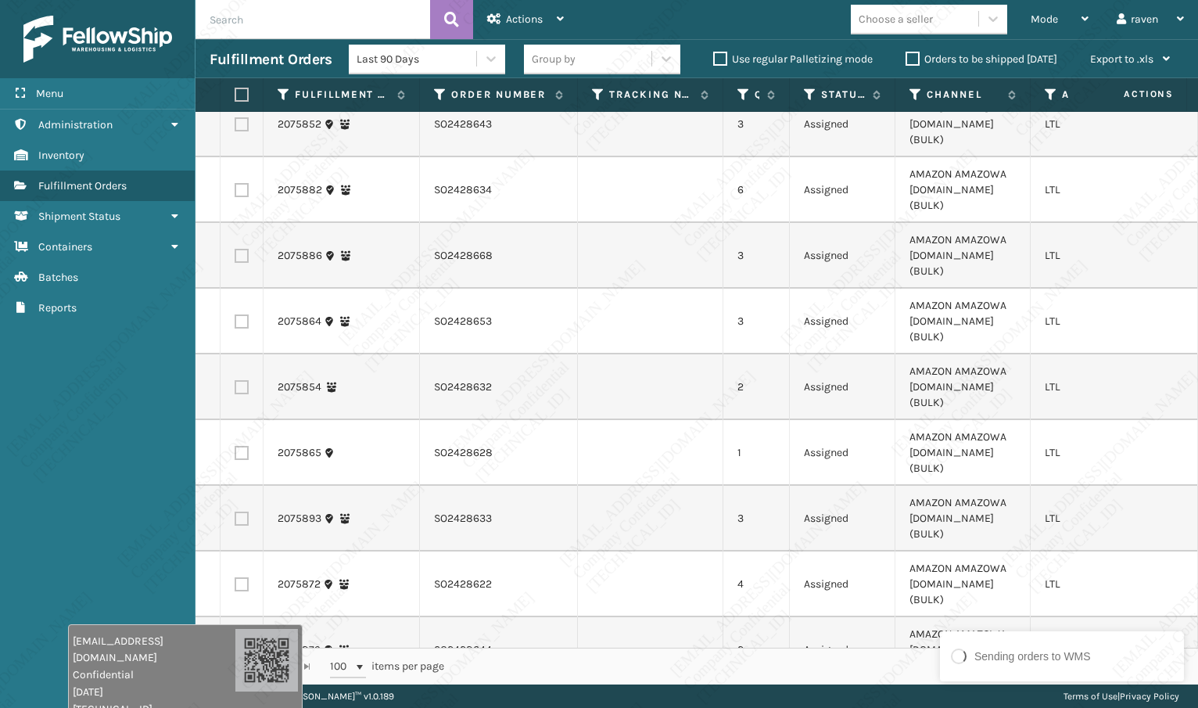
scroll to position [2279, 0]
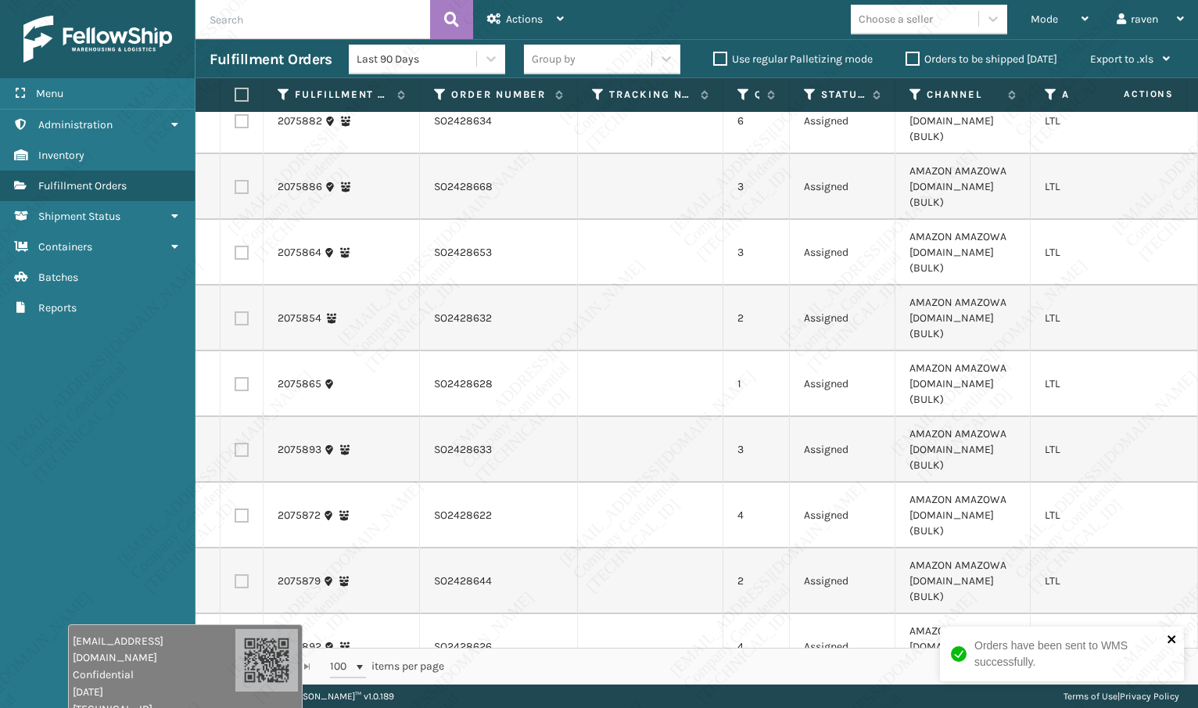
click at [1173, 642] on icon "close" at bounding box center [1172, 639] width 11 height 13
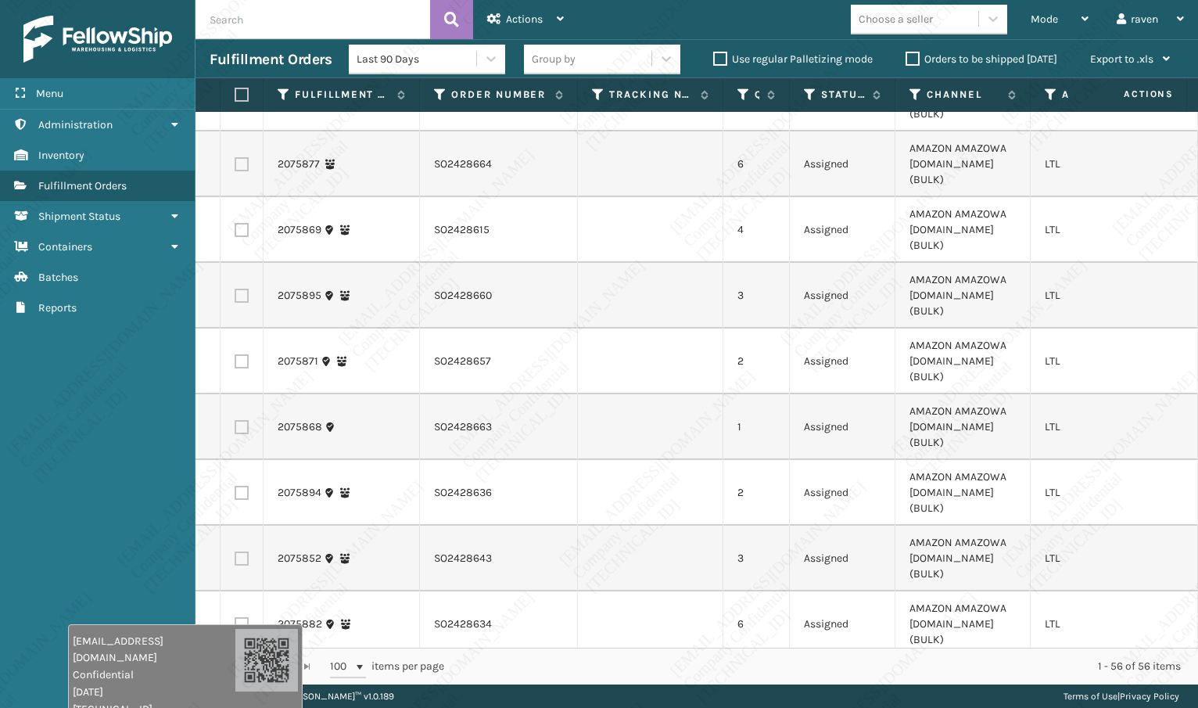
scroll to position [1732, 0]
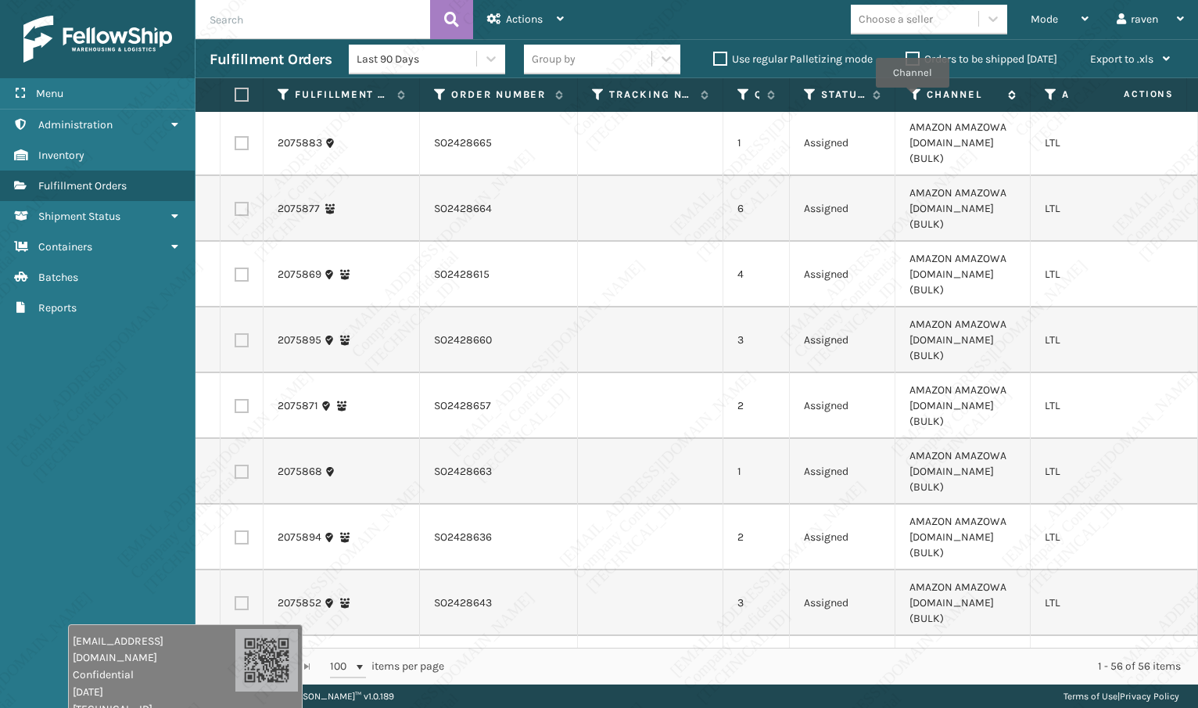
click at [912, 99] on icon at bounding box center [916, 95] width 13 height 14
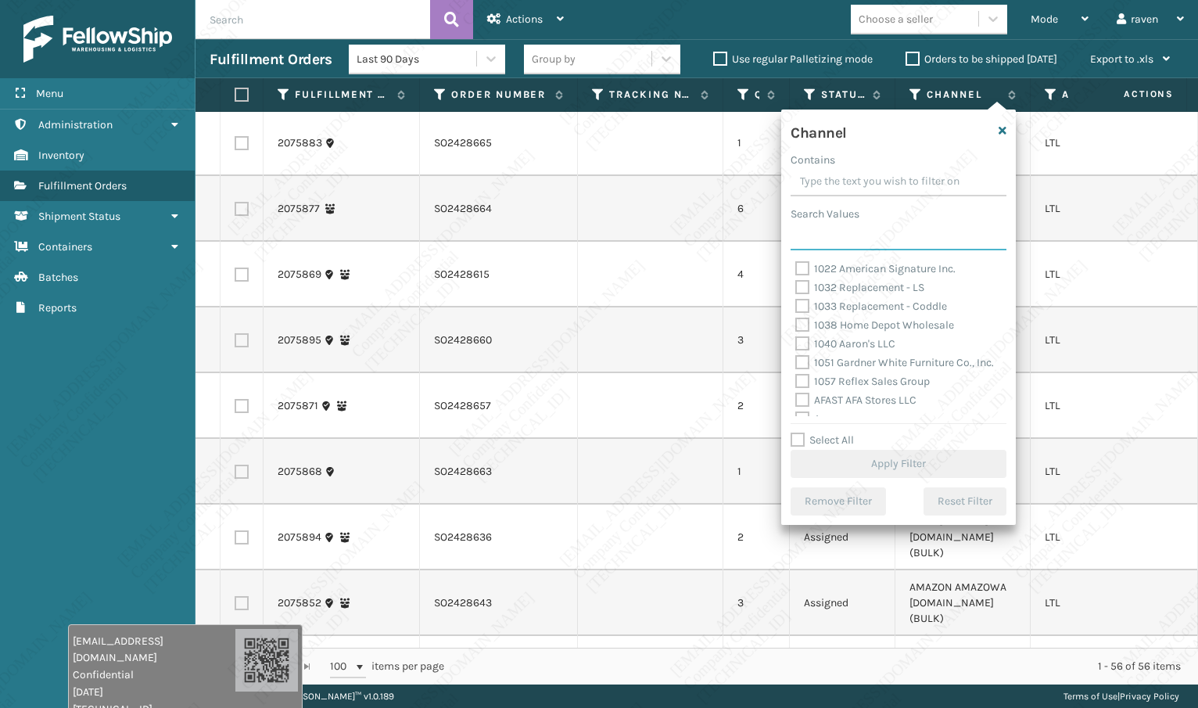
click at [825, 242] on input "Search Values" at bounding box center [899, 236] width 216 height 28
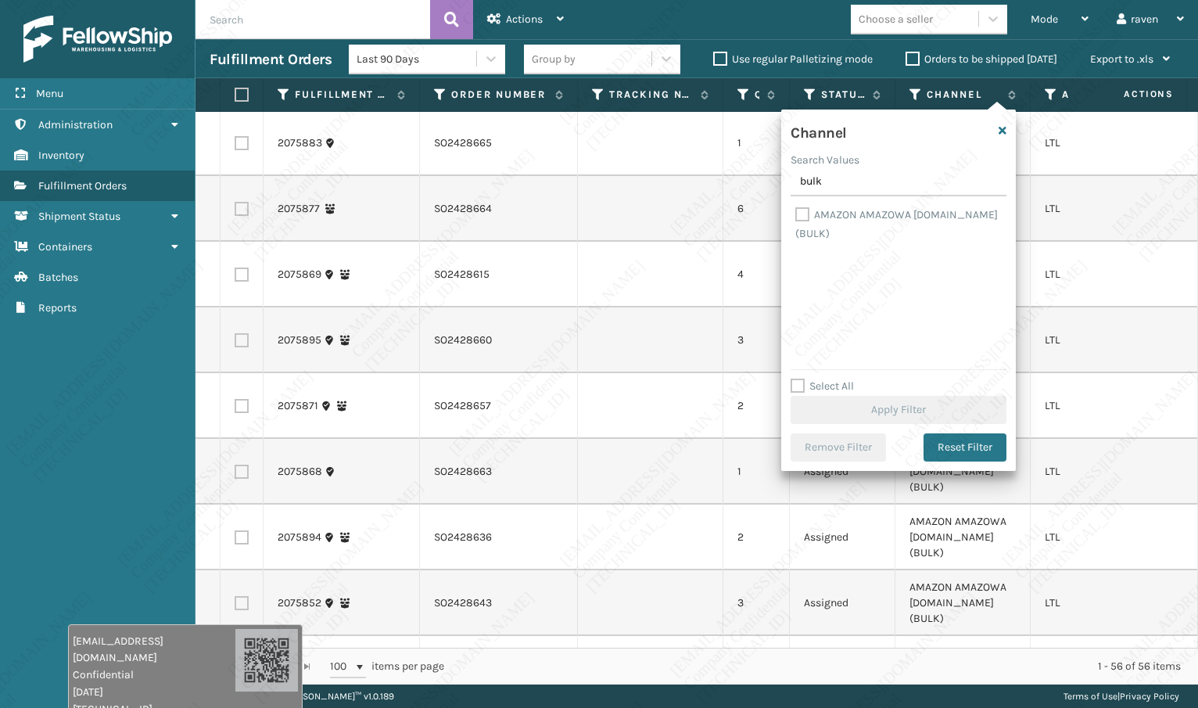
click at [835, 217] on label "AMAZON AMAZOWA Amazon.com (BULK)" at bounding box center [897, 224] width 203 height 32
click at [796, 216] on input "AMAZON AMAZOWA Amazon.com (BULK)" at bounding box center [796, 211] width 1 height 10
click at [889, 415] on button "Apply Filter" at bounding box center [899, 410] width 216 height 28
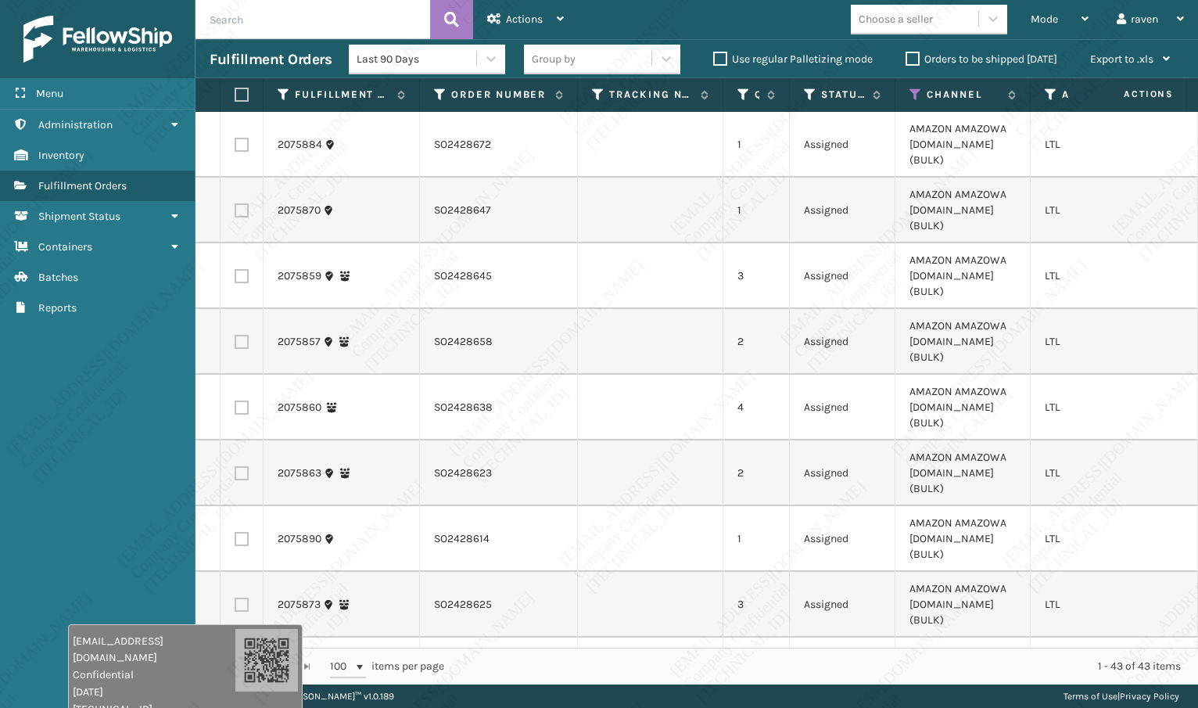
click at [239, 91] on label at bounding box center [239, 95] width 9 height 14
click at [235, 91] on input "checkbox" at bounding box center [235, 95] width 1 height 10
click at [554, 9] on div "Actions" at bounding box center [525, 19] width 77 height 39
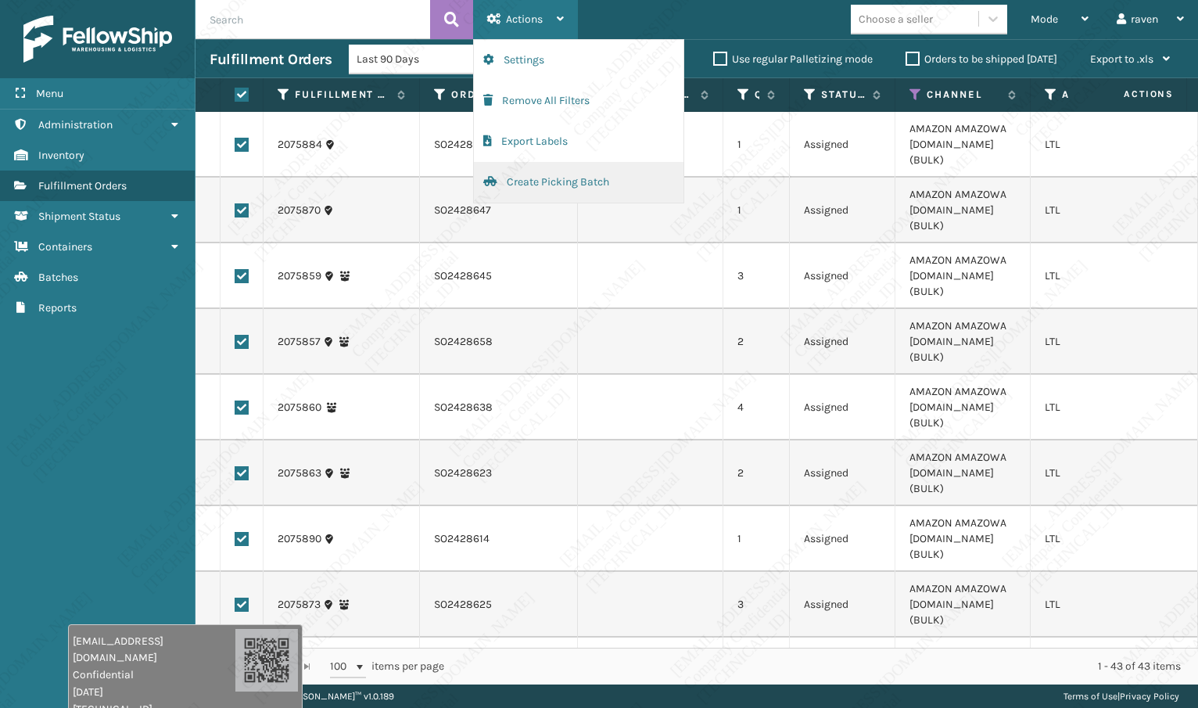
click at [548, 188] on button "Create Picking Batch" at bounding box center [579, 182] width 210 height 41
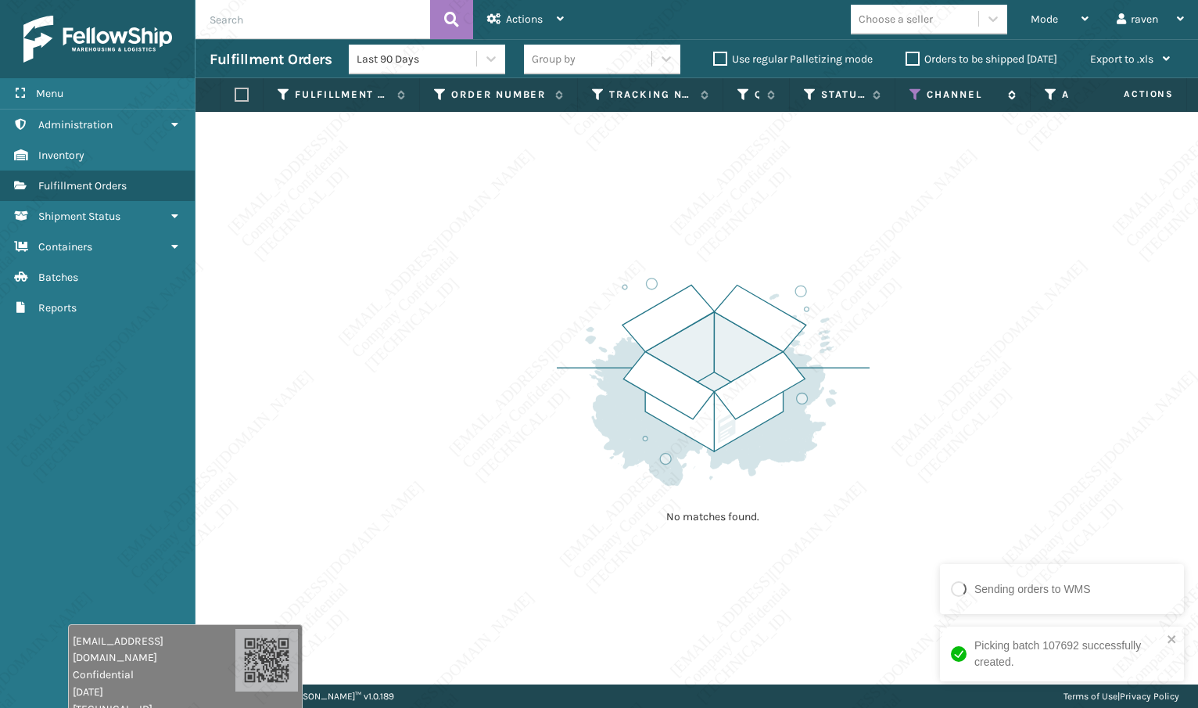
click at [913, 99] on icon at bounding box center [916, 95] width 13 height 14
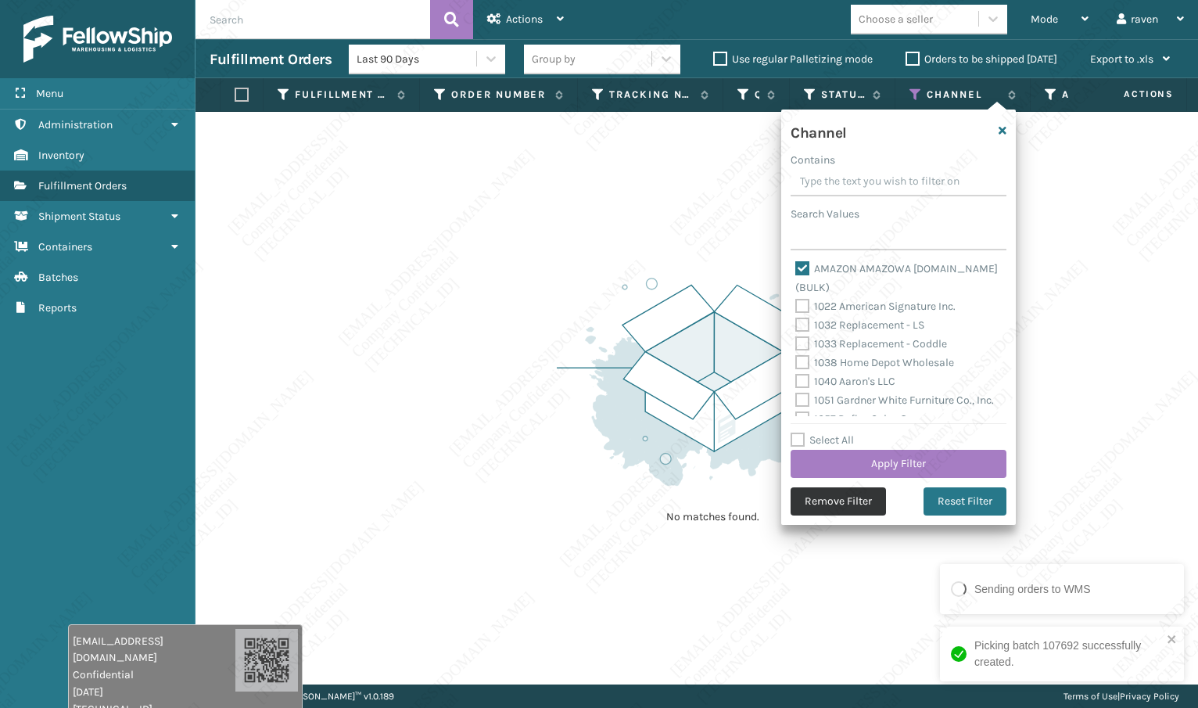
click at [853, 501] on button "Remove Filter" at bounding box center [838, 501] width 95 height 28
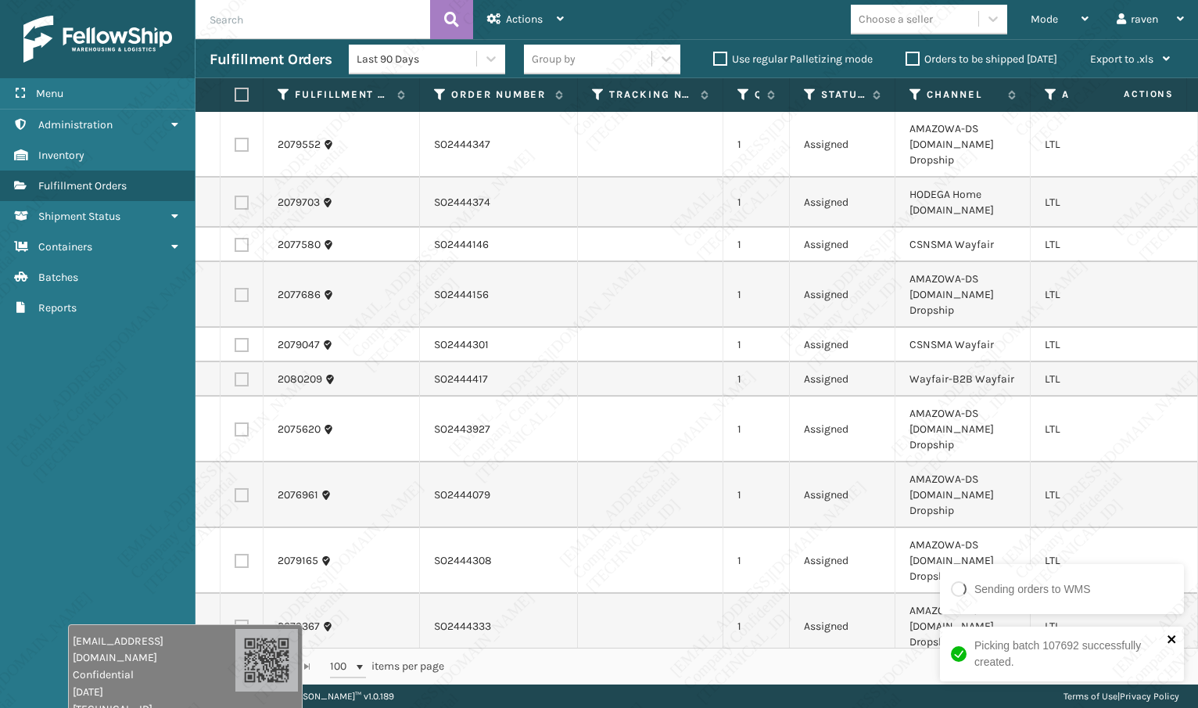
click at [1176, 640] on icon "close" at bounding box center [1172, 639] width 11 height 13
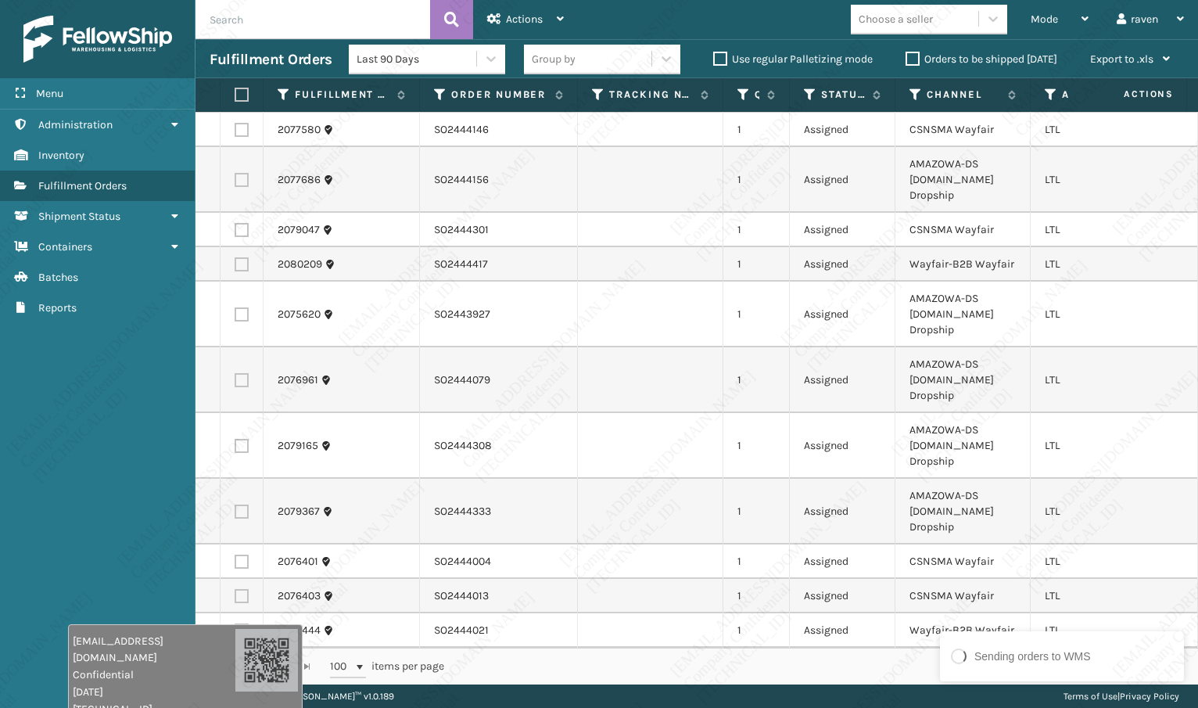
scroll to position [0, 0]
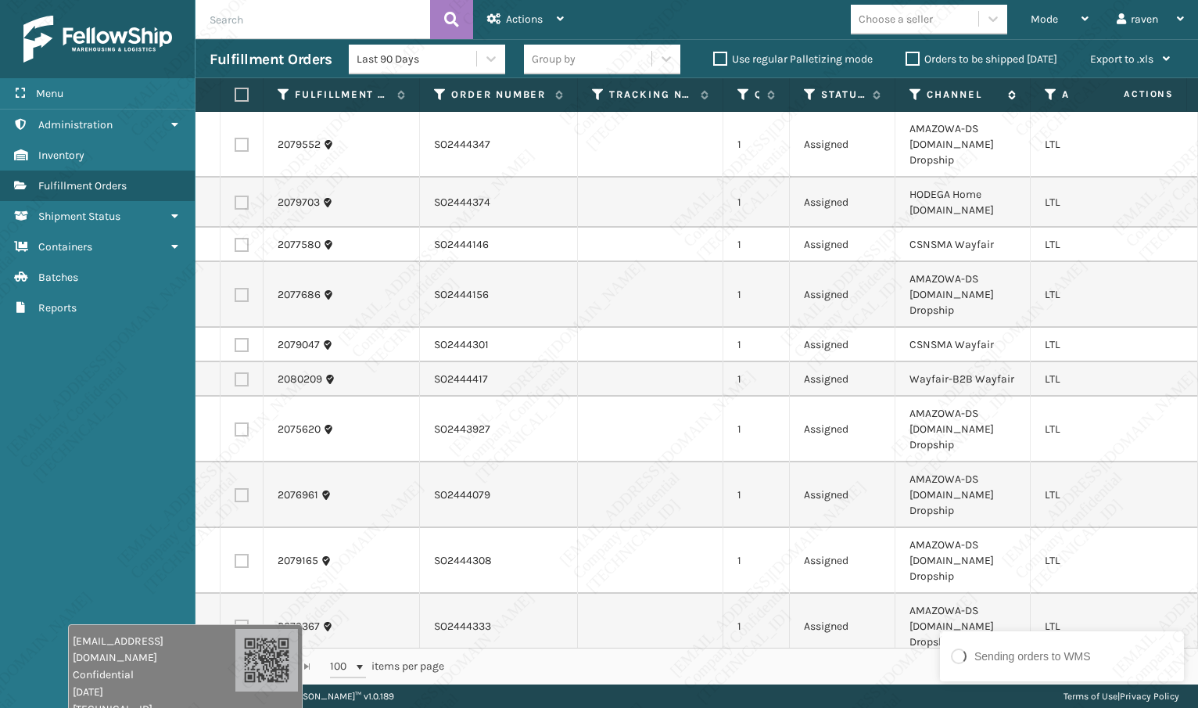
click at [911, 90] on icon at bounding box center [916, 95] width 13 height 14
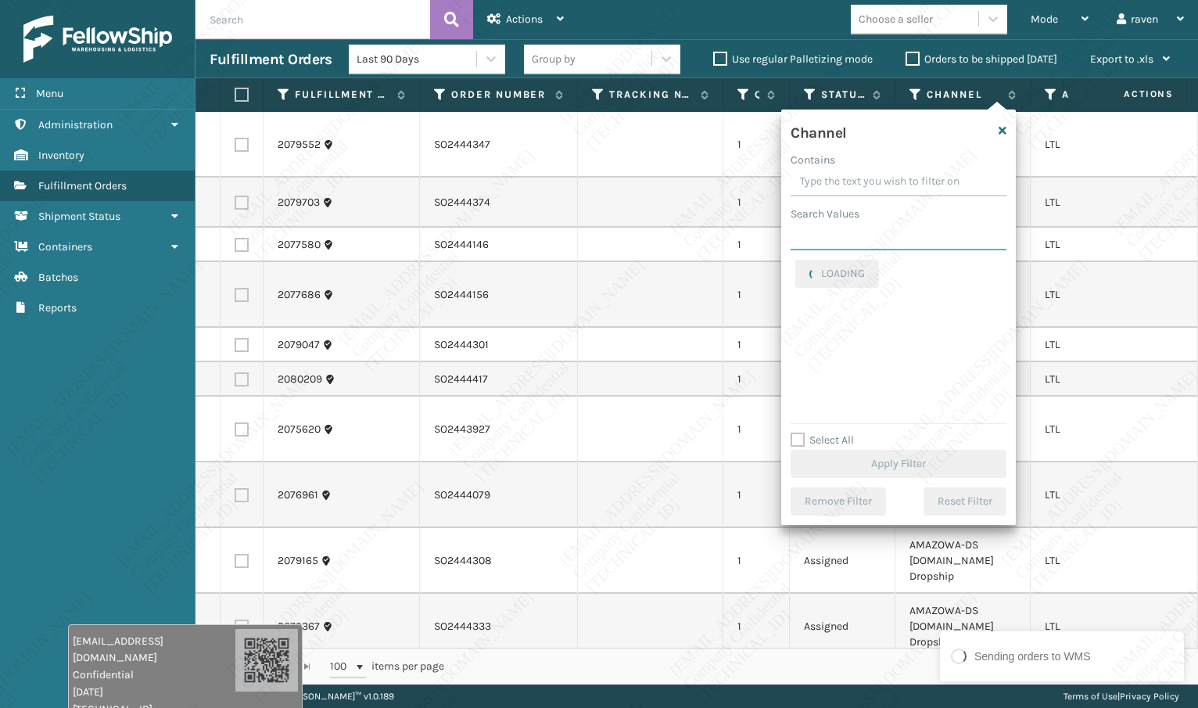
click at [886, 234] on input "Search Values" at bounding box center [899, 236] width 216 height 28
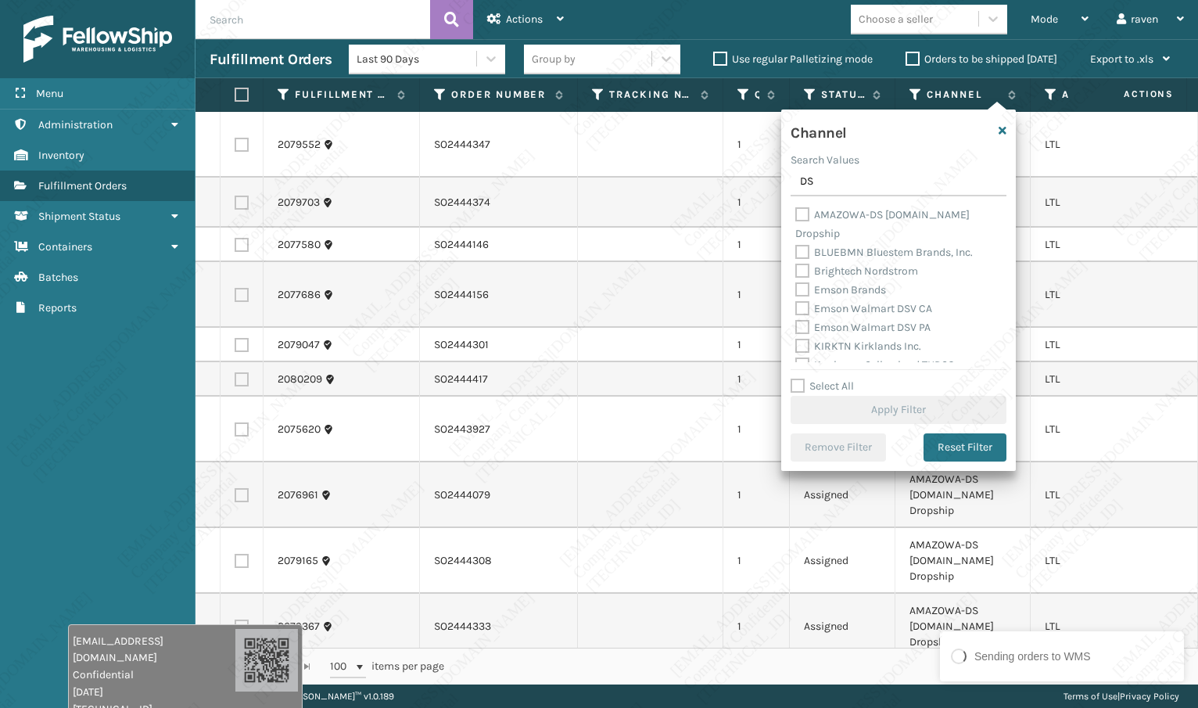
click at [801, 214] on label "AMAZOWA-DS Amazon.Com Dropship" at bounding box center [883, 224] width 174 height 32
click at [796, 214] on input "AMAZOWA-DS Amazon.Com Dropship" at bounding box center [796, 211] width 1 height 10
click at [902, 410] on button "Apply Filter" at bounding box center [899, 410] width 216 height 28
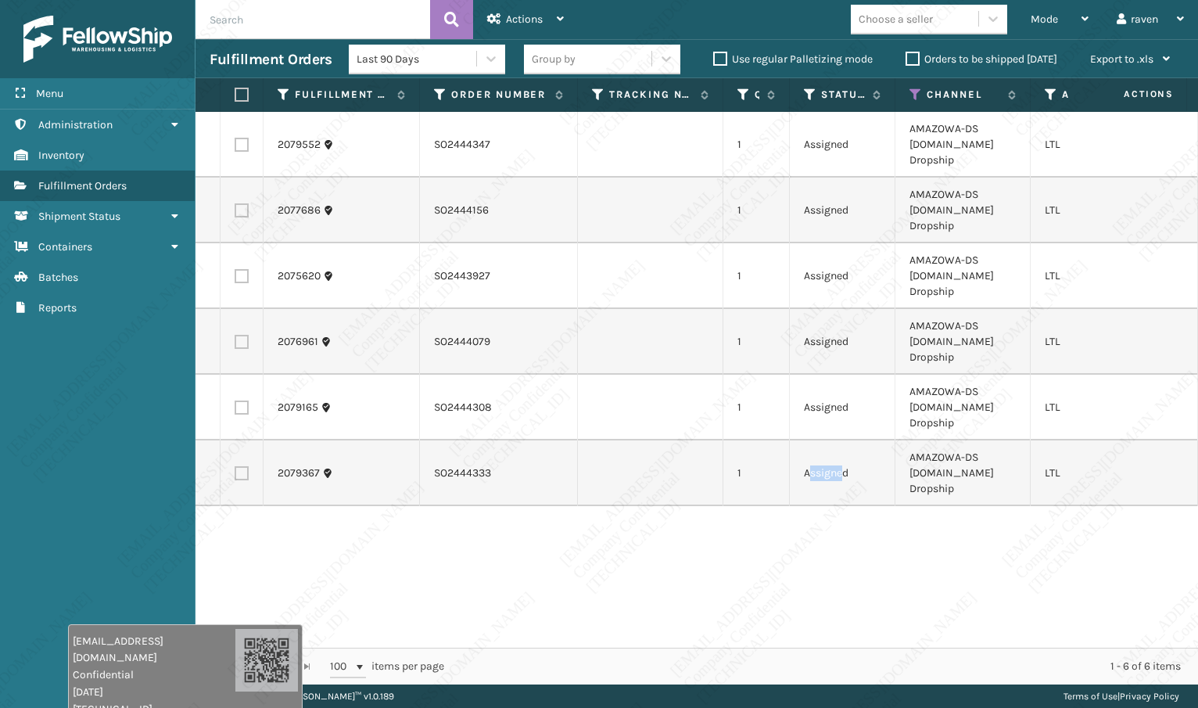
drag, startPoint x: 816, startPoint y: 461, endPoint x: 746, endPoint y: 406, distance: 88.6
click at [800, 449] on td "Assigned" at bounding box center [843, 473] width 106 height 66
drag, startPoint x: 663, startPoint y: 451, endPoint x: 624, endPoint y: 386, distance: 74.7
click at [658, 444] on td at bounding box center [650, 473] width 145 height 66
click at [239, 93] on label at bounding box center [239, 95] width 9 height 14
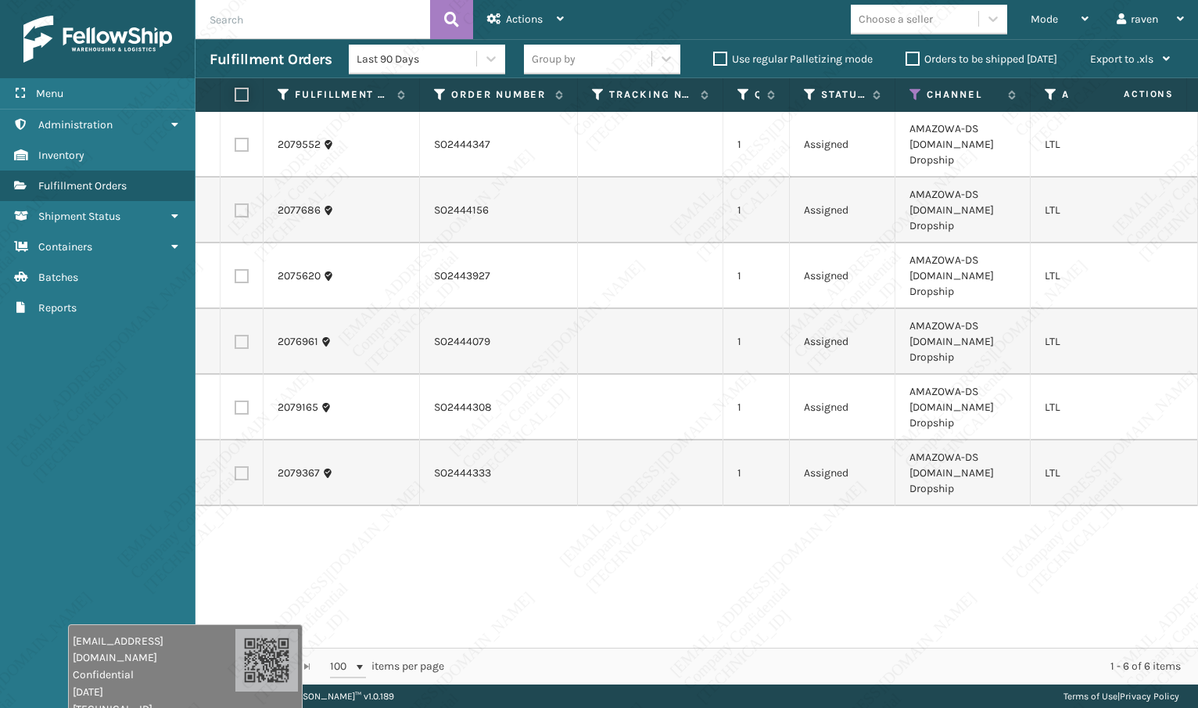
click at [235, 93] on input "checkbox" at bounding box center [235, 95] width 1 height 10
click at [530, 17] on span "Actions" at bounding box center [524, 19] width 37 height 13
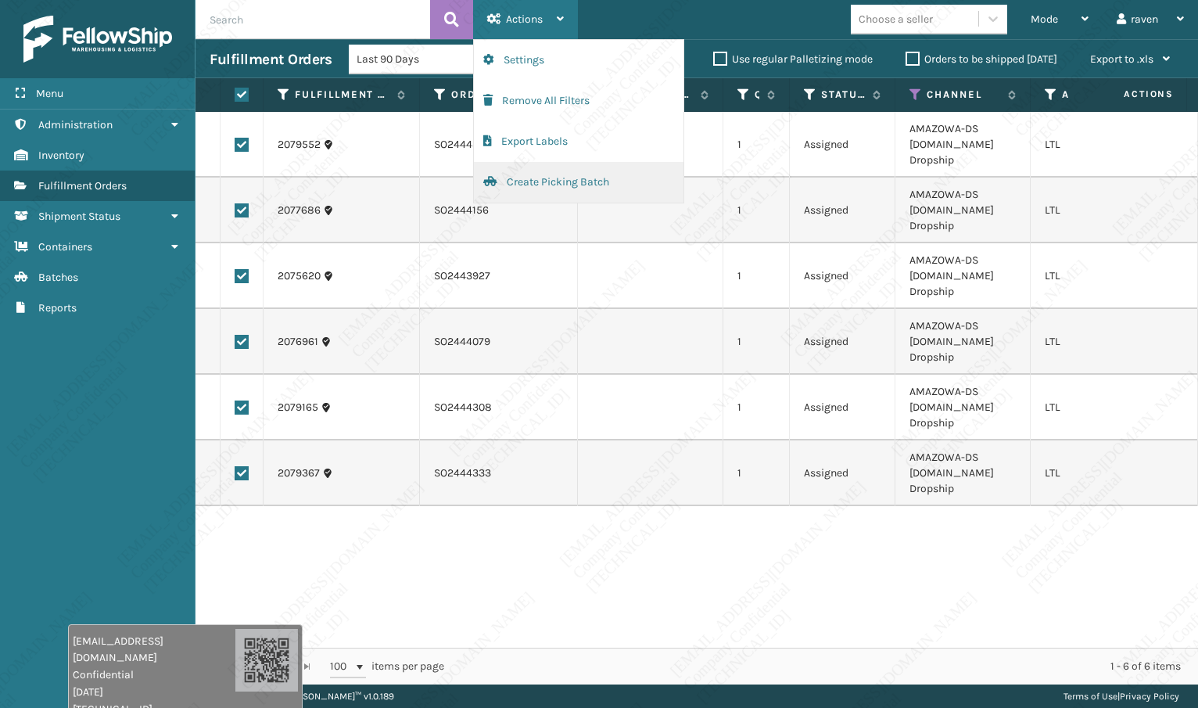
click at [543, 184] on button "Create Picking Batch" at bounding box center [579, 182] width 210 height 41
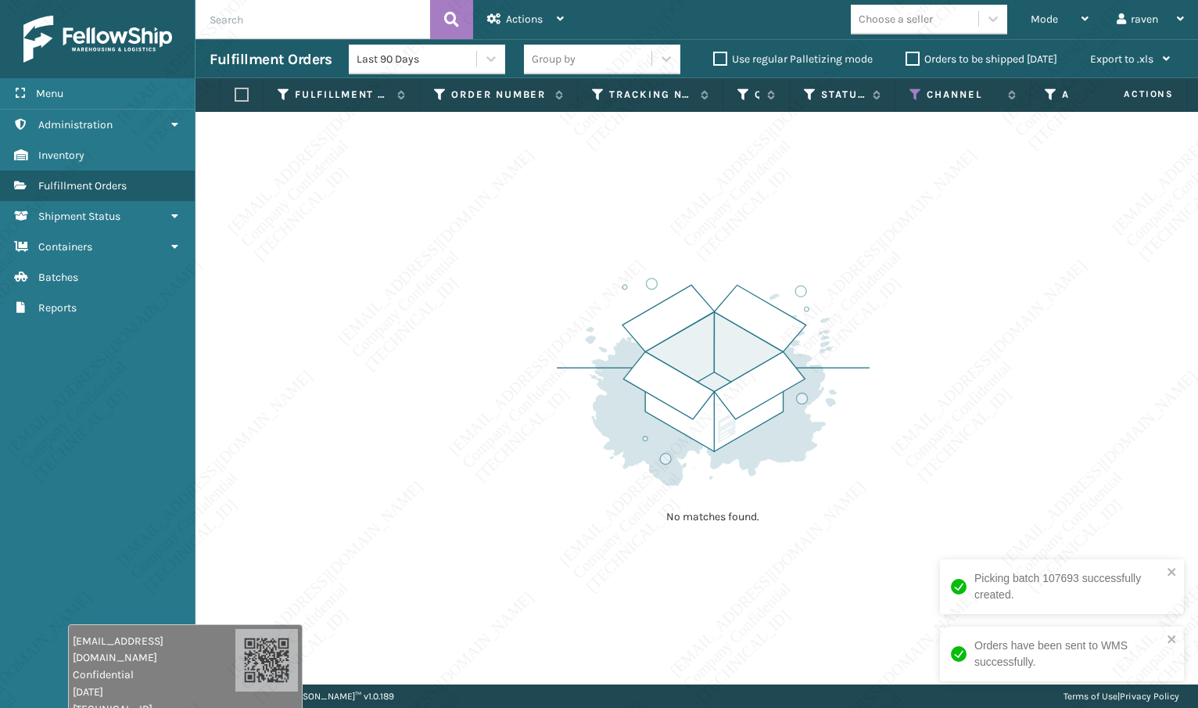
click at [824, 271] on div "No matches found." at bounding box center [713, 398] width 313 height 289
click at [916, 94] on icon at bounding box center [916, 95] width 13 height 14
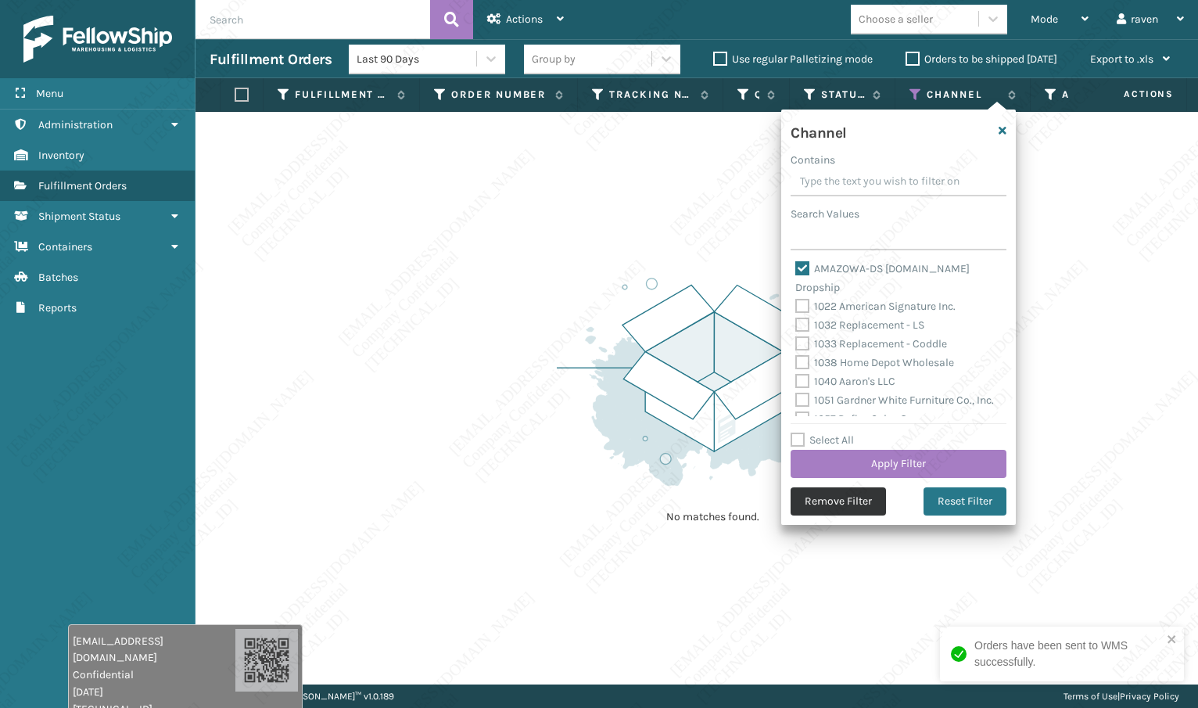
click at [836, 500] on button "Remove Filter" at bounding box center [838, 501] width 95 height 28
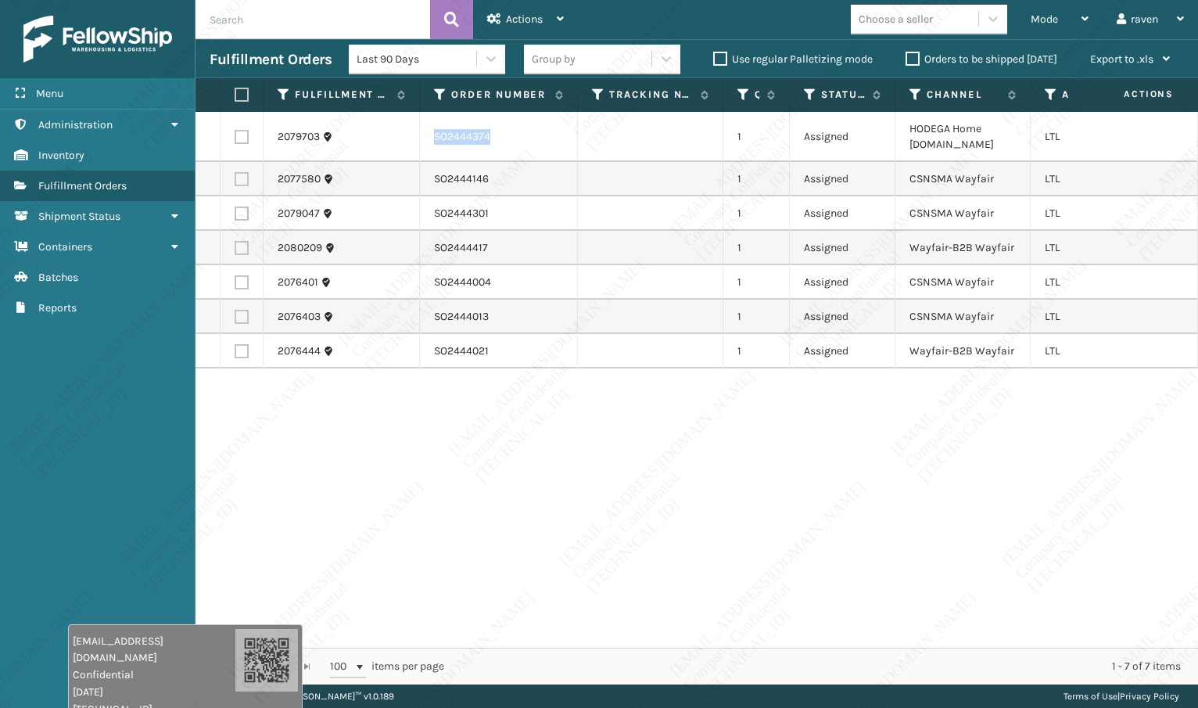
copy td "SO2444374"
drag, startPoint x: 483, startPoint y: 138, endPoint x: 426, endPoint y: 135, distance: 58.0
click at [426, 135] on td "SO2444374" at bounding box center [499, 137] width 158 height 50
click at [243, 131] on label at bounding box center [242, 137] width 14 height 14
click at [235, 131] on input "checkbox" at bounding box center [235, 135] width 1 height 10
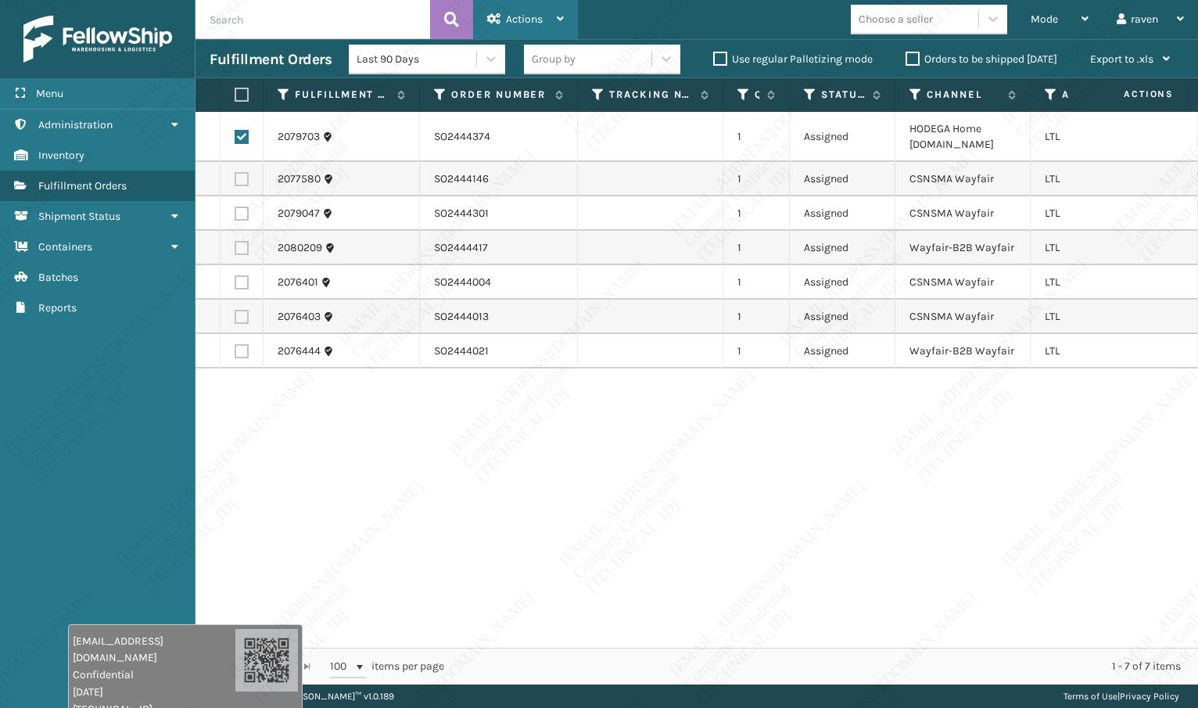
click at [526, 16] on span "Actions" at bounding box center [524, 19] width 37 height 13
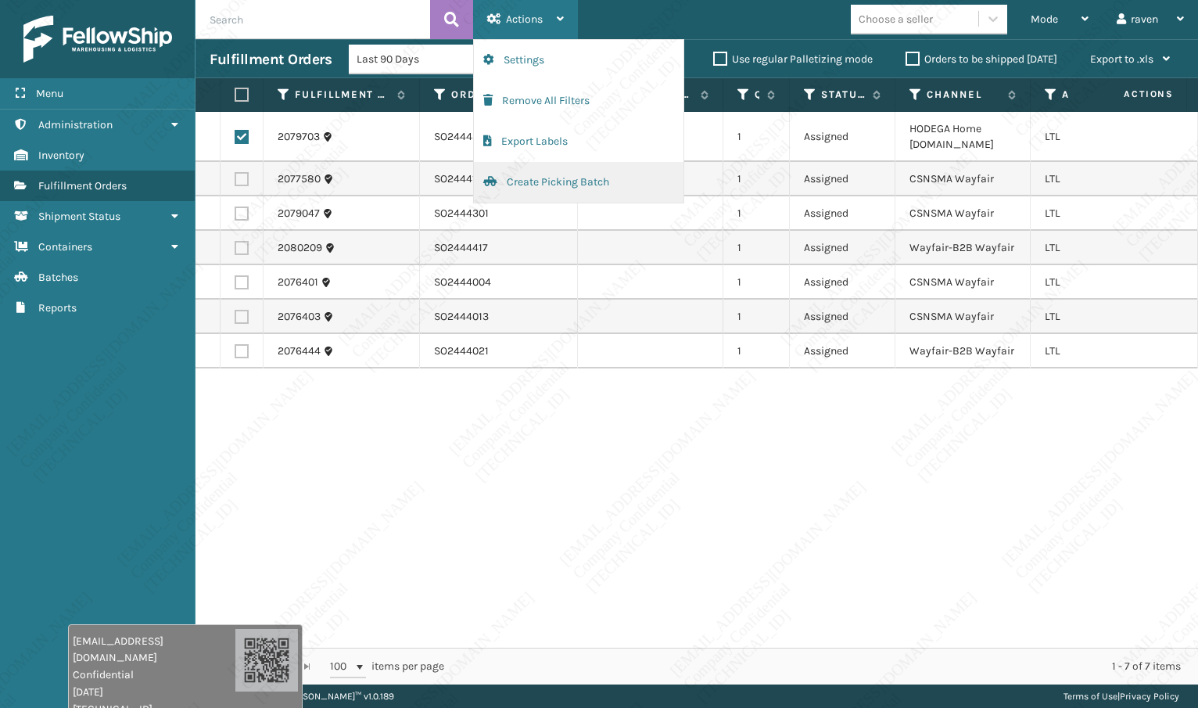
click at [548, 186] on button "Create Picking Batch" at bounding box center [579, 182] width 210 height 41
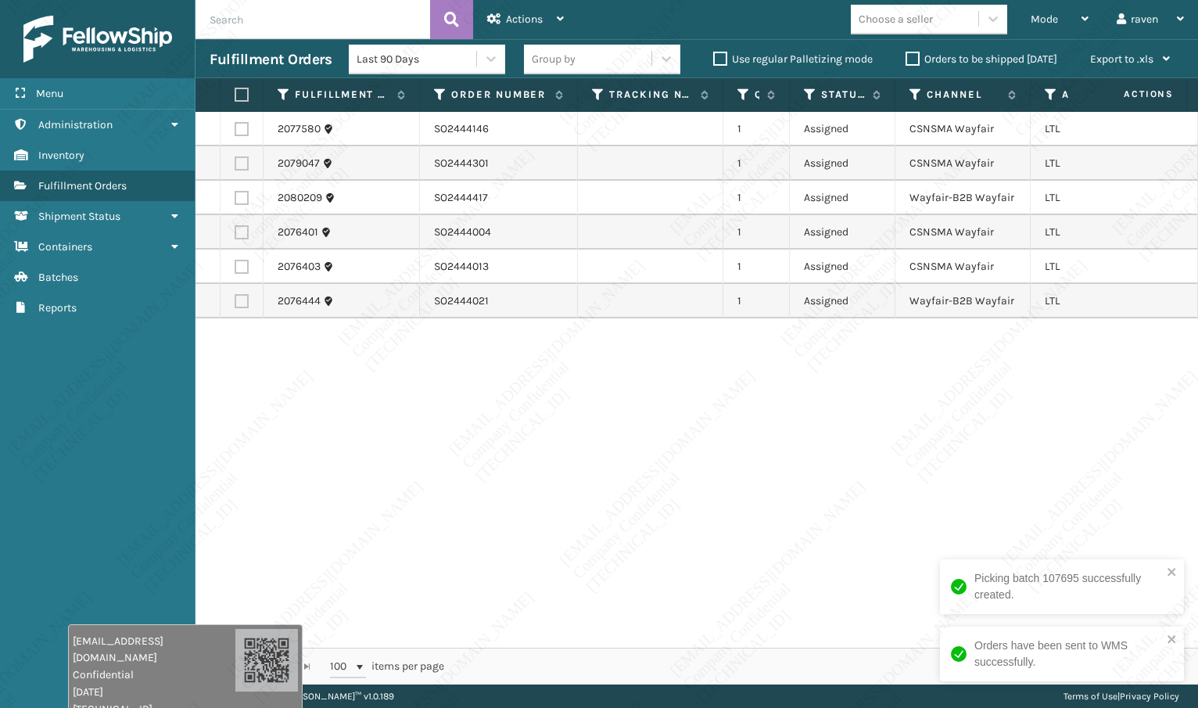
click at [1171, 632] on div "Orders have been sent to WMS successfully." at bounding box center [1062, 654] width 244 height 55
click at [953, 507] on div "2077580 SO2444146 1 Assigned CSNSMA Wayfair LTL 2079047 SO2444301 1 Assigned CS…" at bounding box center [697, 380] width 1003 height 536
click at [242, 93] on label at bounding box center [239, 95] width 9 height 14
click at [235, 93] on input "checkbox" at bounding box center [235, 95] width 1 height 10
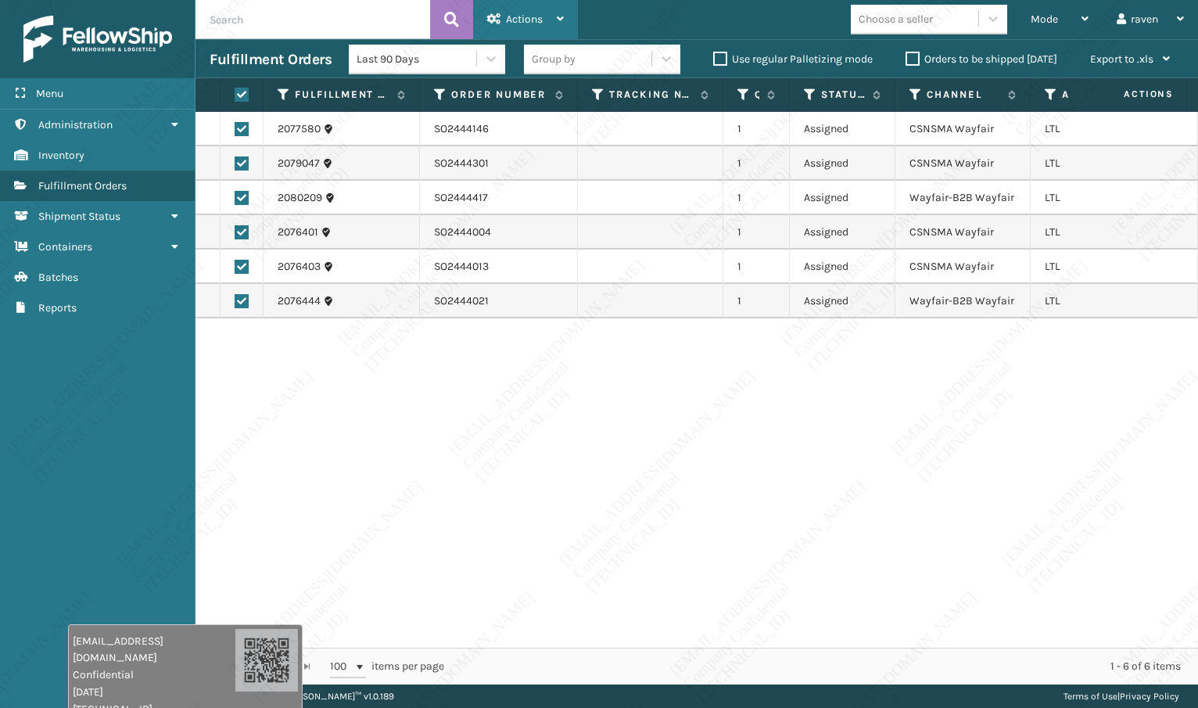
click at [512, 15] on span "Actions" at bounding box center [524, 19] width 37 height 13
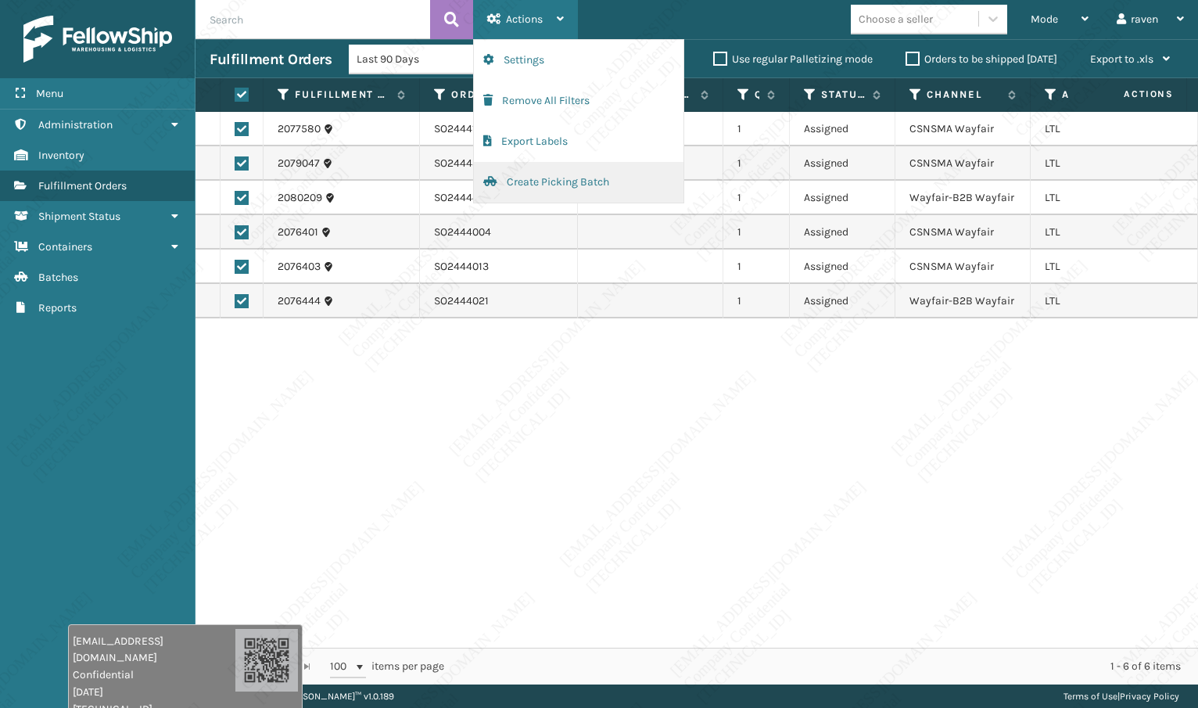
click at [515, 180] on button "Create Picking Batch" at bounding box center [579, 182] width 210 height 41
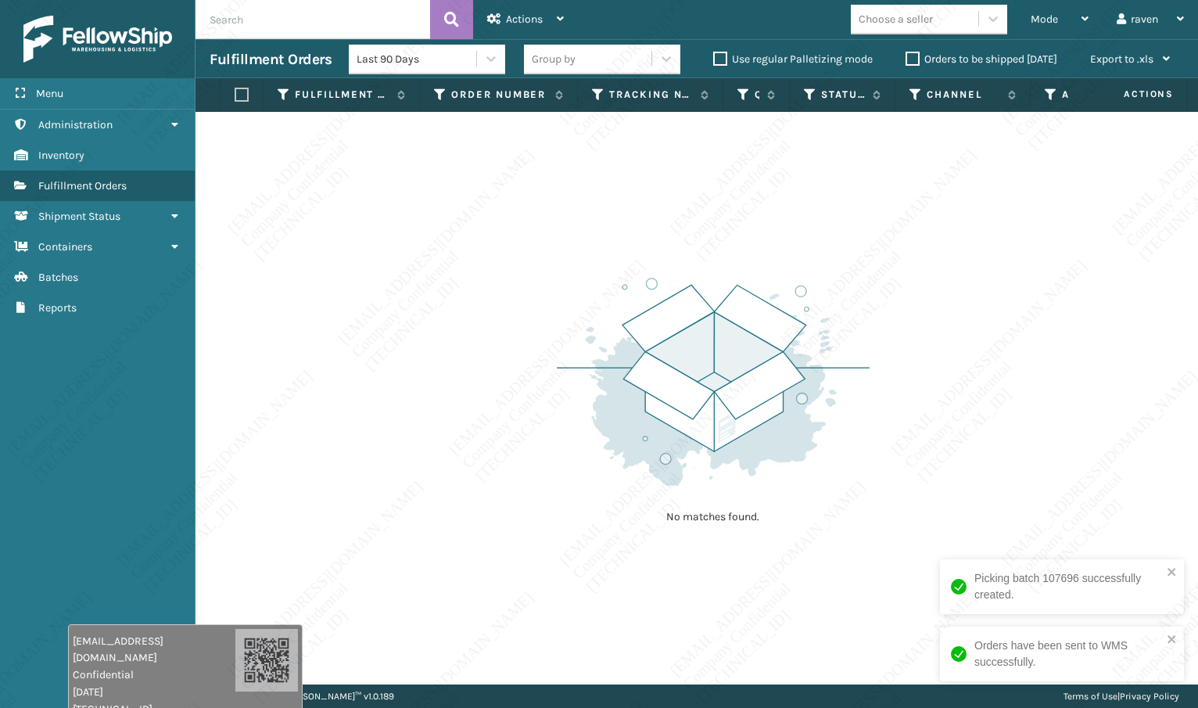
click at [698, 222] on div "No matches found." at bounding box center [697, 398] width 1003 height 573
click at [1164, 569] on div "Picking batch 107696 successfully created." at bounding box center [1057, 587] width 221 height 42
click at [1170, 632] on div "Orders have been sent to WMS successfully." at bounding box center [1062, 654] width 244 height 55
click at [478, 239] on div "No matches found." at bounding box center [697, 398] width 1003 height 573
click at [472, 262] on div "No matches found." at bounding box center [697, 398] width 1003 height 573
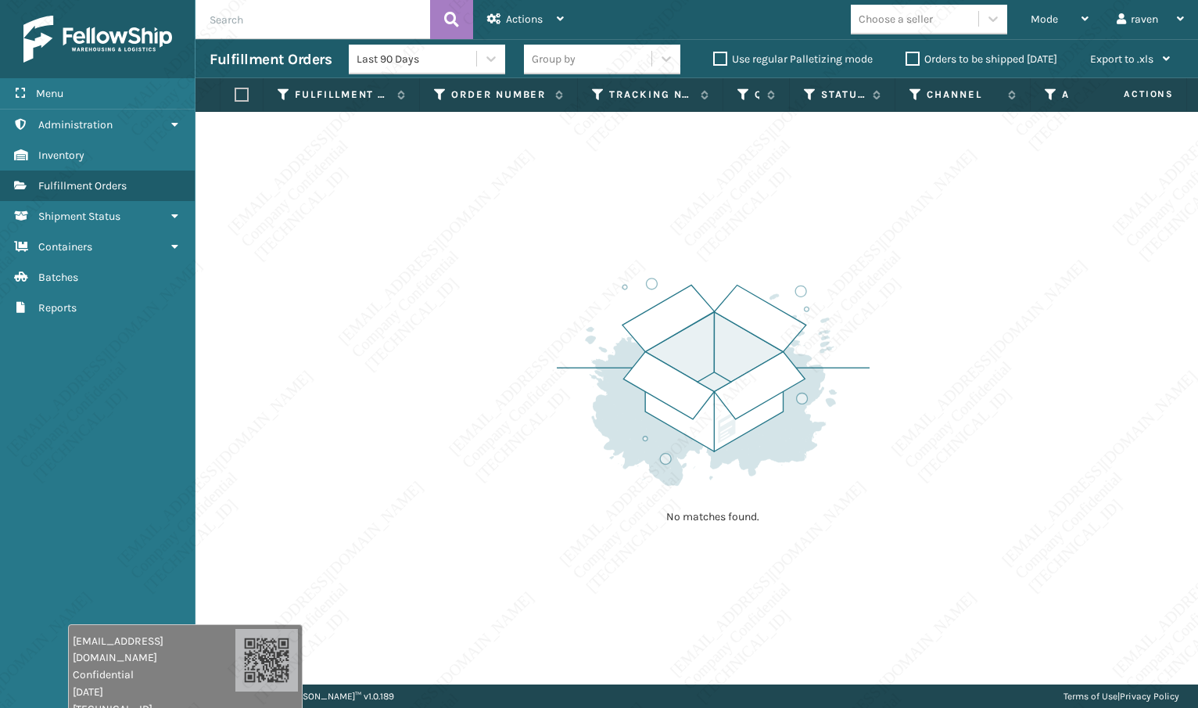
click at [472, 262] on div "No matches found." at bounding box center [697, 398] width 1003 height 573
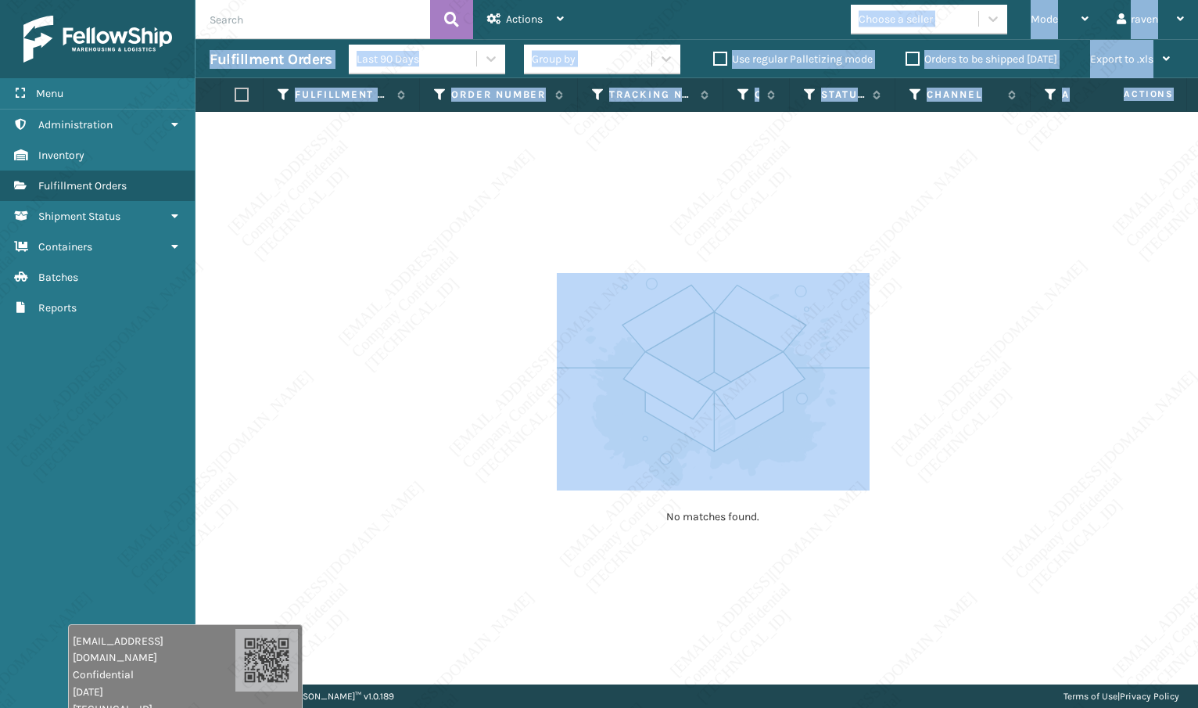
drag, startPoint x: 1032, startPoint y: 4, endPoint x: 1073, endPoint y: 120, distance: 123.7
click at [1073, 120] on div "Actions Settings Remove All Filters Export Labels Create Picking Batch Mode Reg…" at bounding box center [697, 342] width 1003 height 684
click at [1072, 120] on td "No matches found." at bounding box center [747, 121] width 1102 height 19
click at [1072, 121] on td "No matches found." at bounding box center [747, 121] width 1102 height 19
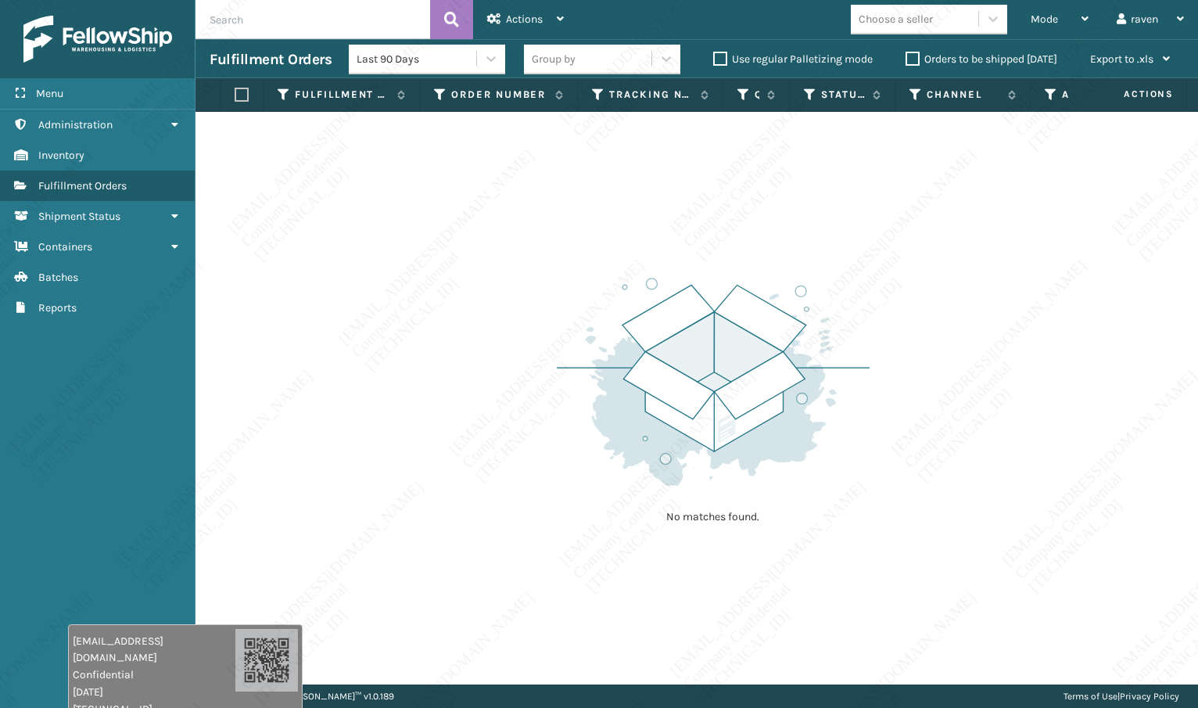
drag, startPoint x: 1077, startPoint y: 136, endPoint x: 1090, endPoint y: 167, distance: 33.0
click at [1090, 167] on div "No matches found." at bounding box center [697, 398] width 1003 height 573
click at [1091, 172] on div "No matches found." at bounding box center [697, 398] width 1003 height 573
click at [1095, 175] on div "No matches found." at bounding box center [697, 398] width 1003 height 573
click at [1095, 178] on div "No matches found." at bounding box center [697, 398] width 1003 height 573
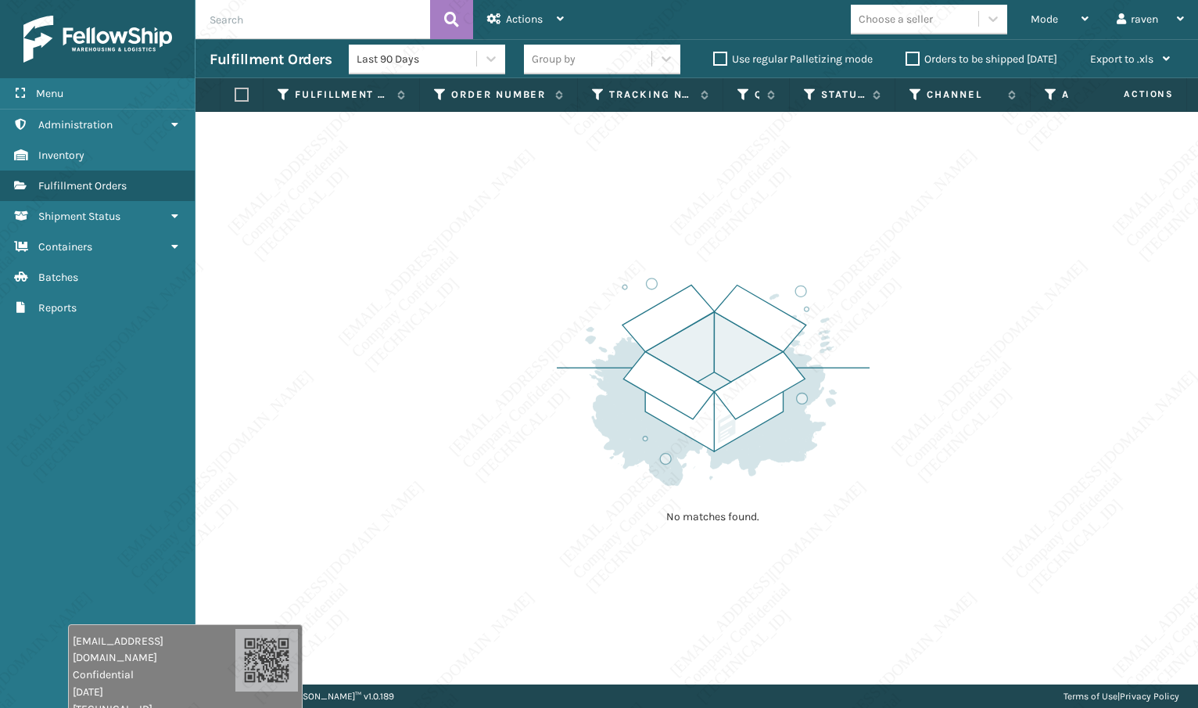
click at [1133, 264] on div "No matches found." at bounding box center [697, 398] width 1003 height 573
click at [1136, 184] on div "No matches found." at bounding box center [697, 398] width 1003 height 573
click at [1142, 157] on div "No matches found." at bounding box center [697, 398] width 1003 height 573
click at [1141, 147] on div "No matches found." at bounding box center [697, 398] width 1003 height 573
click at [556, 223] on div "No matches found." at bounding box center [697, 398] width 1003 height 573
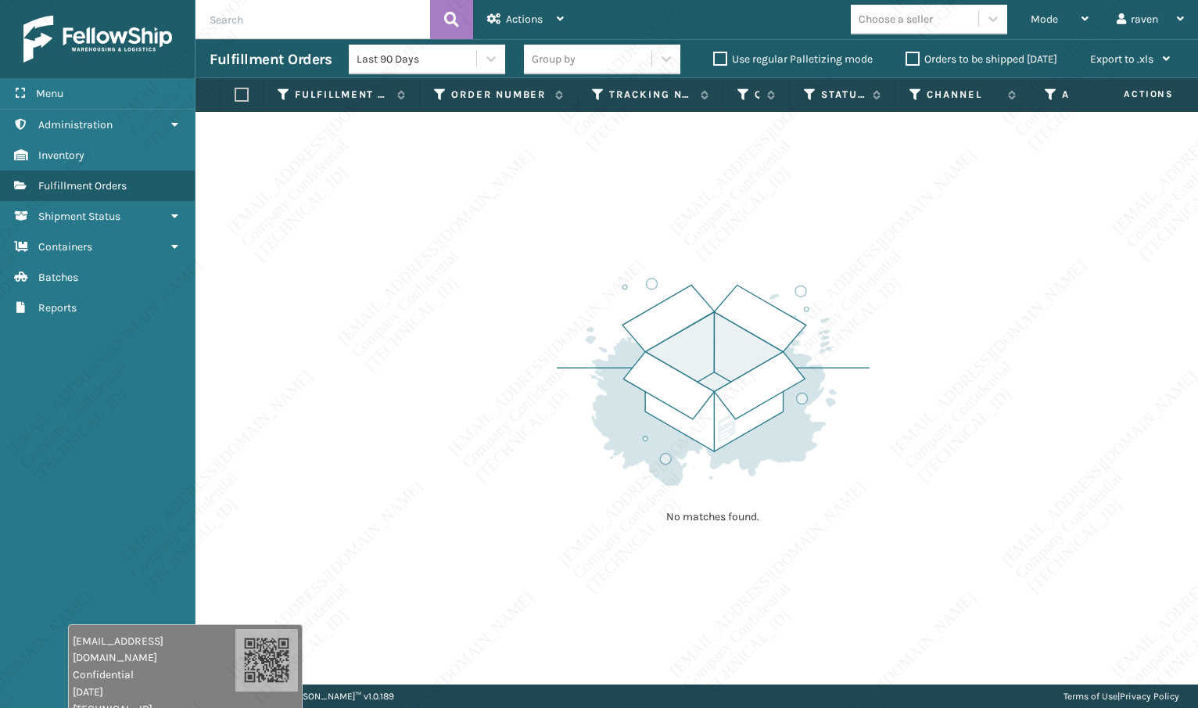
click at [279, 12] on input "text" at bounding box center [313, 19] width 235 height 39
paste input "SO2444317"
click at [1048, 13] on span "Mode" at bounding box center [1044, 19] width 27 height 13
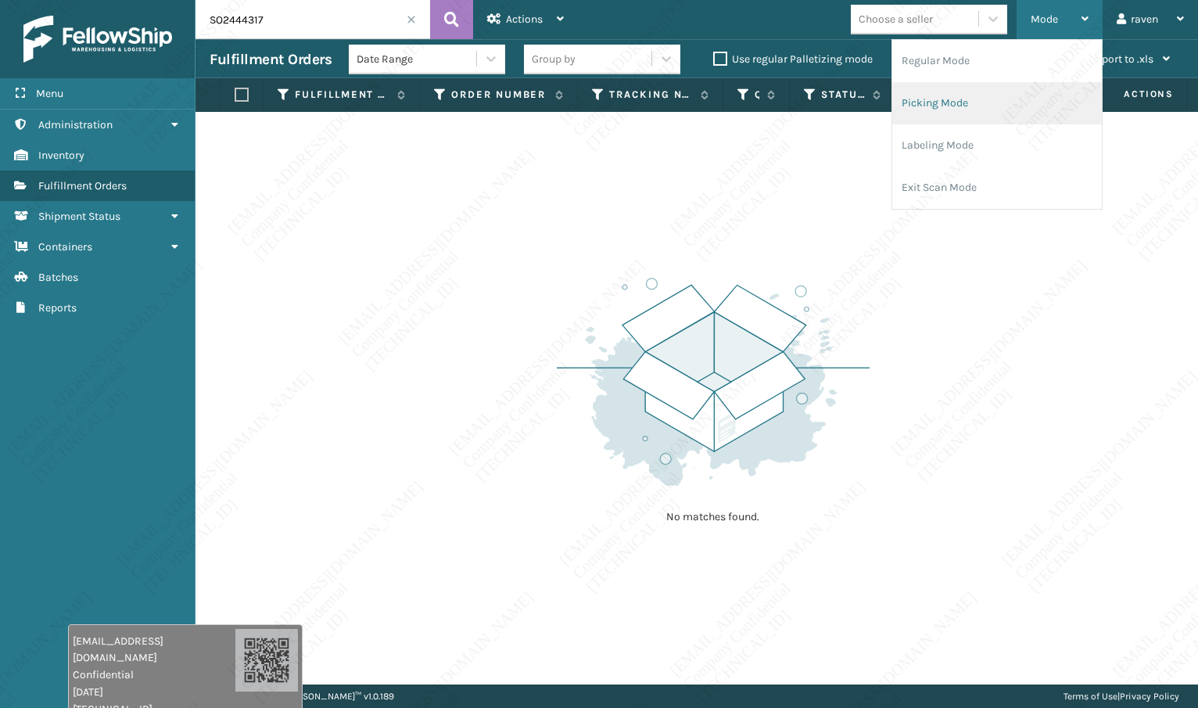
click at [975, 98] on li "Picking Mode" at bounding box center [998, 103] width 210 height 42
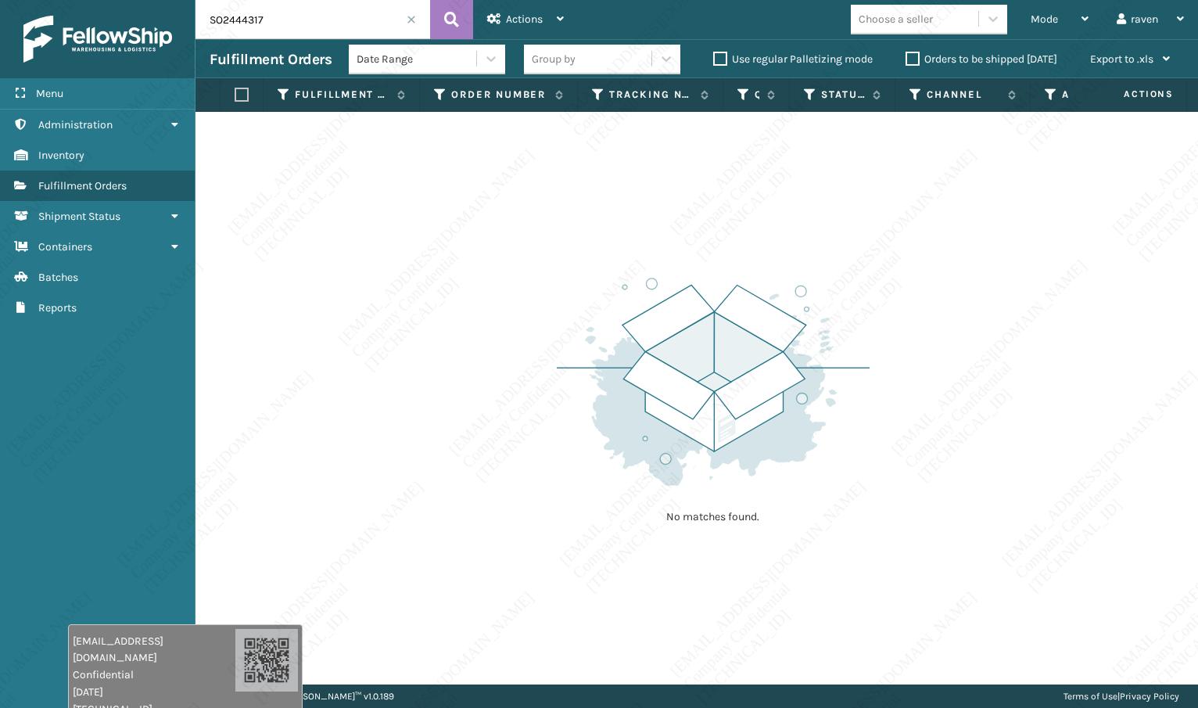
click at [914, 244] on div "No matches found." at bounding box center [697, 398] width 1003 height 573
click at [411, 14] on input "SO2444317" at bounding box center [313, 19] width 235 height 39
click at [411, 15] on span at bounding box center [411, 19] width 9 height 9
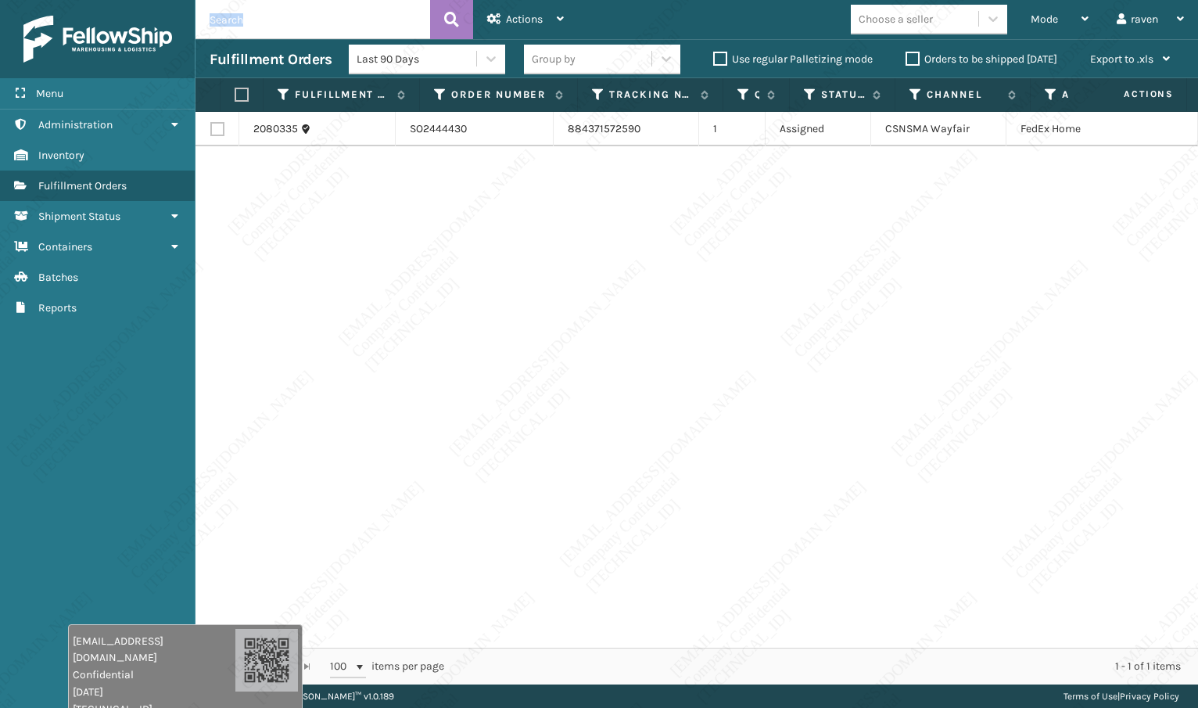
scroll to position [0, 110]
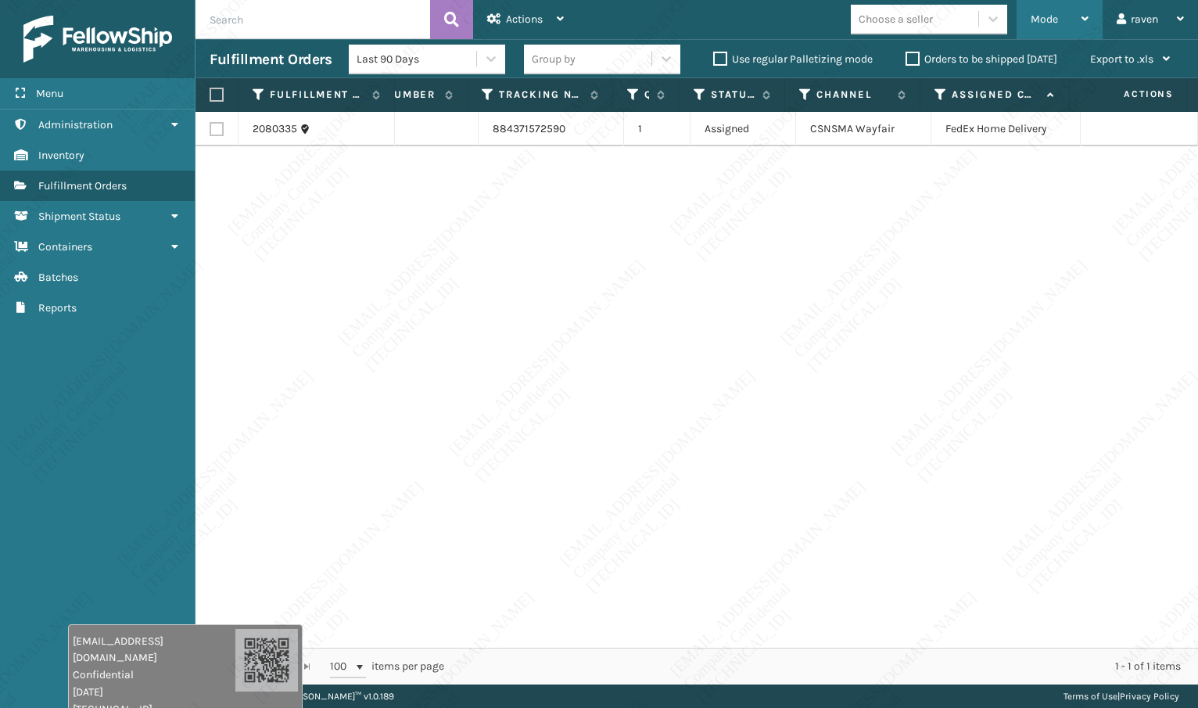
click at [1039, 21] on span "Mode" at bounding box center [1044, 19] width 27 height 13
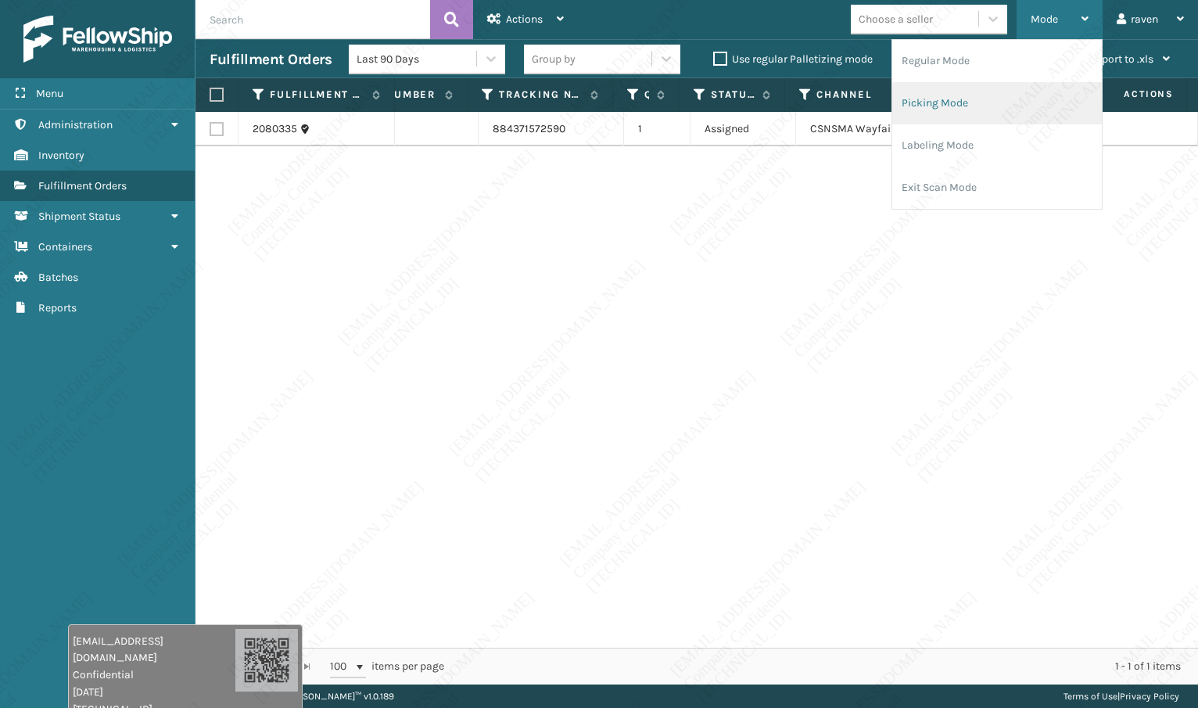
click at [963, 107] on li "Picking Mode" at bounding box center [998, 103] width 210 height 42
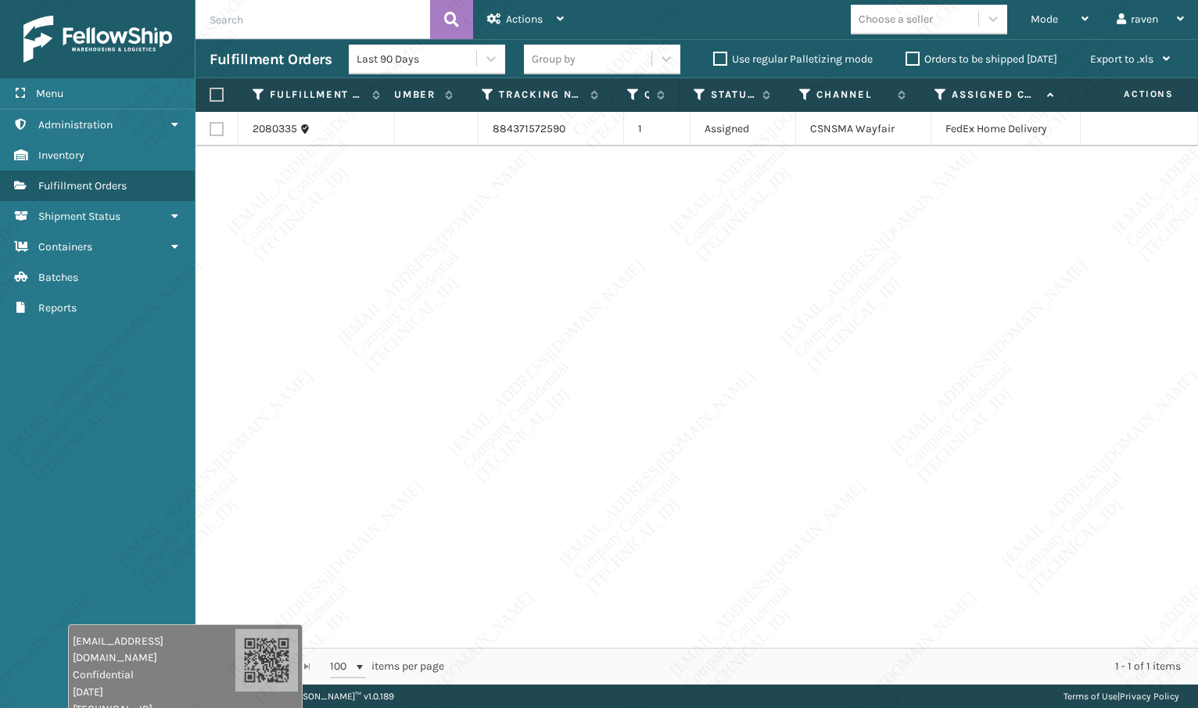
click at [632, 349] on div "2080335 SO2444430 884371572590 1 Assigned CSNSMA Wayfair FedEx Home Delivery" at bounding box center [697, 380] width 1003 height 536
click at [216, 92] on label at bounding box center [214, 95] width 9 height 14
click at [210, 92] on input "checkbox" at bounding box center [210, 95] width 1 height 10
click at [556, 17] on div "Actions" at bounding box center [525, 19] width 77 height 39
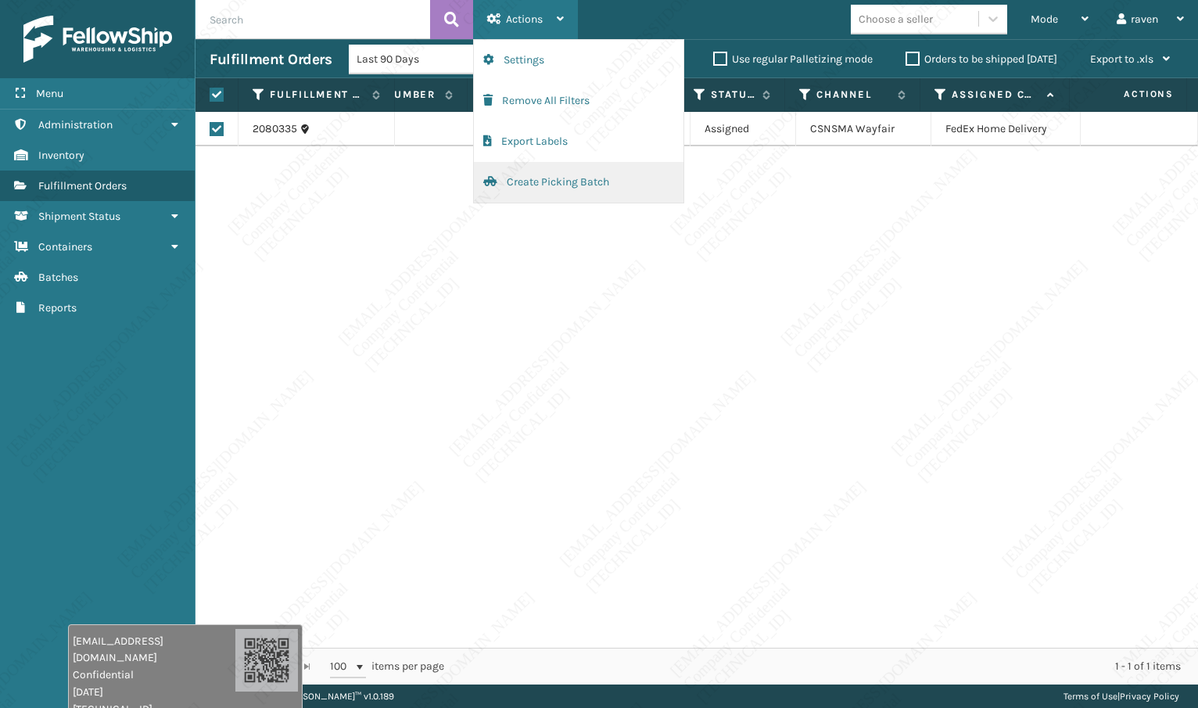
click at [526, 180] on button "Create Picking Batch" at bounding box center [579, 182] width 210 height 41
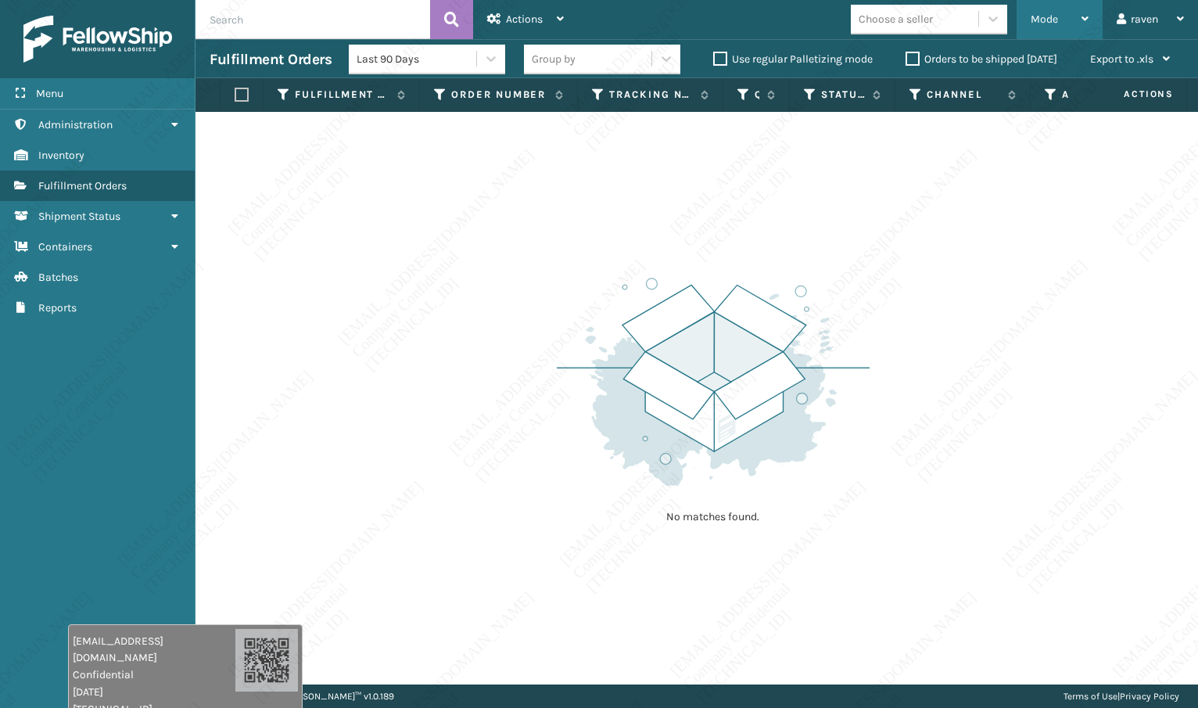
click at [1044, 19] on span "Mode" at bounding box center [1044, 19] width 27 height 13
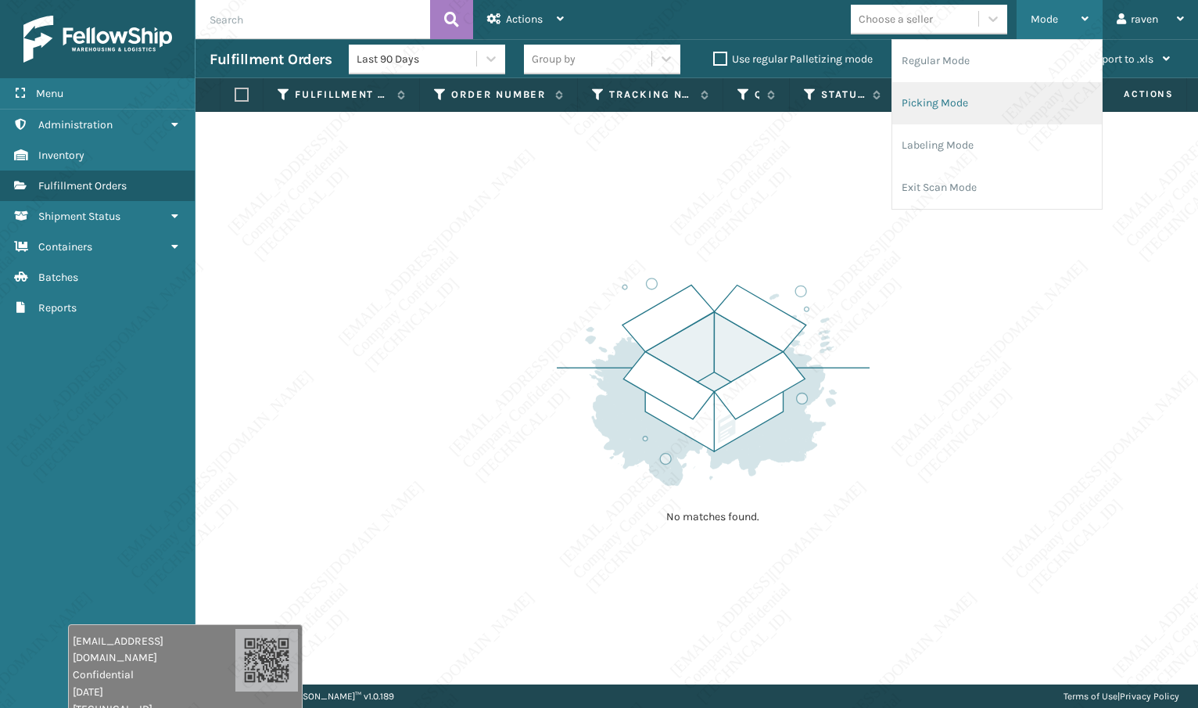
click at [965, 106] on li "Picking Mode" at bounding box center [998, 103] width 210 height 42
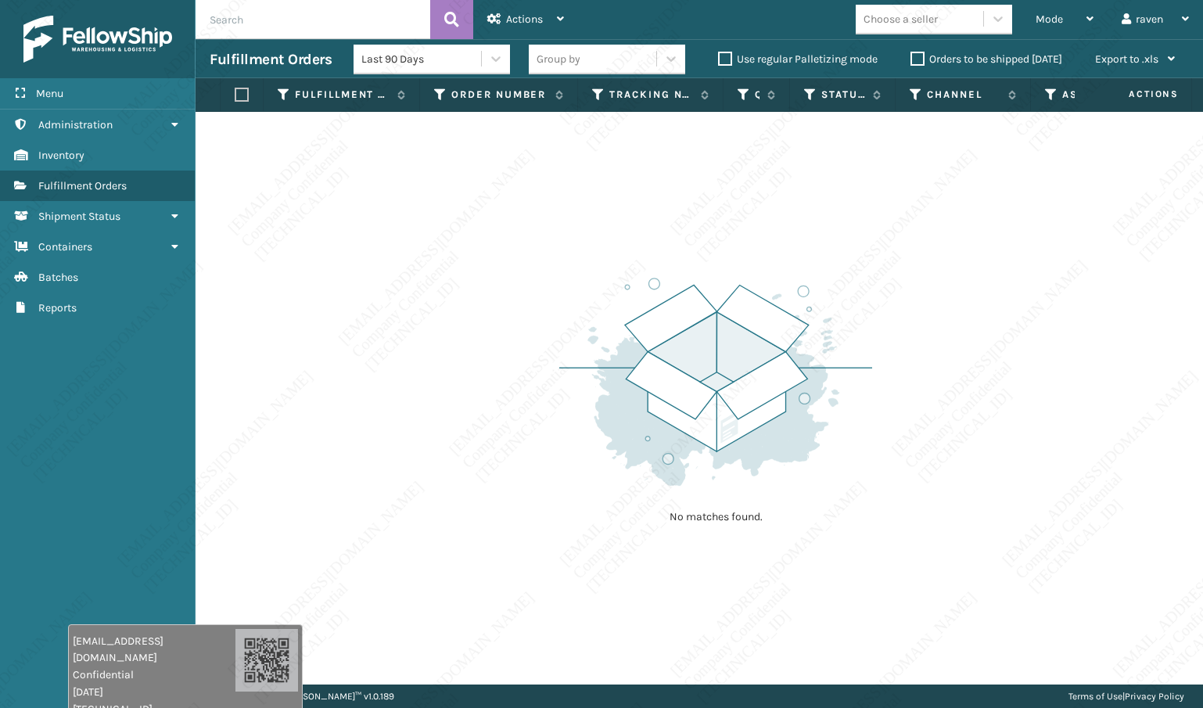
click at [275, 9] on input "text" at bounding box center [313, 19] width 235 height 39
paste input "SO2443931"
click at [1060, 8] on div "Mode" at bounding box center [1065, 19] width 58 height 39
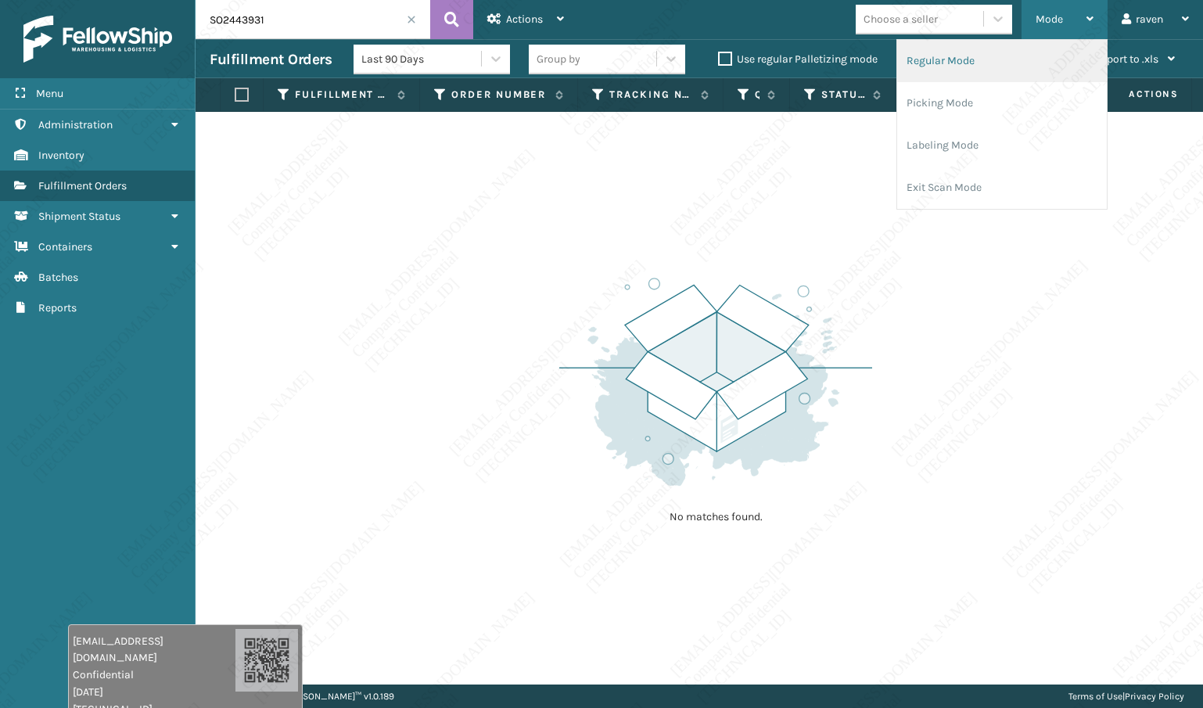
click at [979, 70] on li "Regular Mode" at bounding box center [1002, 61] width 210 height 42
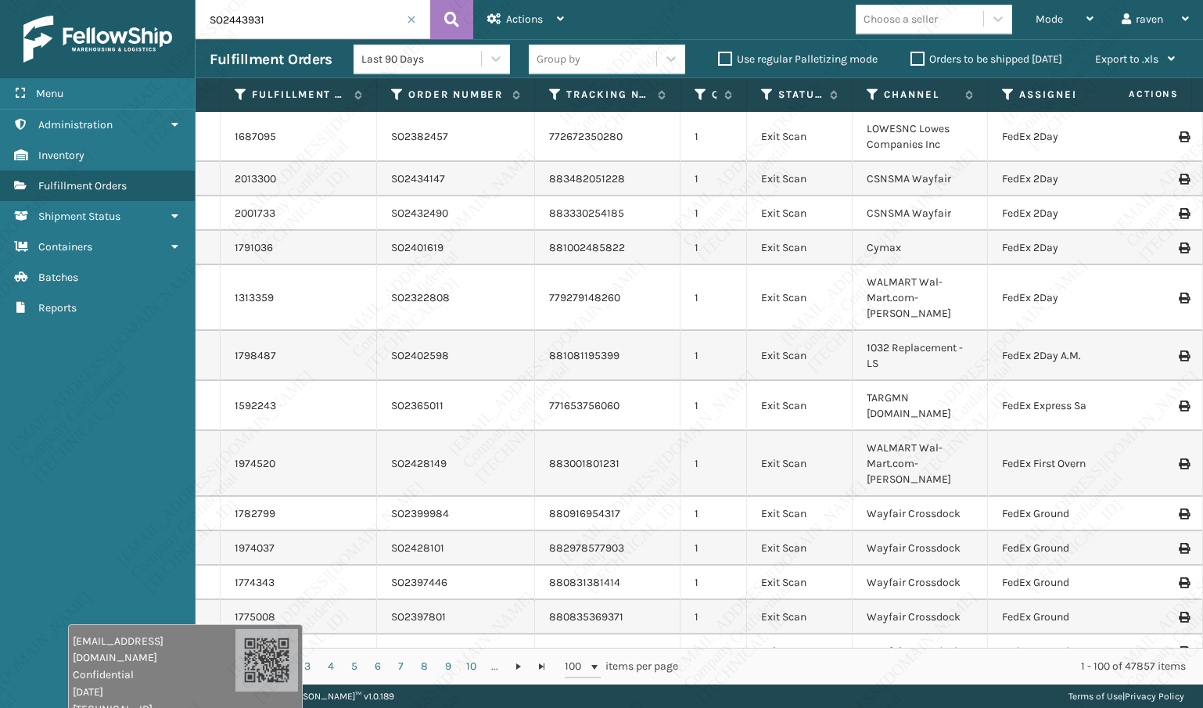
click at [336, 13] on input "SO2443931" at bounding box center [313, 19] width 235 height 39
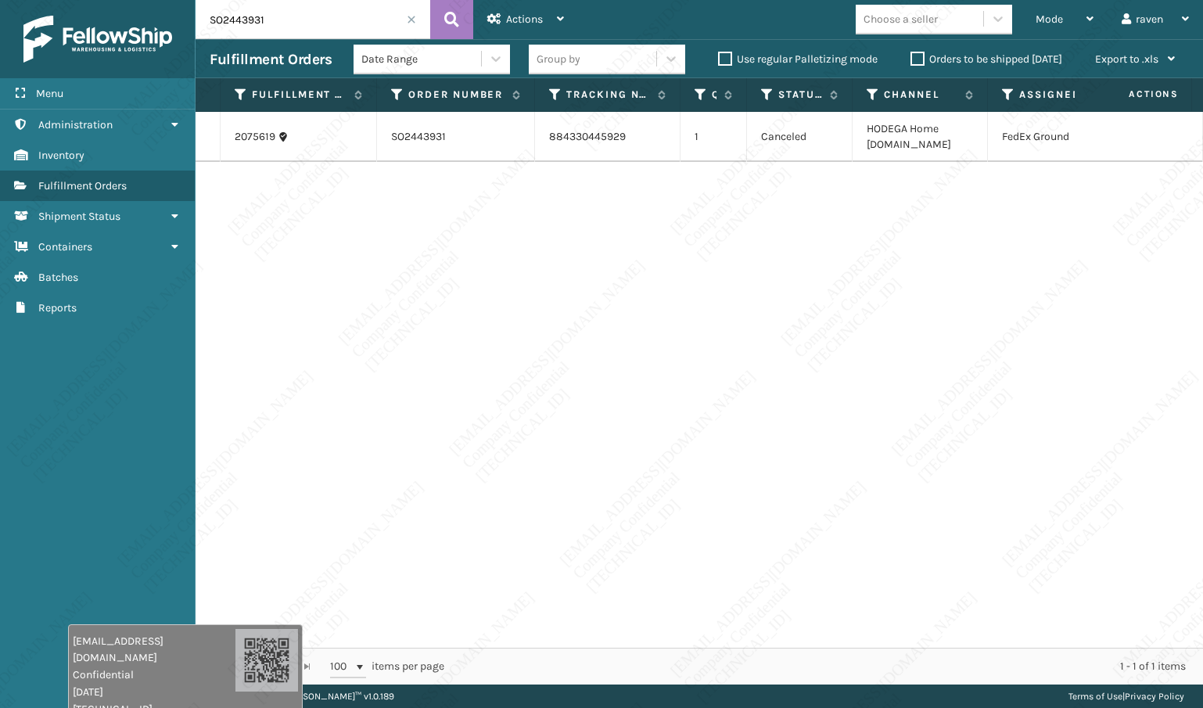
click at [430, 432] on div "2075619 SO2443931 884330445929 1 Canceled HODEGA Home Depot.com FedEx Ground" at bounding box center [700, 380] width 1008 height 536
drag, startPoint x: 313, startPoint y: 28, endPoint x: 181, endPoint y: 10, distance: 132.6
click at [181, 0] on div "Menu Administration Inventory Fulfillment Orders Shipment Status Containers Bat…" at bounding box center [601, 0] width 1203 height 0
click at [267, 1] on input "SO2443931" at bounding box center [313, 19] width 235 height 39
click at [308, 22] on input "SO2443931" at bounding box center [313, 19] width 235 height 39
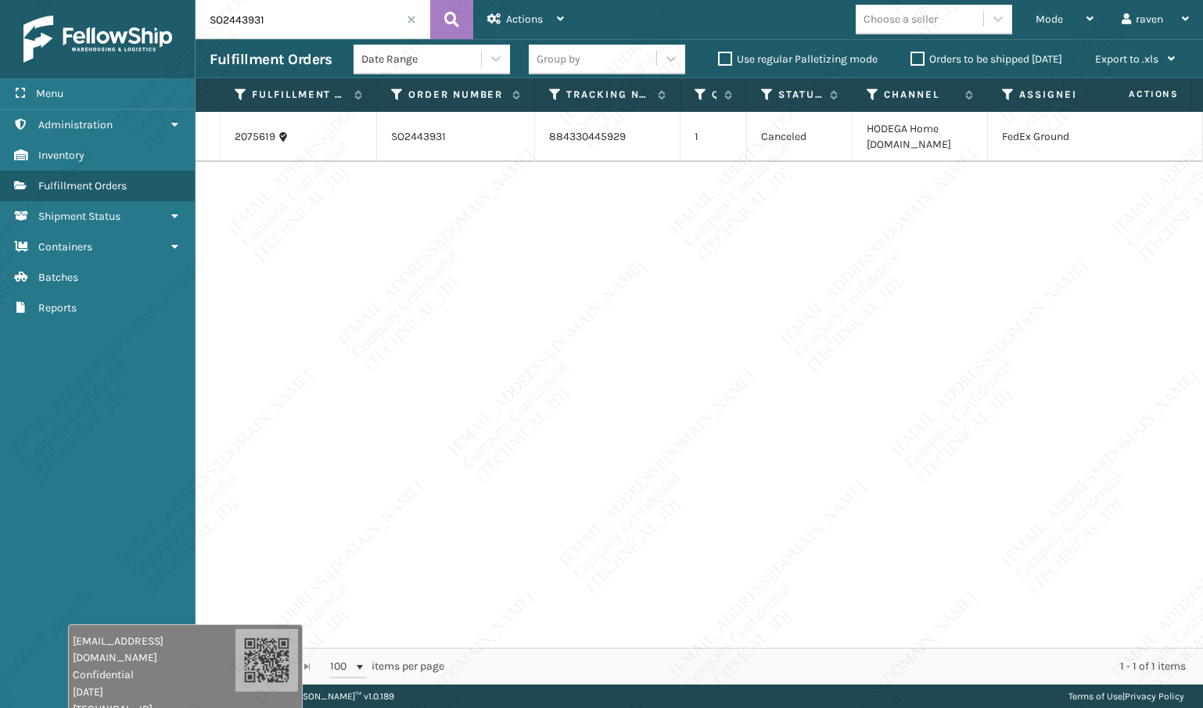
click at [308, 22] on input "SO2443931" at bounding box center [313, 19] width 235 height 39
paste input "4126"
click at [725, 366] on div "2077428 SO2444126 884349458787 1 Canceled HODEGA Home Depot.com FedEx Ground" at bounding box center [700, 380] width 1008 height 536
click at [414, 17] on span at bounding box center [411, 19] width 9 height 9
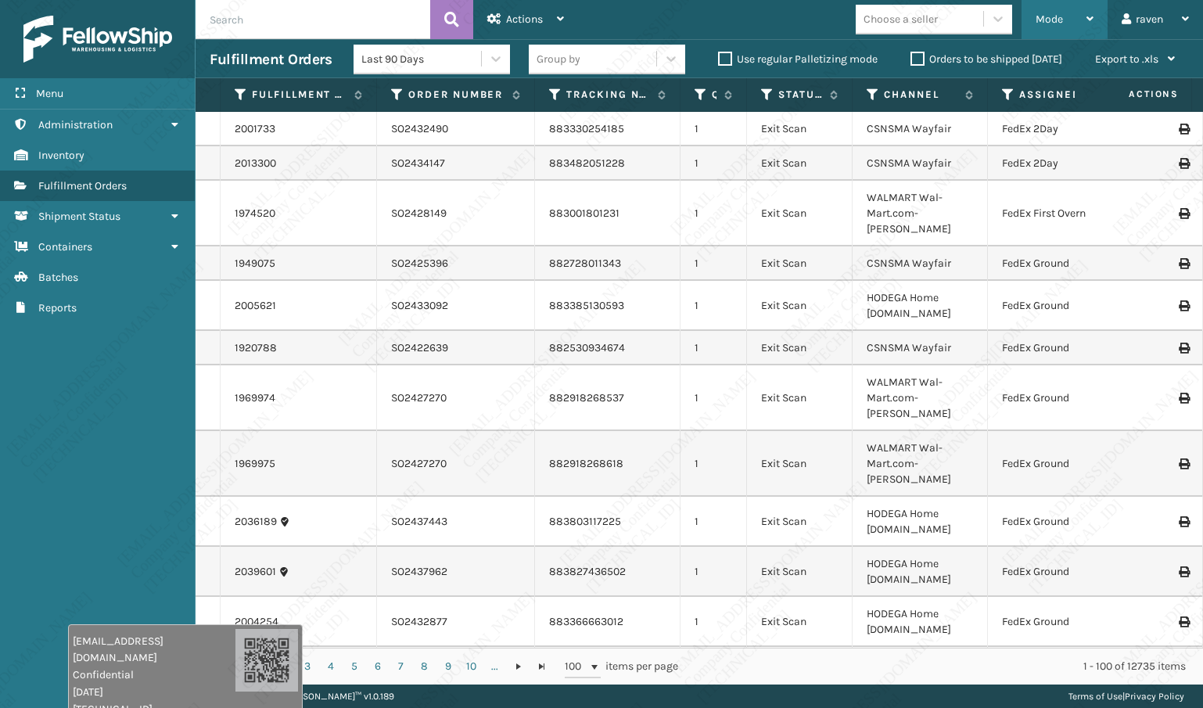
drag, startPoint x: 1055, startPoint y: 21, endPoint x: 1033, endPoint y: 37, distance: 27.6
click at [1055, 21] on span "Mode" at bounding box center [1049, 19] width 27 height 13
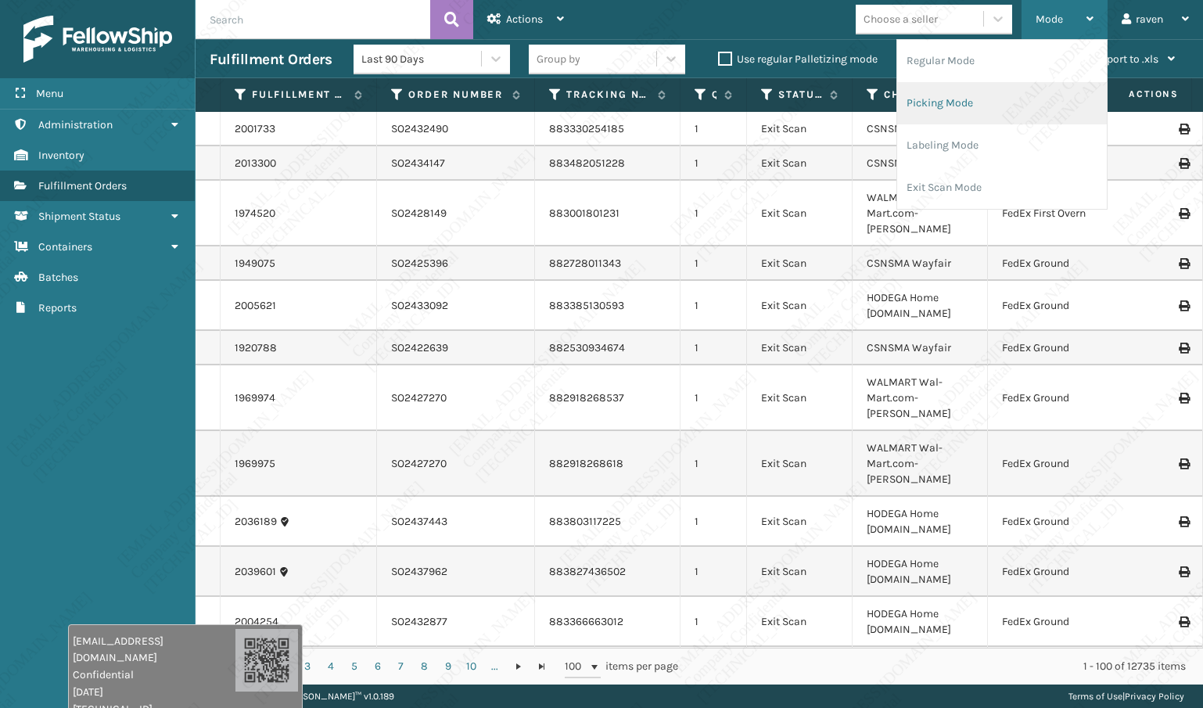
click at [950, 88] on li "Picking Mode" at bounding box center [1002, 103] width 210 height 42
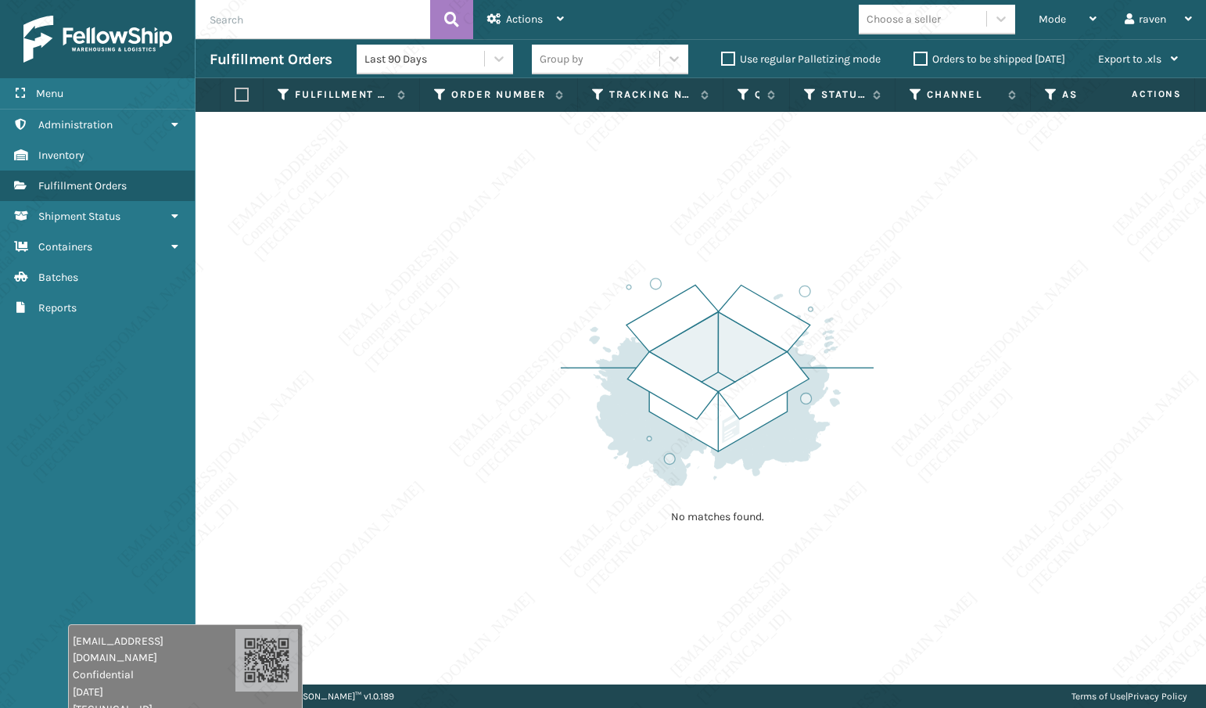
click at [639, 203] on div "No matches found." at bounding box center [701, 398] width 1011 height 573
click at [1055, 12] on div "Mode" at bounding box center [1068, 19] width 58 height 39
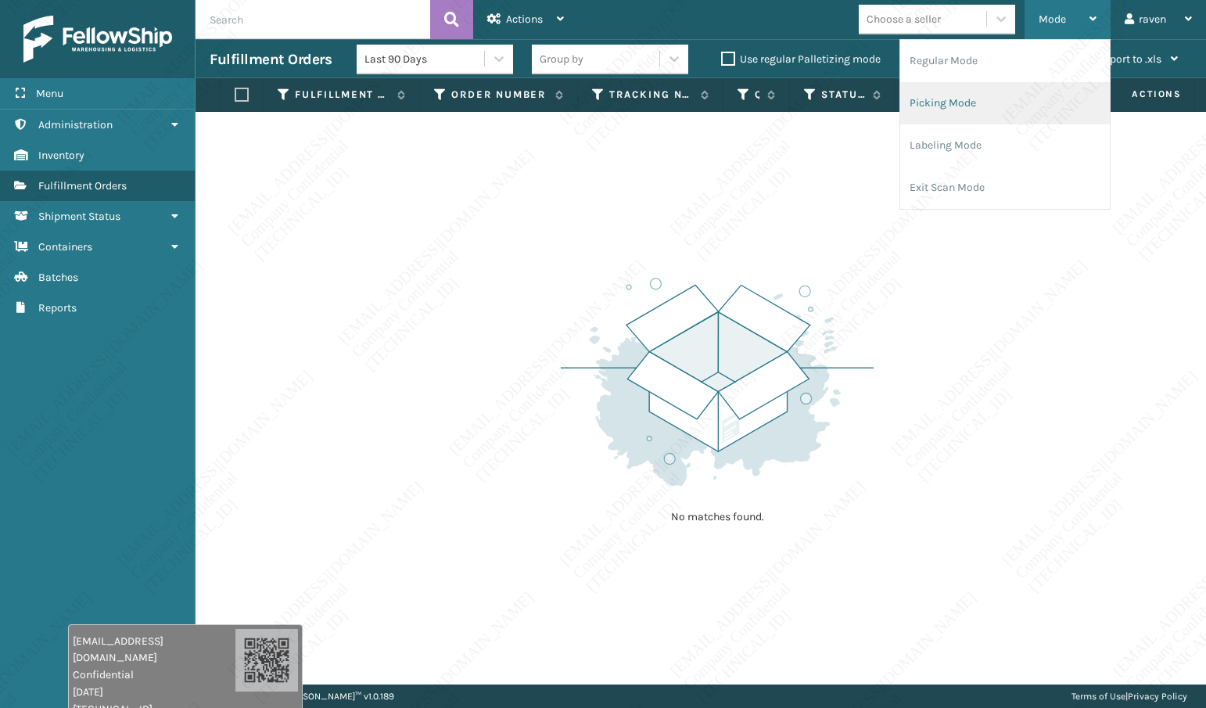
click at [991, 112] on li "Picking Mode" at bounding box center [1005, 103] width 210 height 42
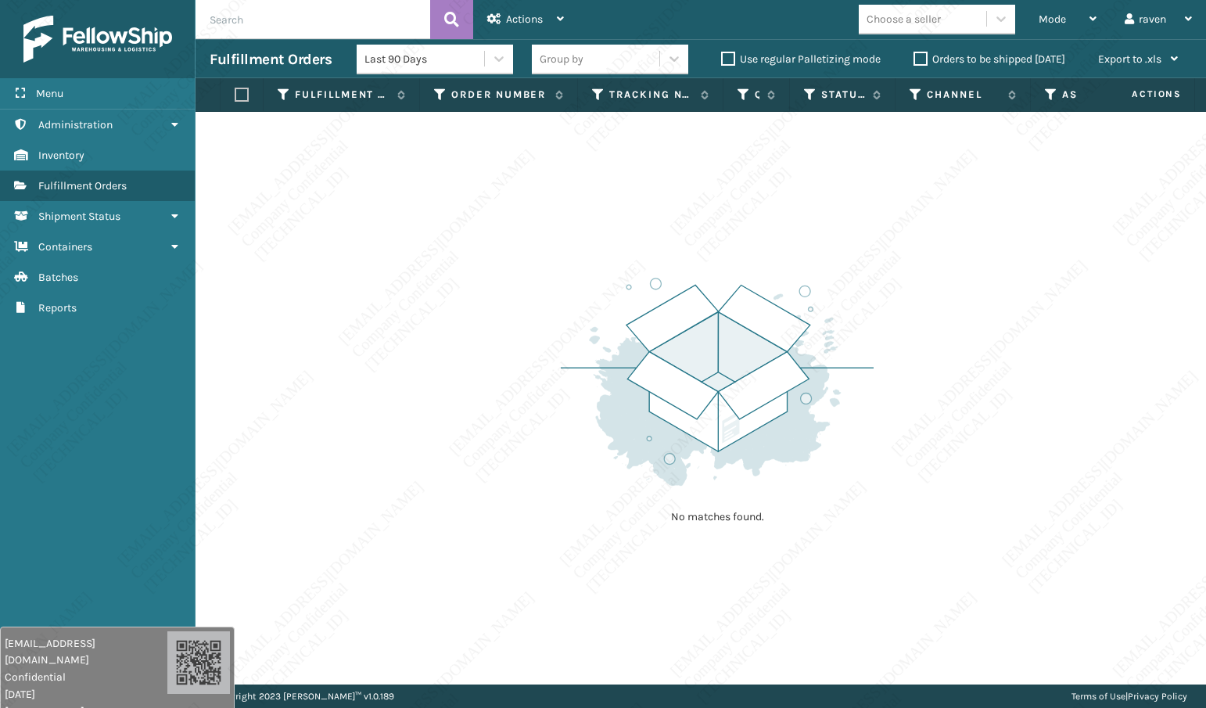
drag, startPoint x: 246, startPoint y: 652, endPoint x: 156, endPoint y: 676, distance: 92.2
click at [156, 676] on div "raven.urot@valoroo.com Confidential 9/15/2025 136.158.32.93" at bounding box center [117, 676] width 235 height 98
click at [468, 401] on div "No matches found." at bounding box center [701, 398] width 1011 height 573
